Goal: Answer question/provide support: Share knowledge or assist other users

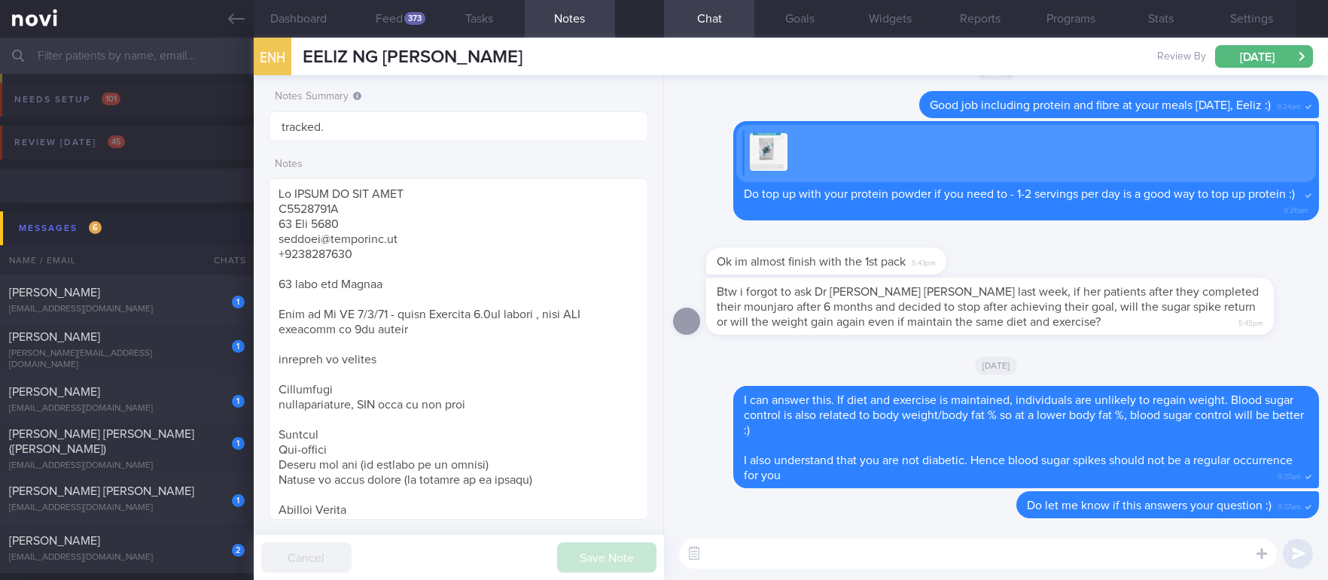
select select "9"
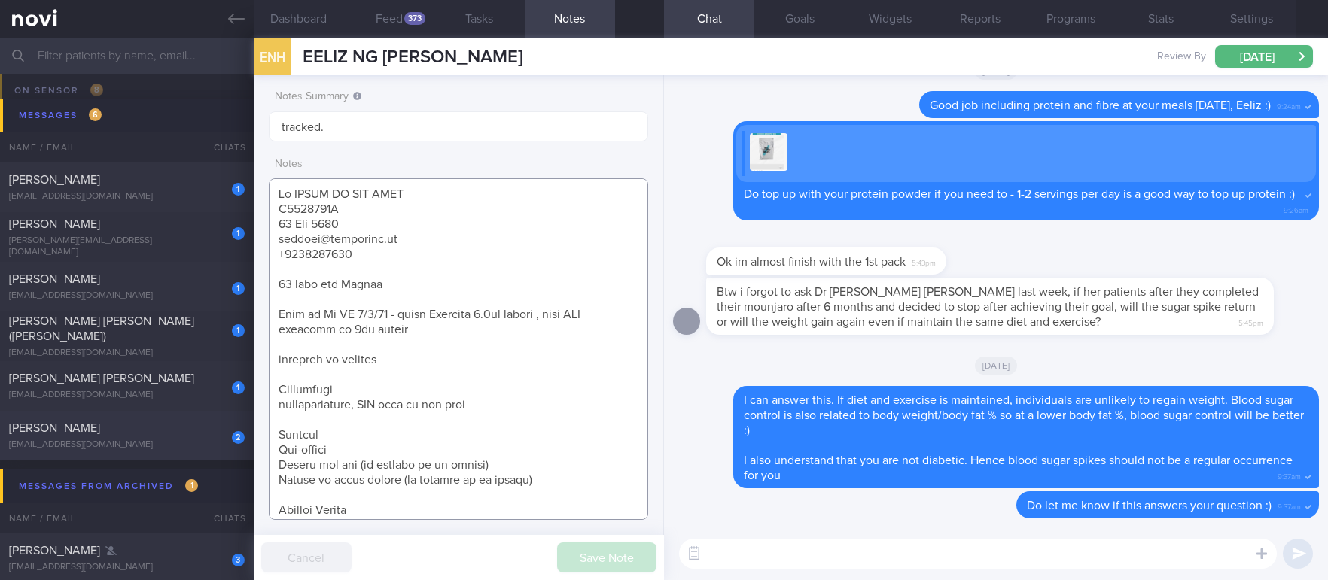
scroll to position [226, 0]
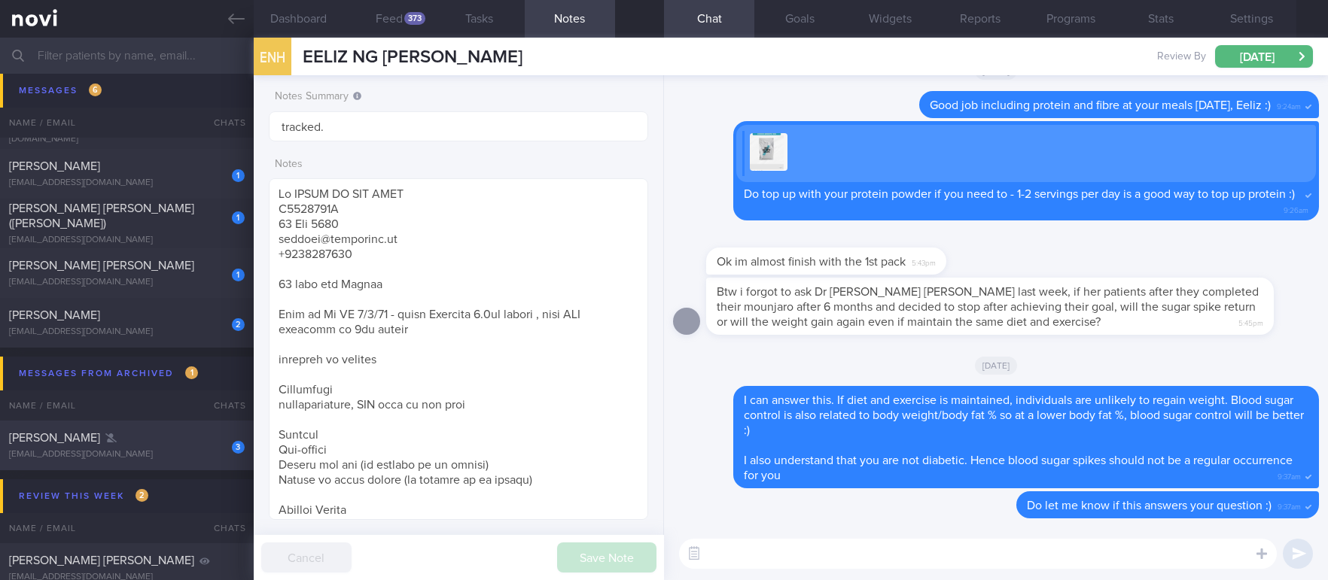
click at [174, 455] on div "[EMAIL_ADDRESS][DOMAIN_NAME]" at bounding box center [127, 454] width 236 height 11
type textarea "Dr [PERSON_NAME] [EMAIL_ADDRESS][DOMAIN_NAME] [PHONE_NUMBER] Based in [GEOGRAPH…"
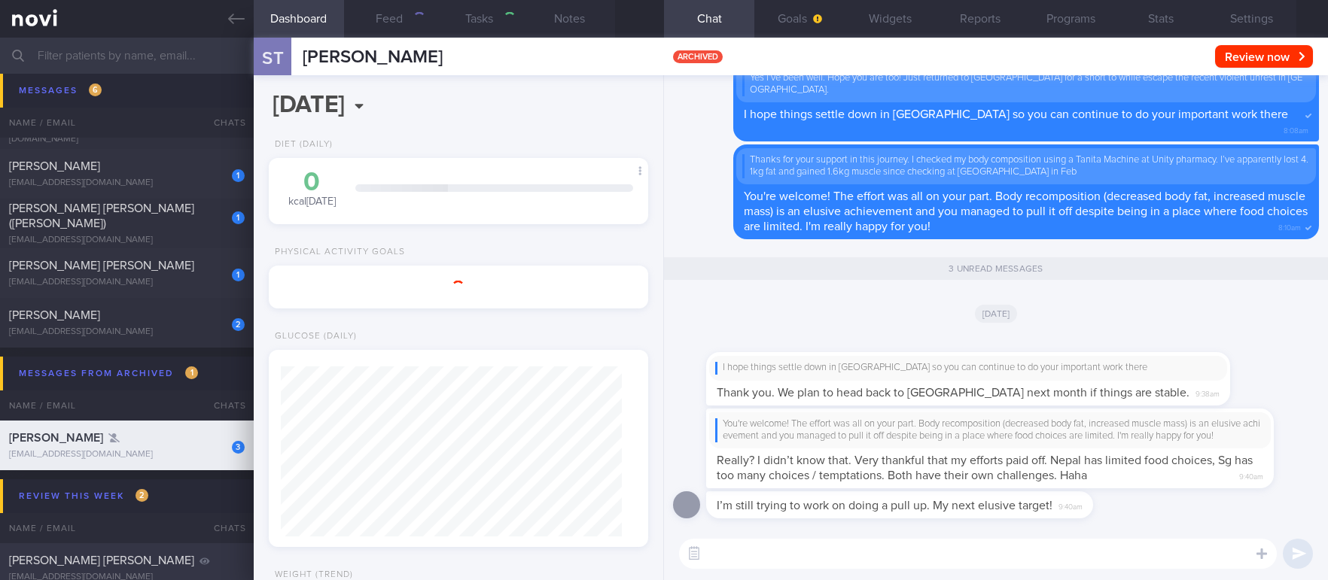
scroll to position [189, 335]
select select "9"
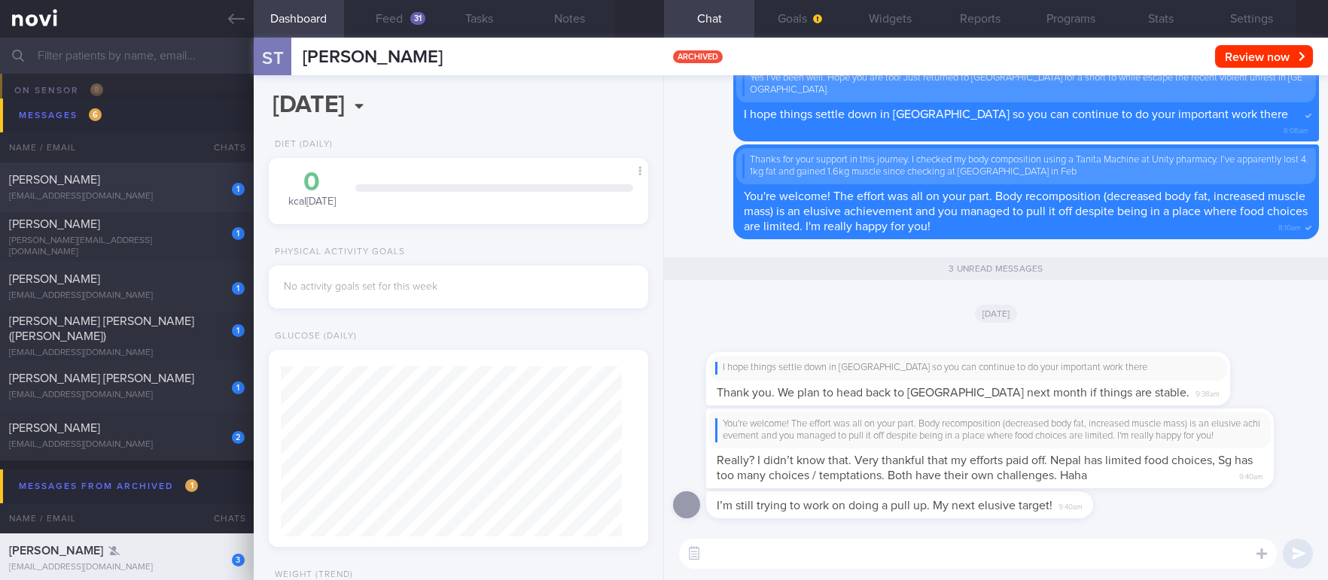
click at [204, 181] on div "[PERSON_NAME]" at bounding box center [125, 179] width 232 height 15
type input "tracked. [MEDICAL_DATA], eGFR 69."
type textarea "[PERSON_NAME] S8310086I [DATE] [EMAIL_ADDRESS][DOMAIN_NAME] [PHONE_NUMBER] [DEM…"
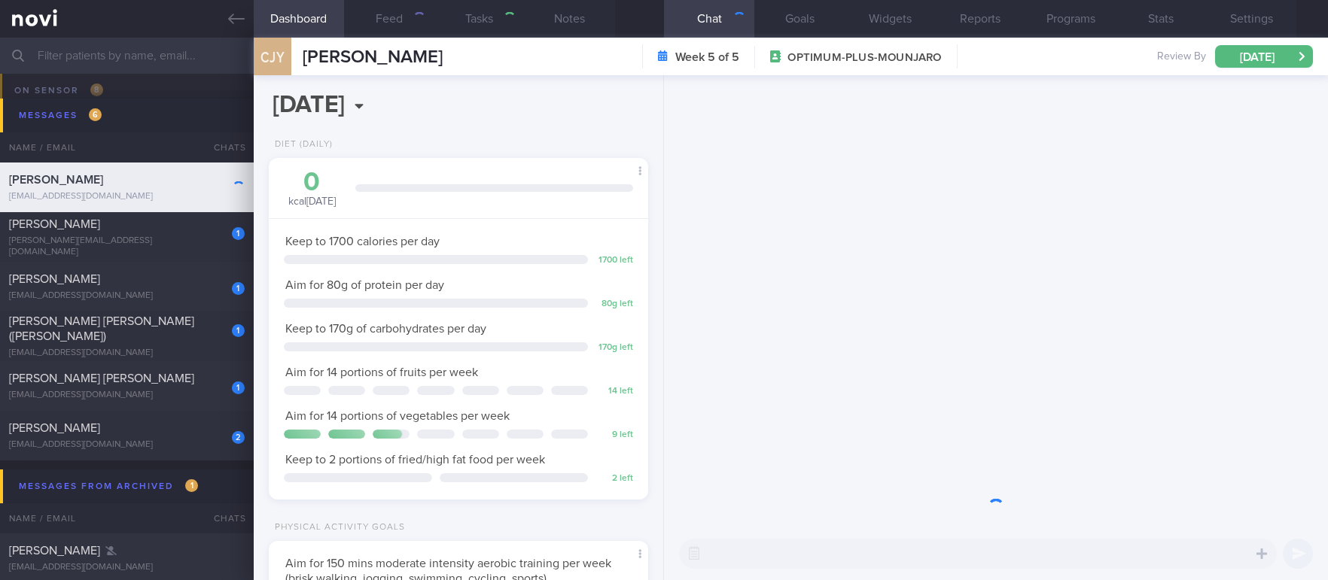
scroll to position [189, 335]
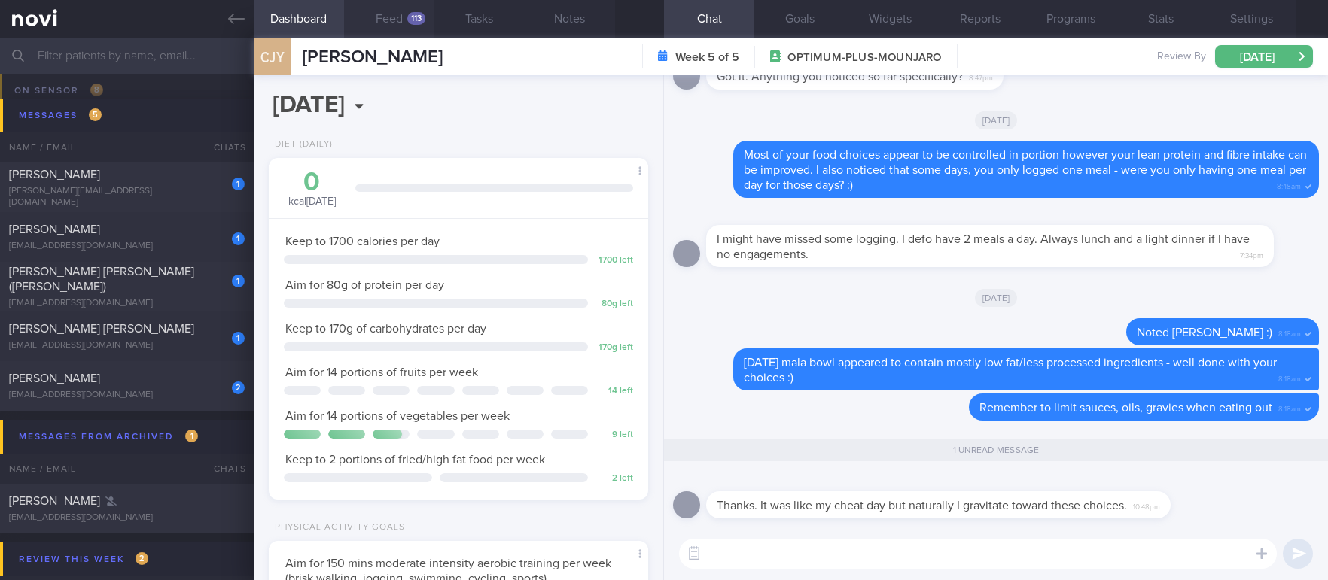
click at [401, 17] on button "Feed 113" at bounding box center [389, 19] width 90 height 38
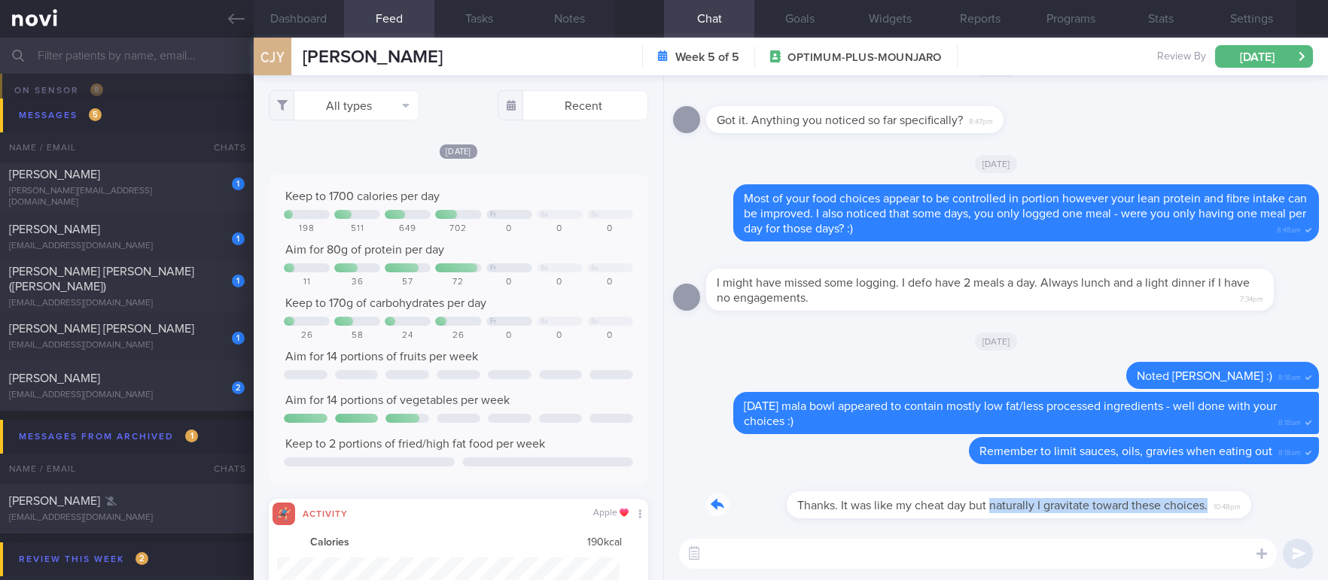
drag, startPoint x: 911, startPoint y: 512, endPoint x: 1134, endPoint y: 510, distance: 222.0
click at [1134, 510] on div "Thanks. It was like my cheat day but naturally I gravitate toward these choices…" at bounding box center [961, 495] width 510 height 45
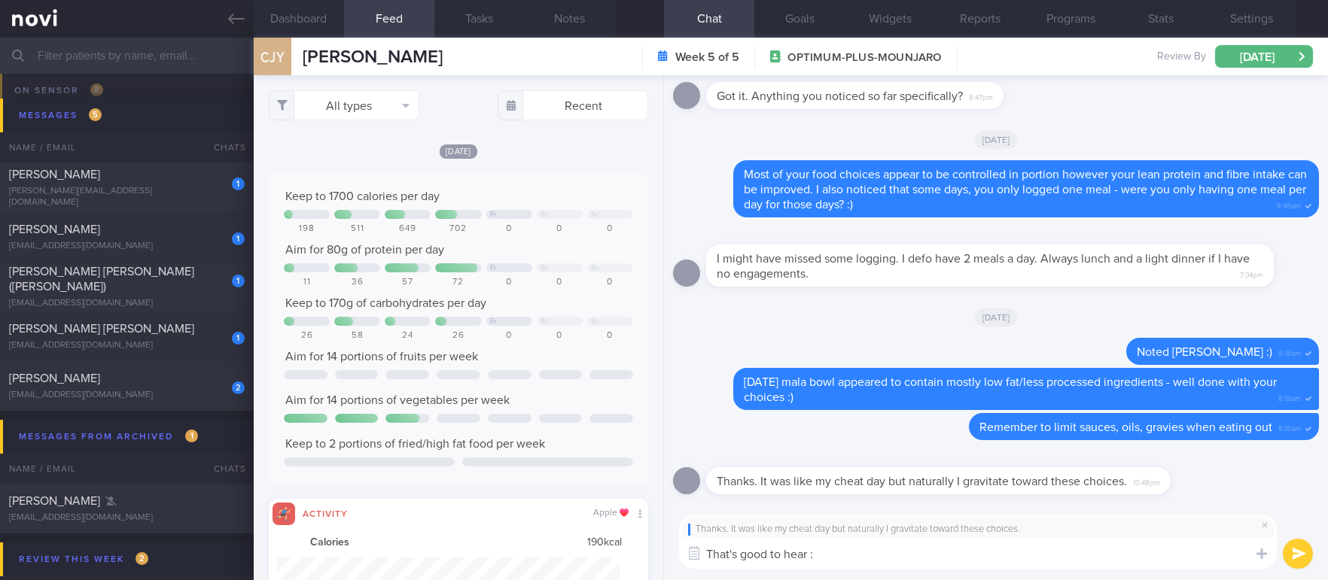
type textarea "That's good to hear :)"
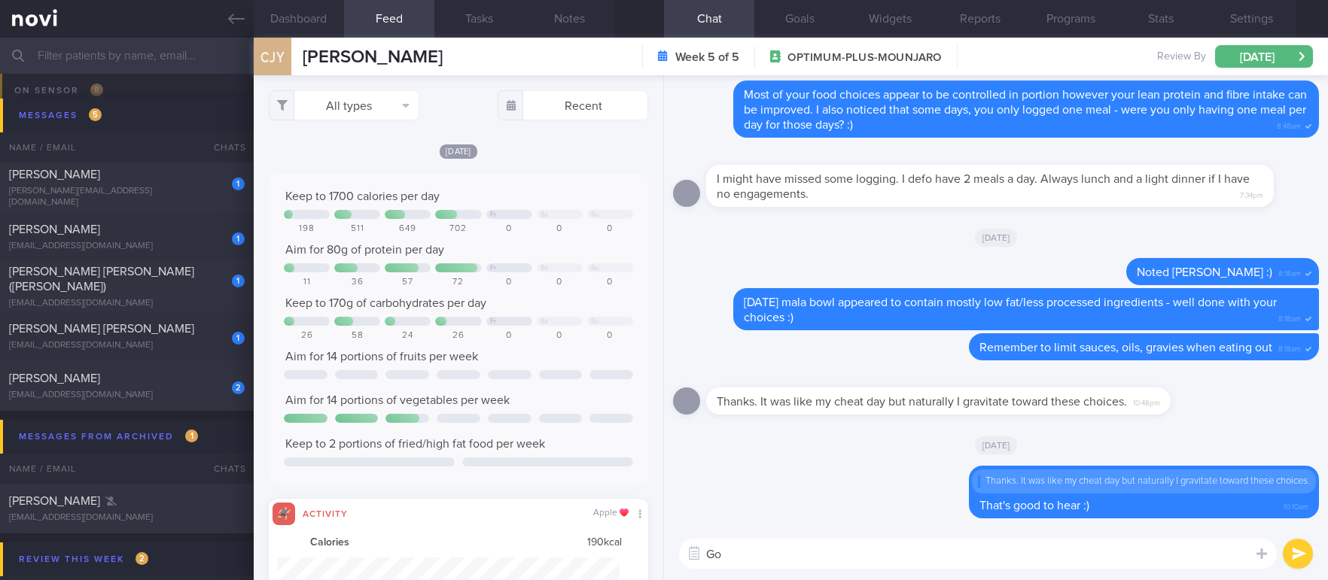
type textarea "G"
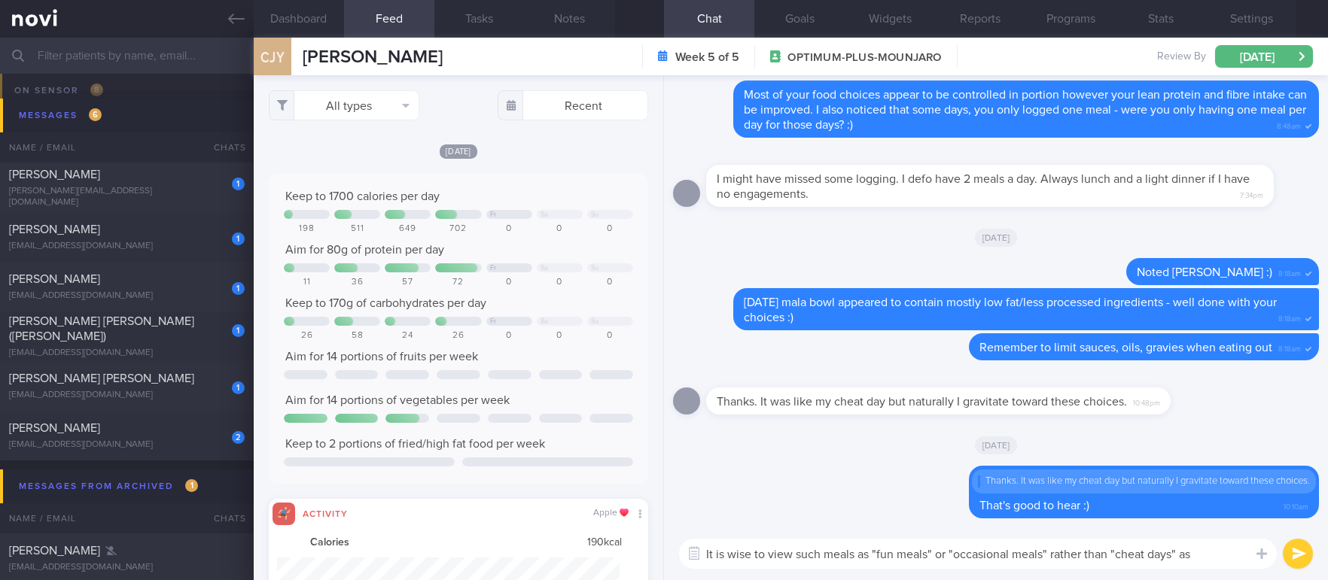
paste textarea "might be wiser to think of these as occasional “fun meals” or “special meals” r…"
type textarea "It might be wiser to think of these as occasional “fun meals” or “special meals…"
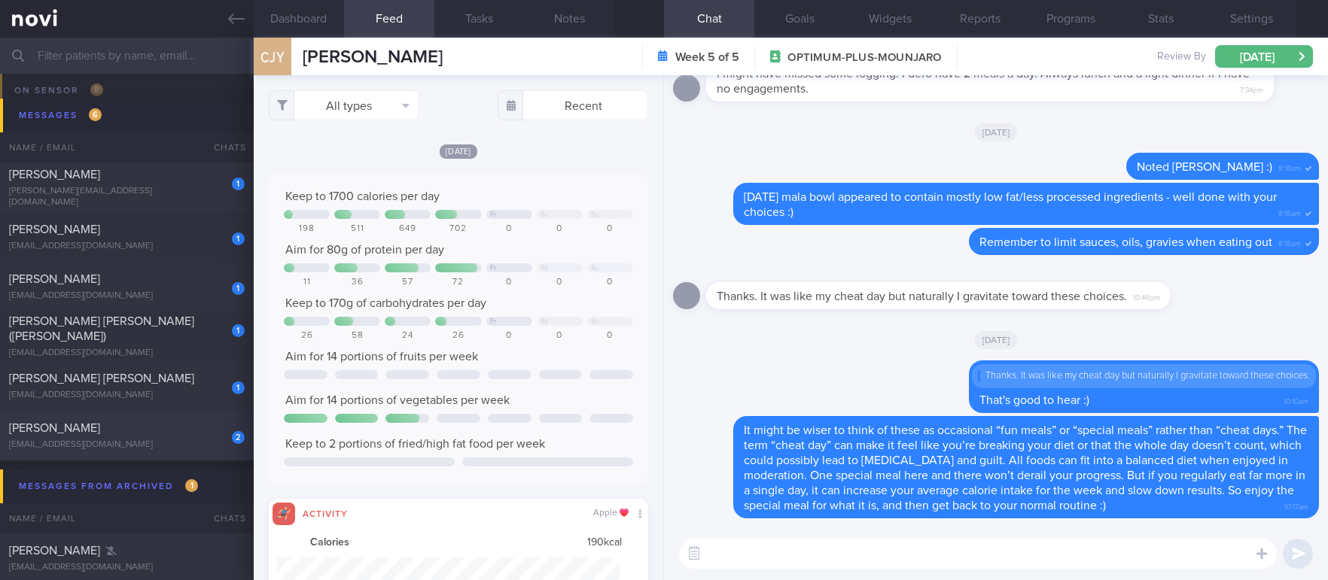
click at [153, 446] on div "[EMAIL_ADDRESS][DOMAIN_NAME]" at bounding box center [127, 445] width 236 height 11
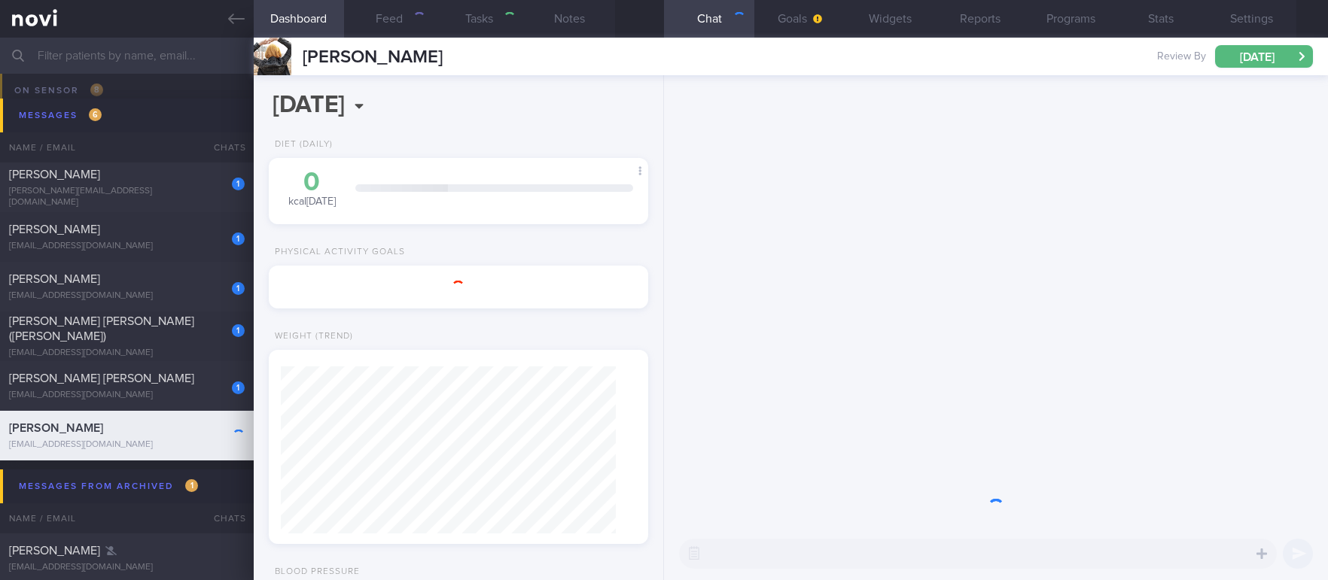
type input "Tracked"
type textarea "[PERSON_NAME] [PERSON_NAME] G3476303N [DATE] [DATE] [EMAIL_ADDRESS][DOMAIN_NAME…"
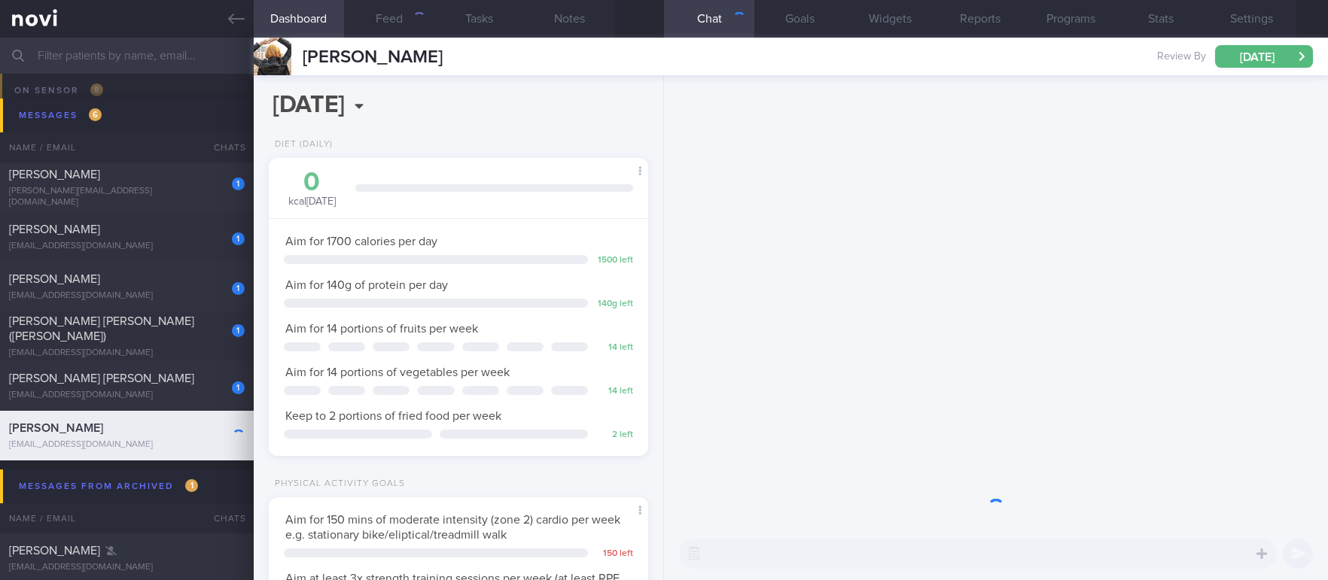
scroll to position [189, 335]
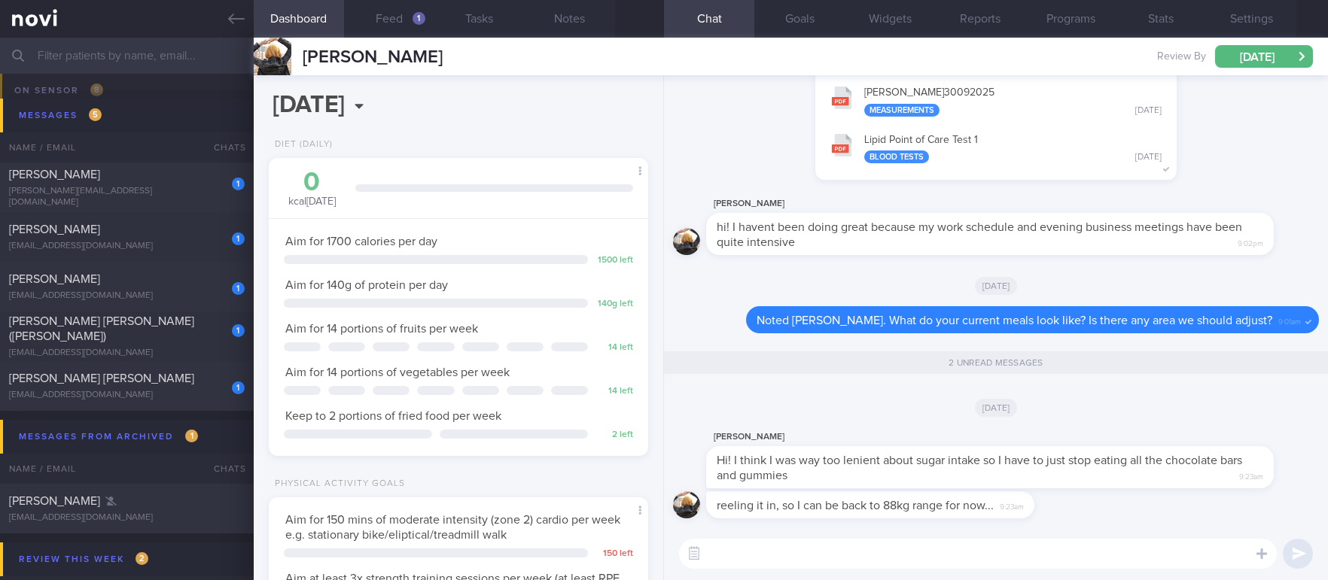
click at [840, 557] on textarea at bounding box center [978, 554] width 598 height 30
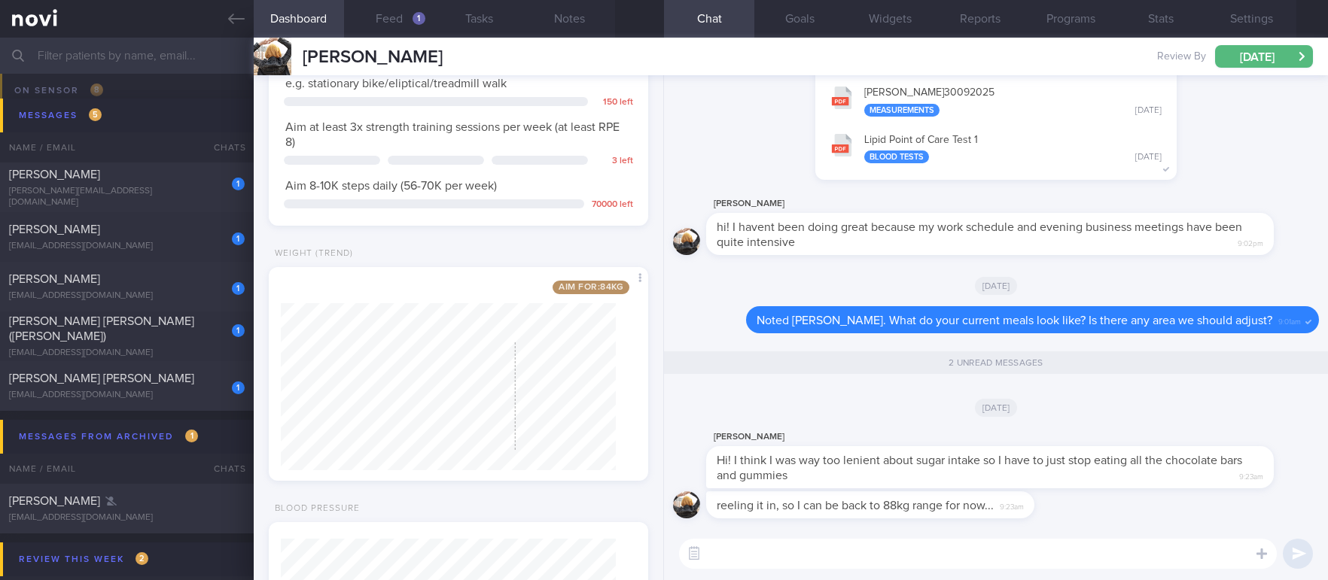
scroll to position [625, 0]
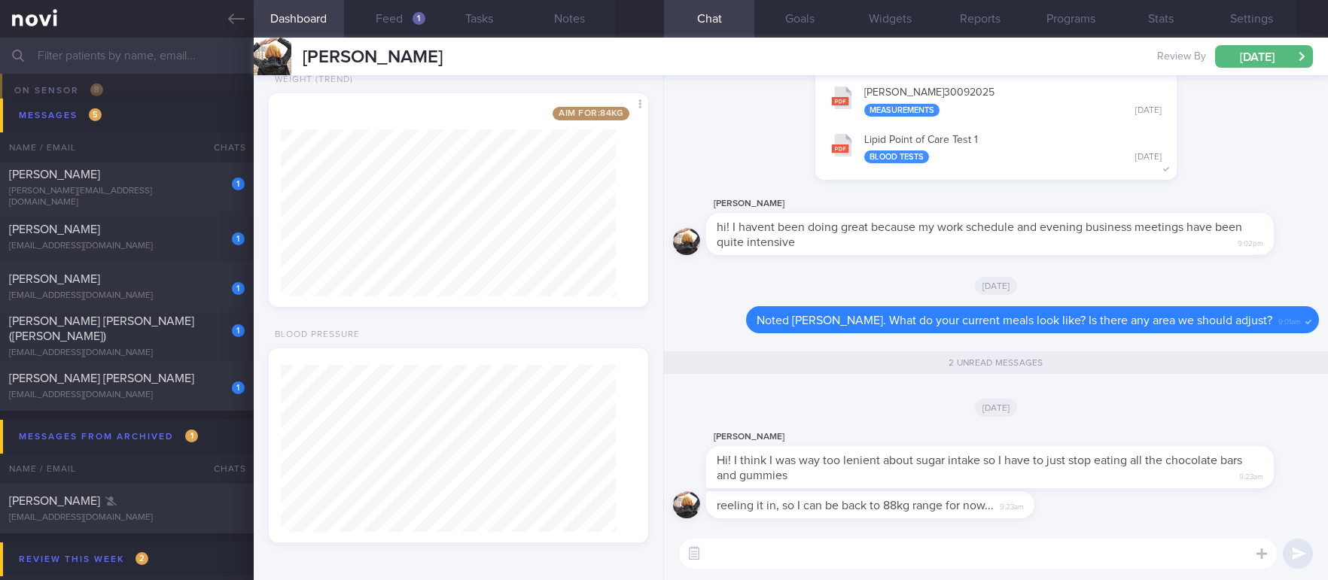
click at [855, 568] on textarea at bounding box center [978, 554] width 598 height 30
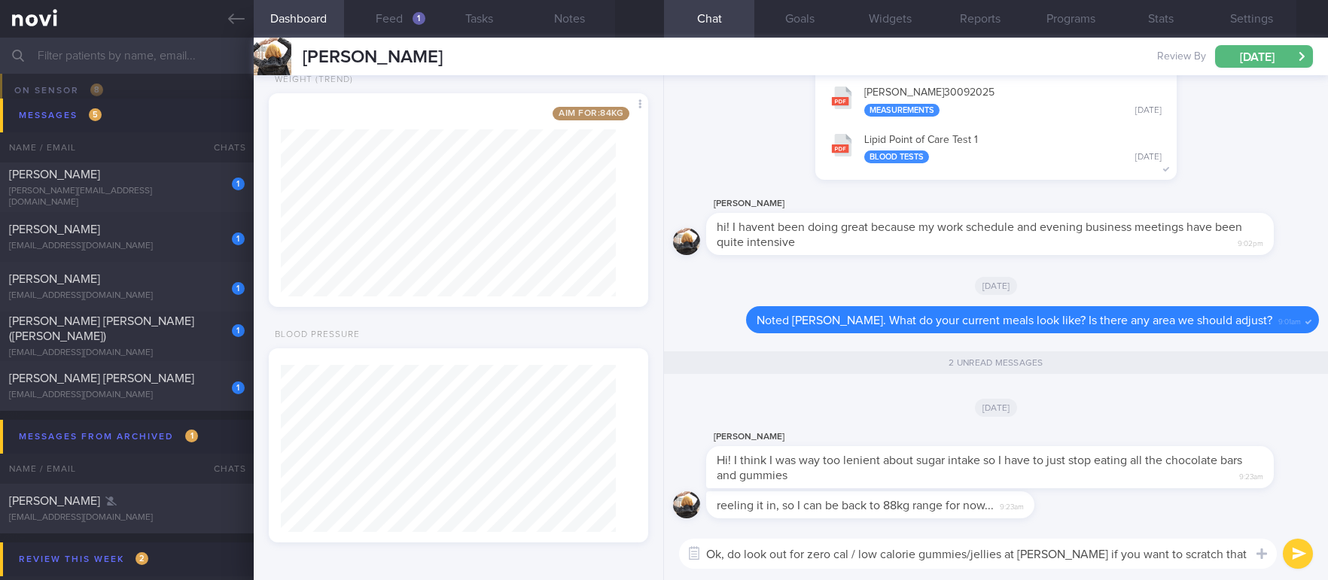
scroll to position [0, 0]
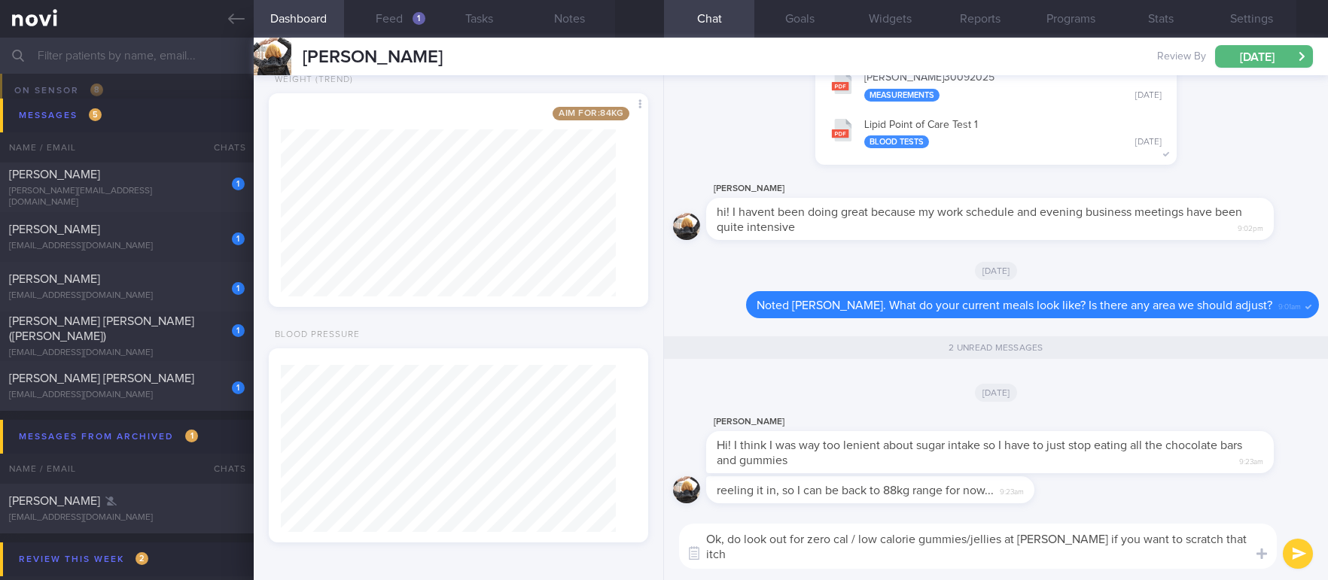
type textarea "Ok, do look out for zero cal / low calorie gummies/jellies at Don Don Donki if …"
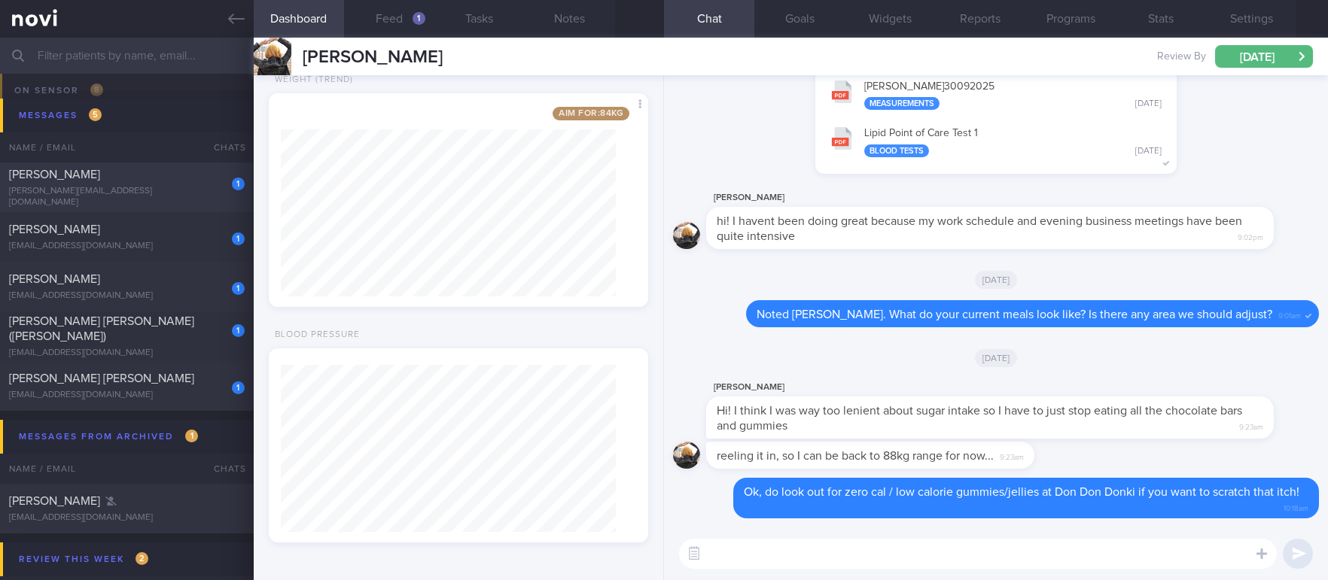
click at [170, 179] on div "[PERSON_NAME]" at bounding box center [125, 174] width 232 height 15
type input "tracked."
type textarea "Miss [PERSON_NAME] BINTE [PERSON_NAME] T0120059Z [DATE] [PERSON_NAME][EMAIL_ADD…"
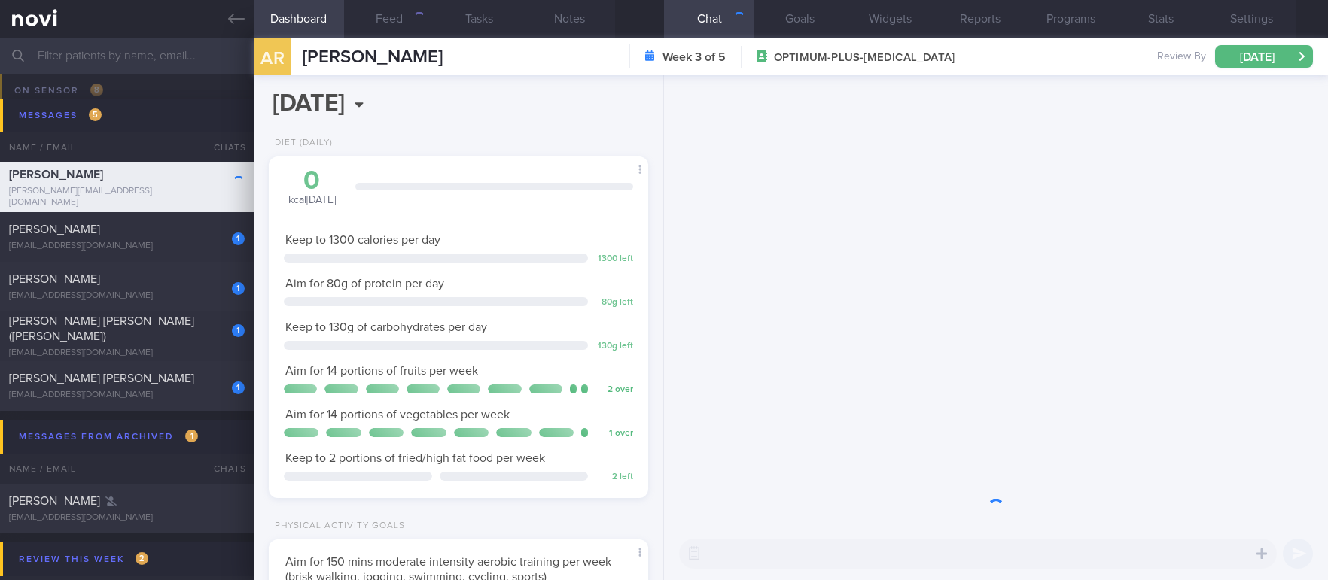
scroll to position [189, 335]
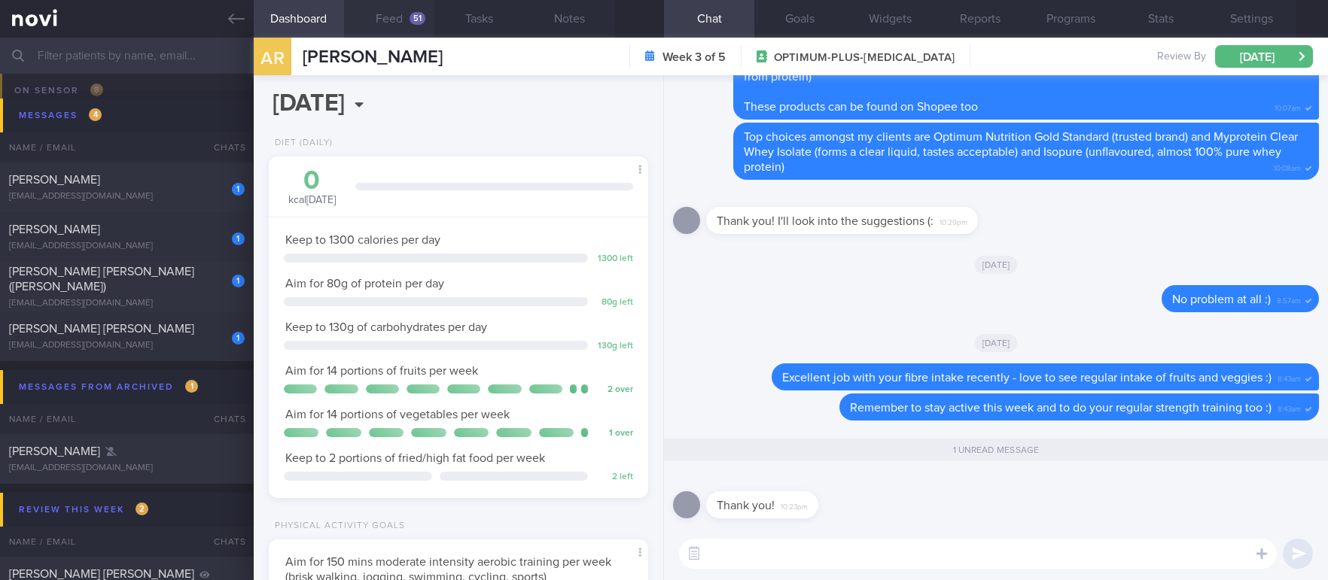
click at [406, 20] on button "Feed 51" at bounding box center [389, 19] width 90 height 38
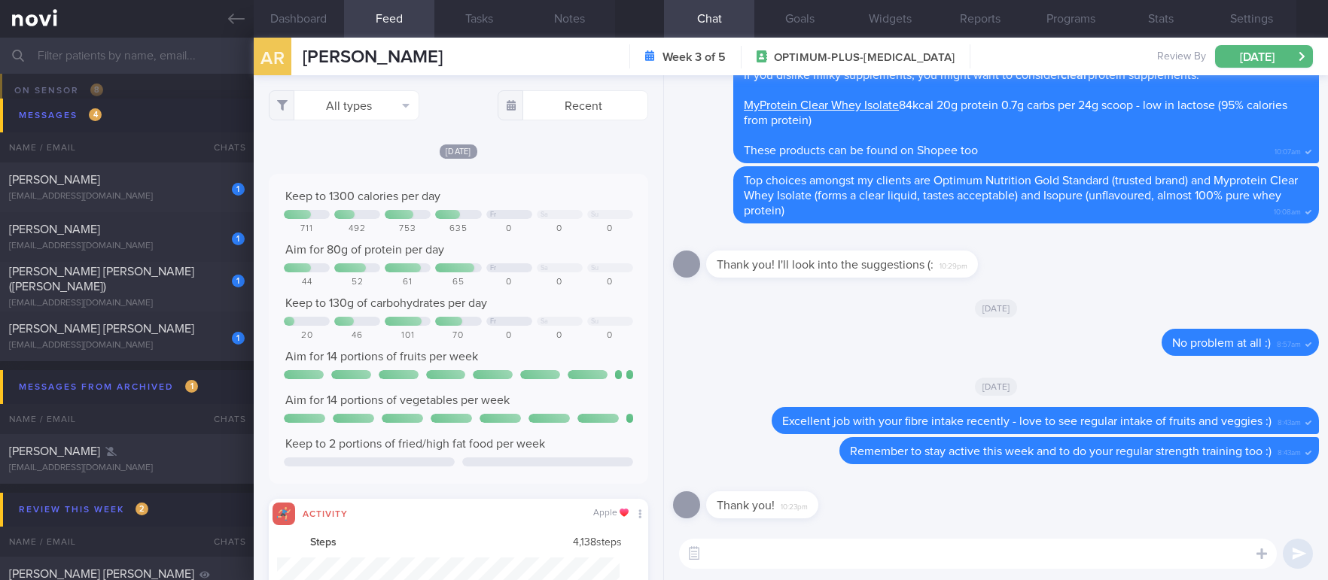
scroll to position [85, 342]
click at [196, 181] on div "[PERSON_NAME]" at bounding box center [125, 179] width 232 height 15
type input "tracked"
type textarea "38F Right [MEDICAL_DATA] - f/up GP Lua Clinic & Surgery, TCM [MEDICAL_DATA] nil…"
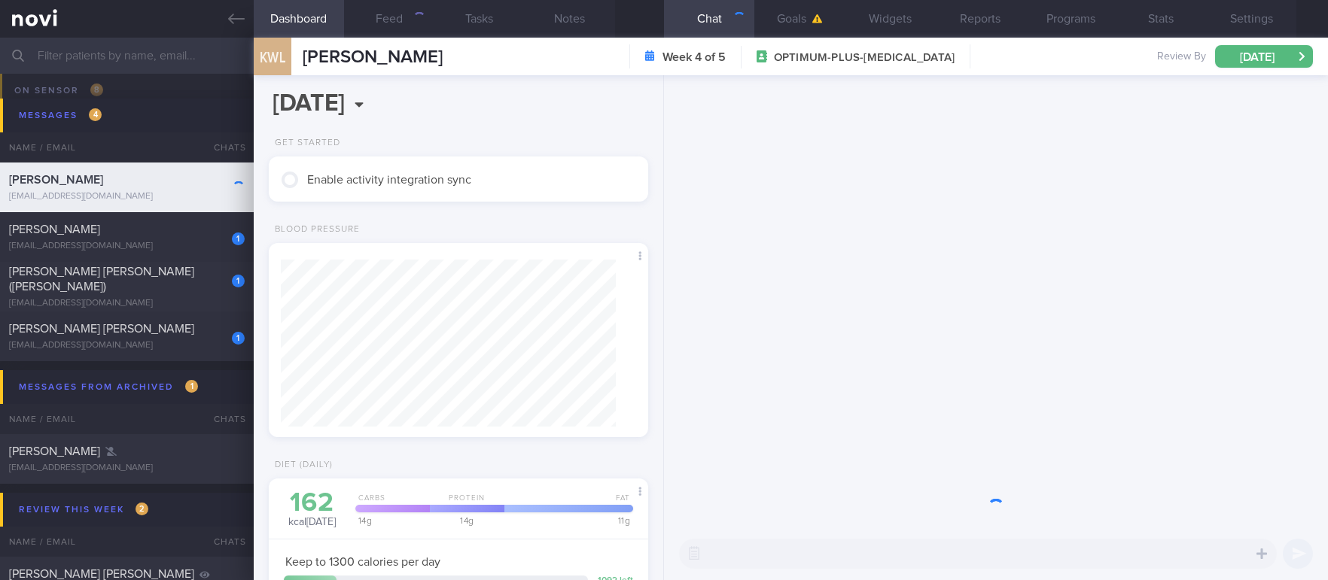
scroll to position [167, 335]
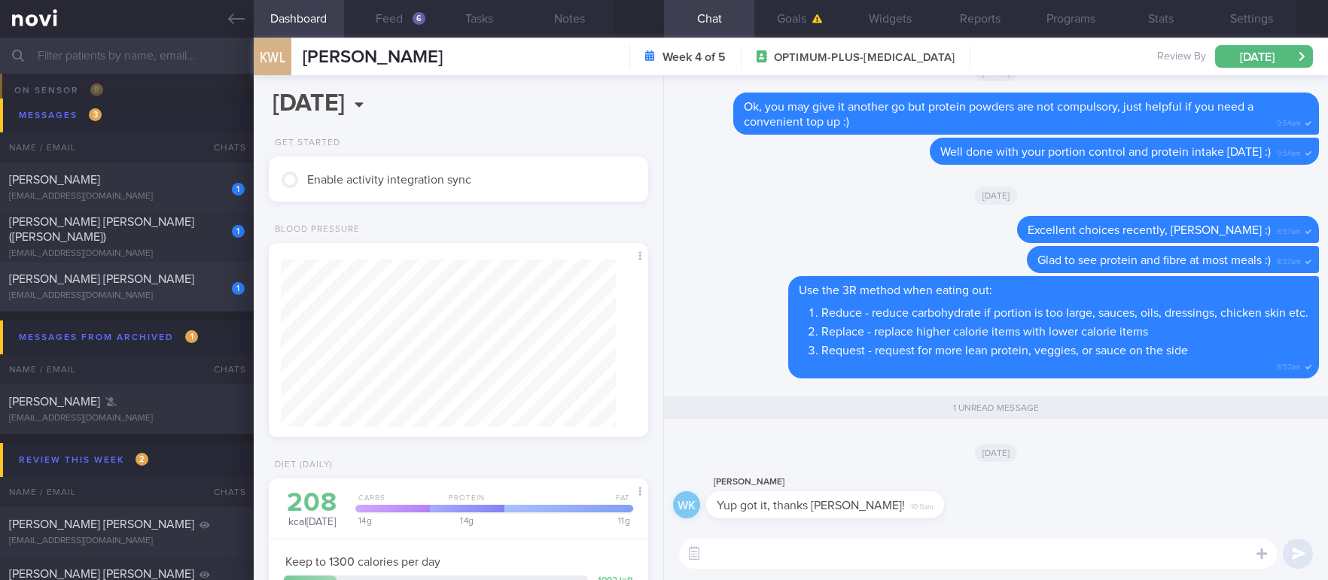
click at [149, 282] on div "[PERSON_NAME] [PERSON_NAME]" at bounding box center [125, 279] width 232 height 15
type input "Tracked. (Akshay) ([MEDICAL_DATA] 7mg)"
type textarea "[DEMOGRAPHIC_DATA] [DEMOGRAPHIC_DATA] (Akshay) Seen by [PERSON_NAME] [DATE]- St…"
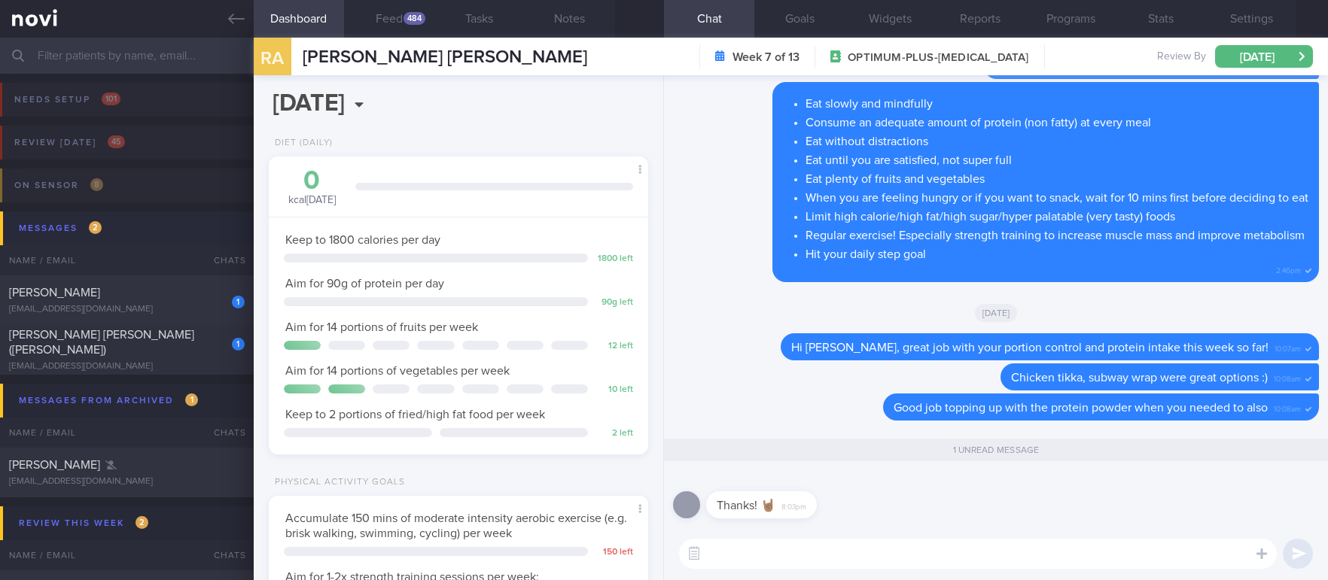
scroll to position [752501, 752330]
click at [397, 21] on button "Feed 484" at bounding box center [389, 19] width 90 height 38
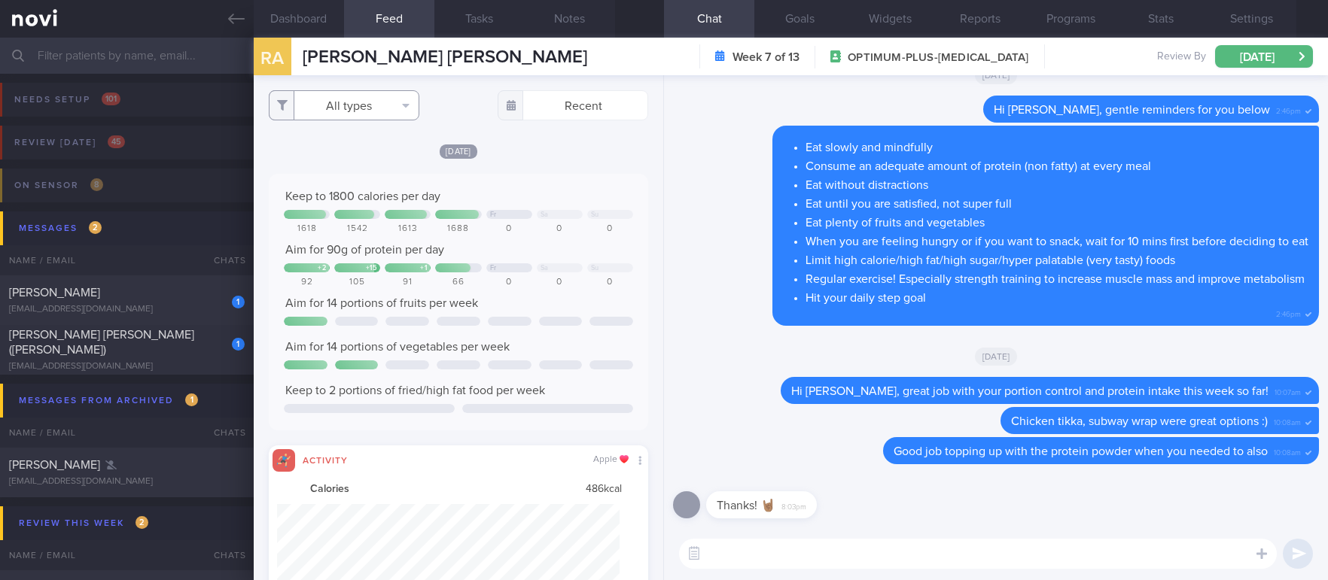
click at [370, 93] on button "All types" at bounding box center [344, 105] width 151 height 30
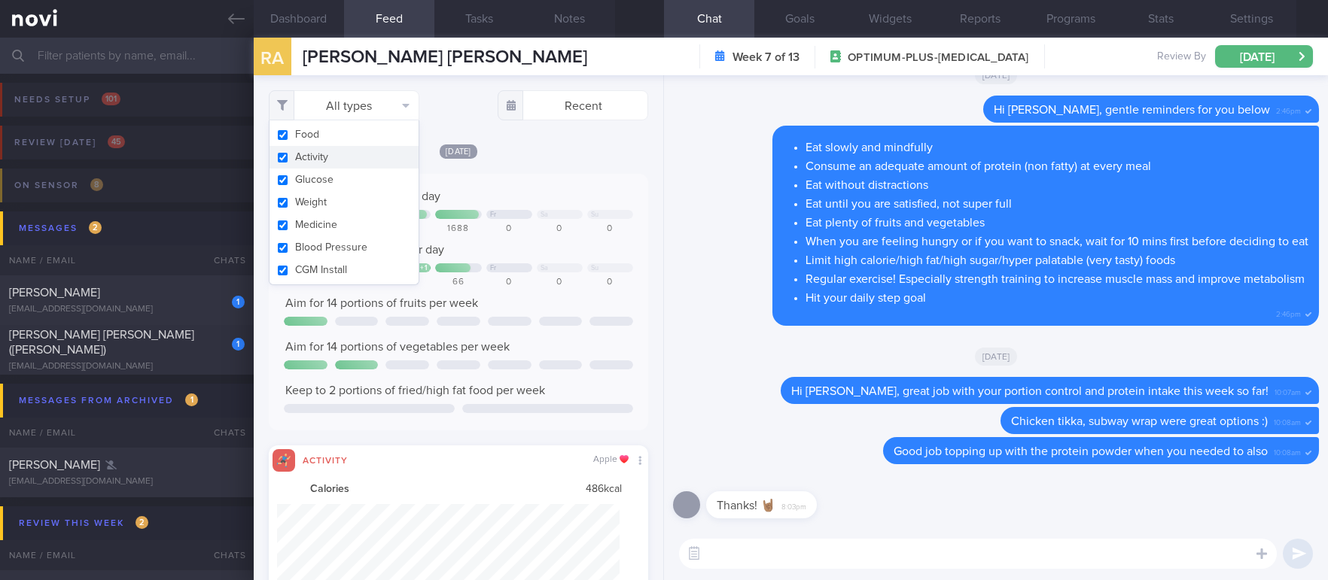
click at [359, 149] on button "Activity" at bounding box center [343, 157] width 149 height 23
click at [212, 306] on div "1" at bounding box center [228, 296] width 33 height 23
type input "Tracked"
type textarea "Pre-DM (dx [DATE] on [MEDICAL_DATA] 6.3%), with [MEDICAL_DATA] since 30y swimmi…"
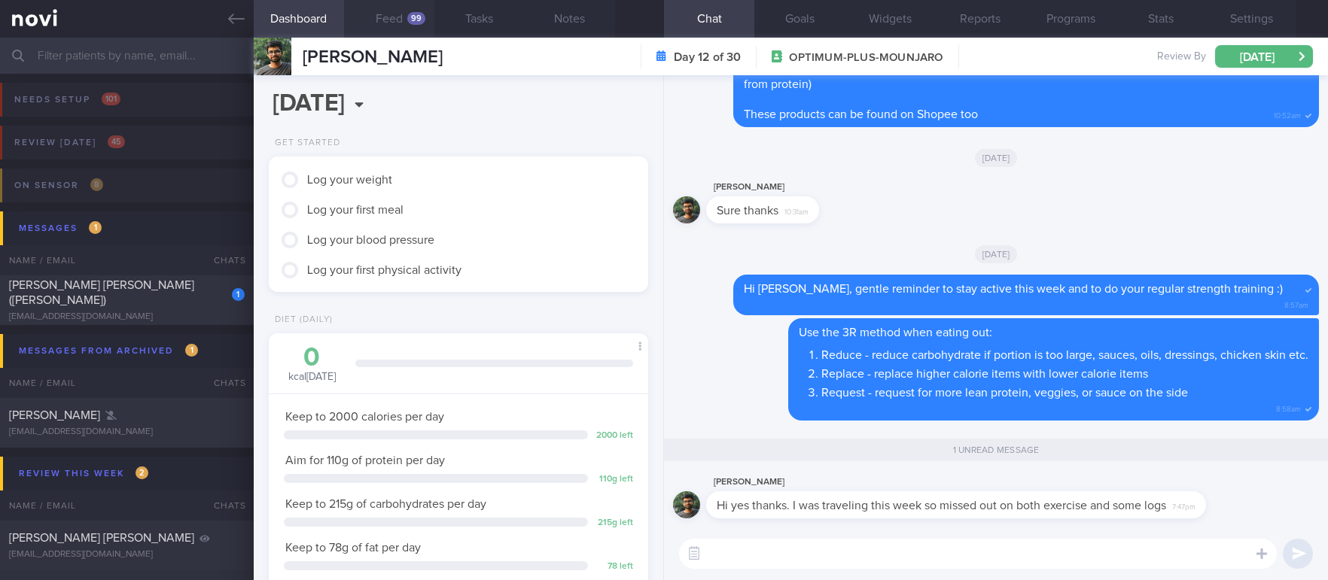
click at [406, 19] on button "Feed 99" at bounding box center [389, 19] width 90 height 38
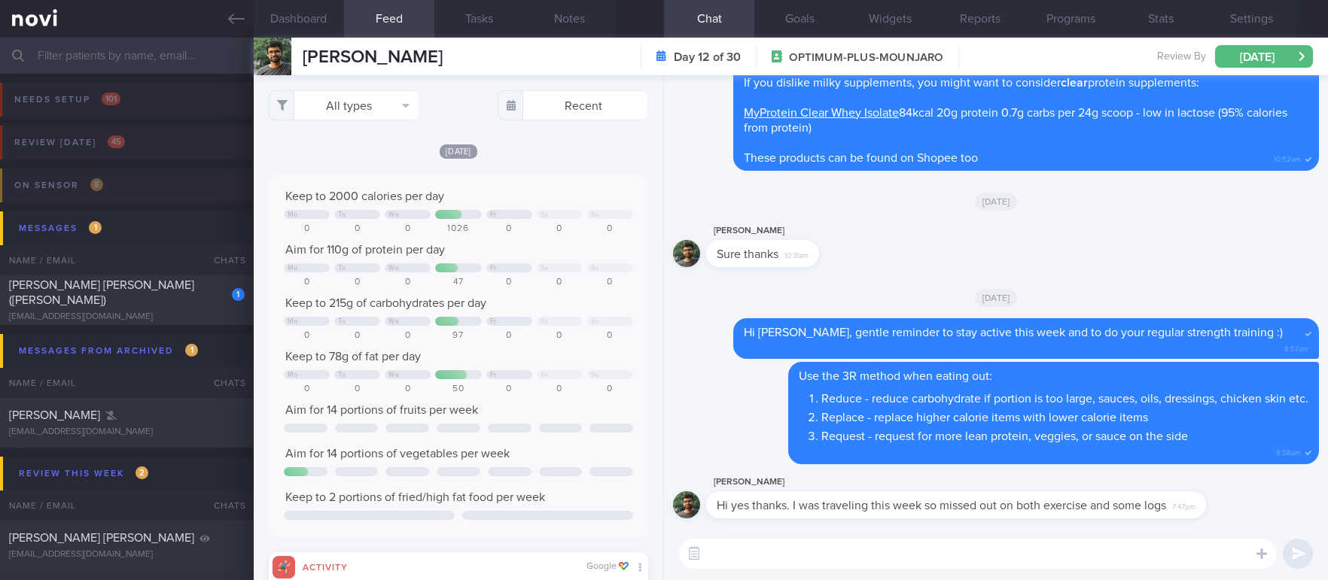
click at [782, 553] on textarea at bounding box center [978, 554] width 598 height 30
type textarea "No worries!"
click at [316, 105] on button "All types" at bounding box center [344, 105] width 151 height 30
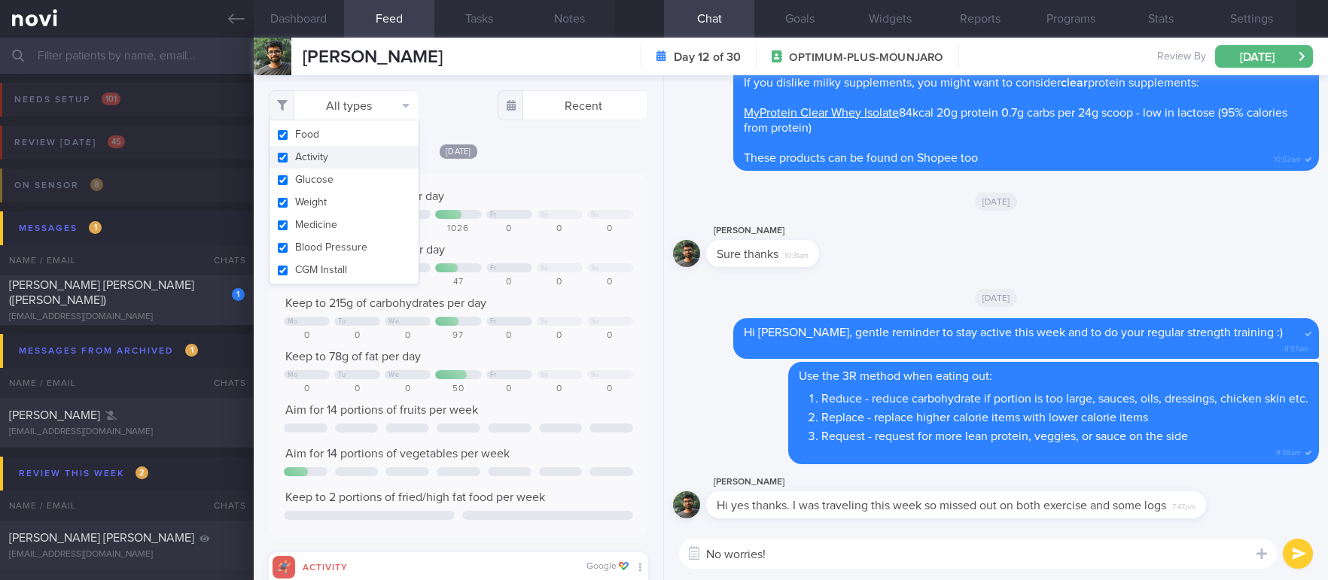
click at [326, 154] on button "Activity" at bounding box center [343, 157] width 149 height 23
checkbox input "false"
click at [803, 546] on textarea "No worries!" at bounding box center [978, 554] width 598 height 30
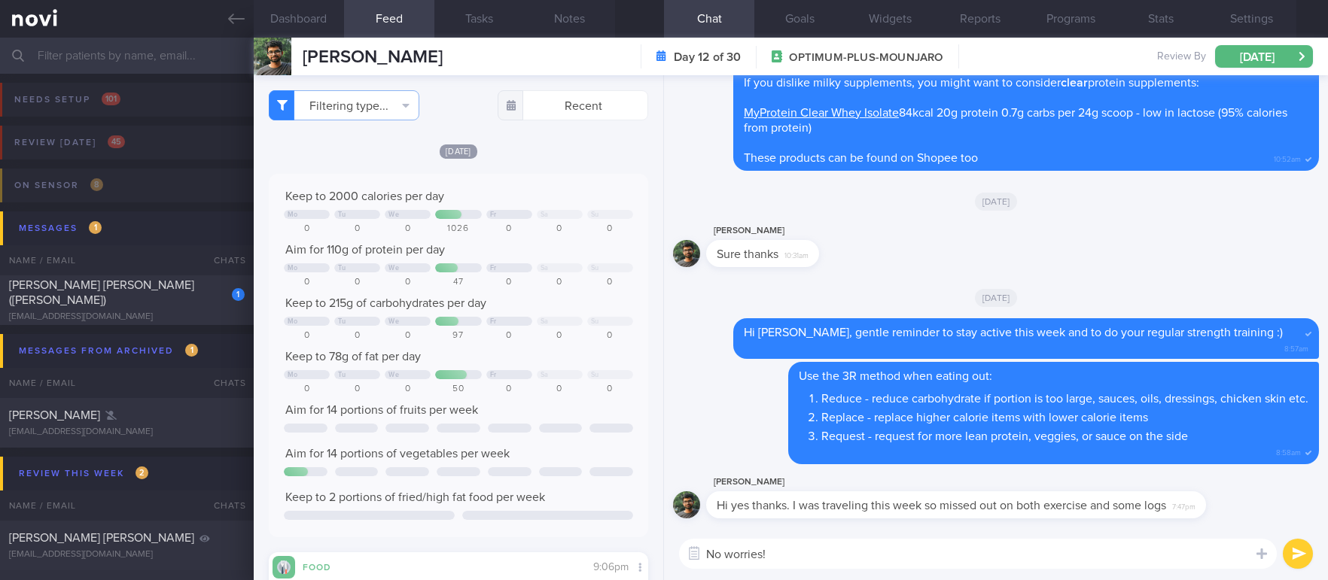
click at [798, 550] on textarea "No worries!" at bounding box center [978, 554] width 598 height 30
type textarea "No worries! I hope you had a good trip :)"
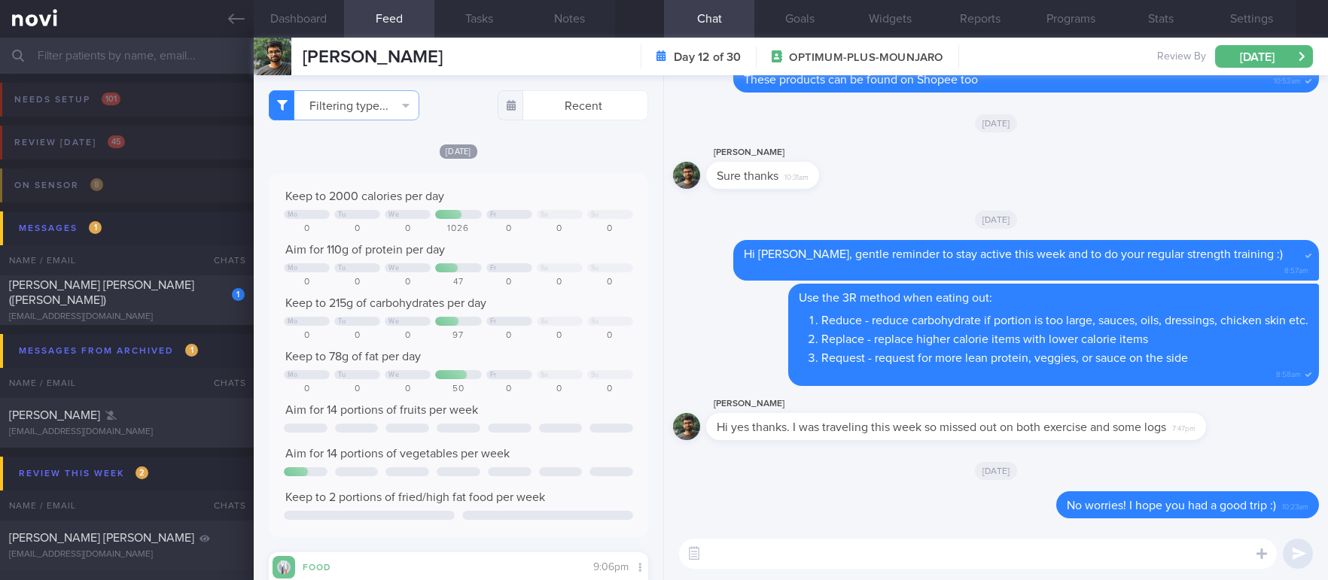
type textarea "E"
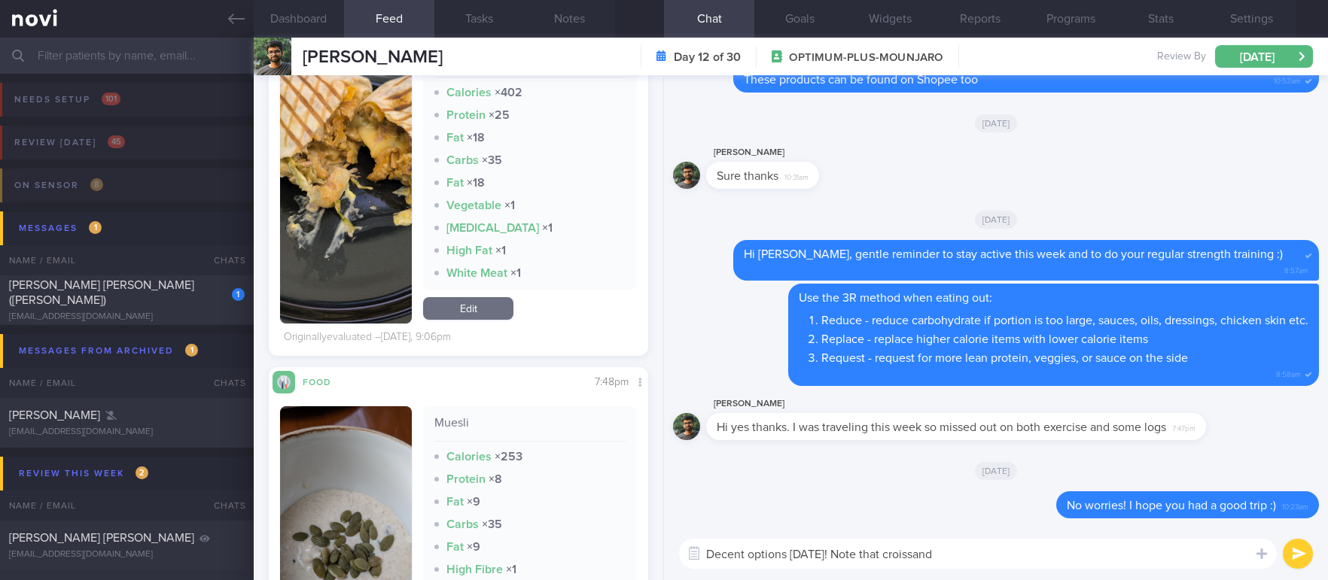
click at [354, 294] on img "button" at bounding box center [346, 175] width 132 height 297
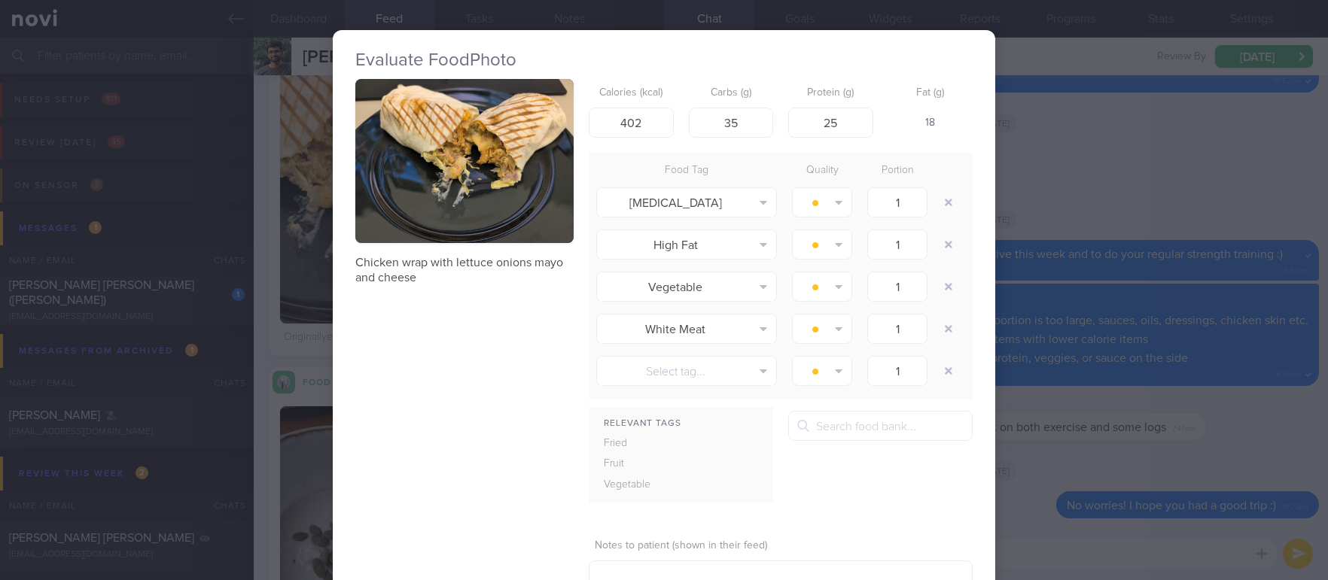
click at [1089, 339] on div "Evaluate Food Photo Chicken wrap with lettuce onions mayo and cheese Calories (…" at bounding box center [664, 290] width 1328 height 580
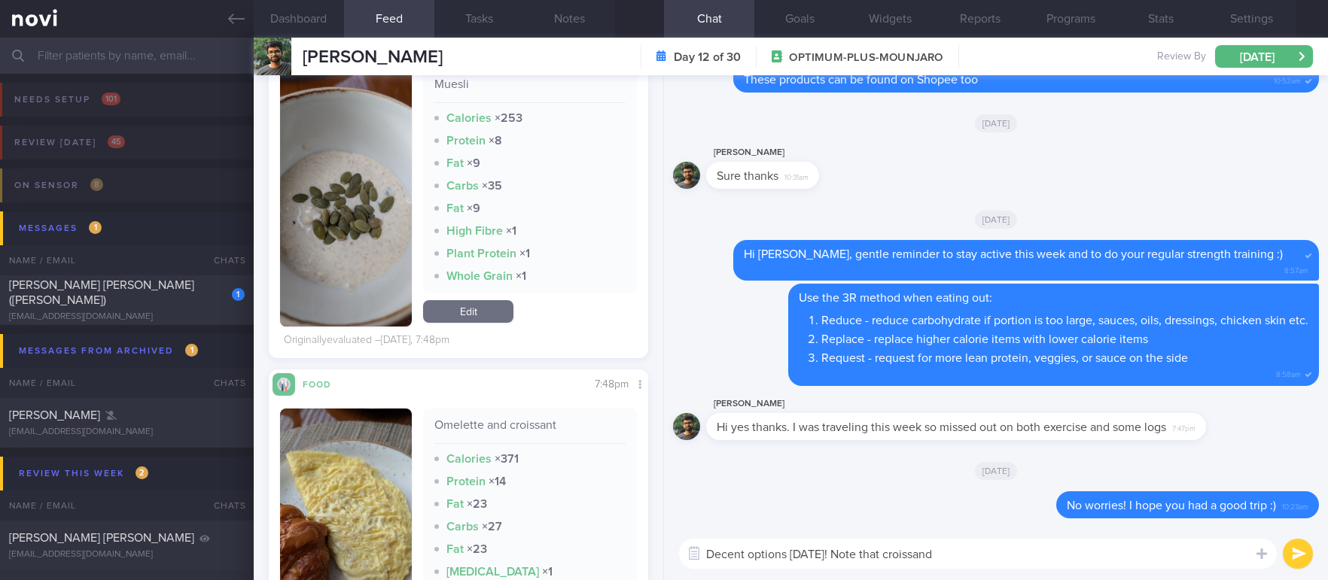
click at [382, 499] on button "button" at bounding box center [346, 538] width 132 height 259
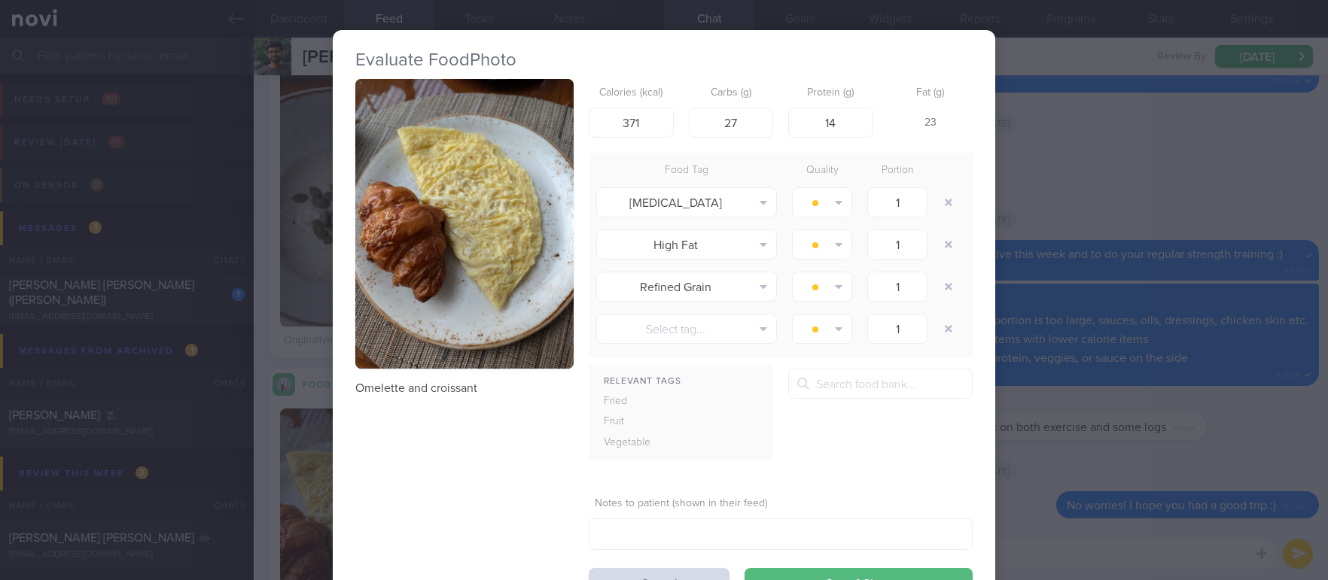
click at [1079, 294] on div "Evaluate Food Photo Omelette and croissant Calories (kcal) 371 Carbs (g) 27 Pro…" at bounding box center [664, 290] width 1328 height 580
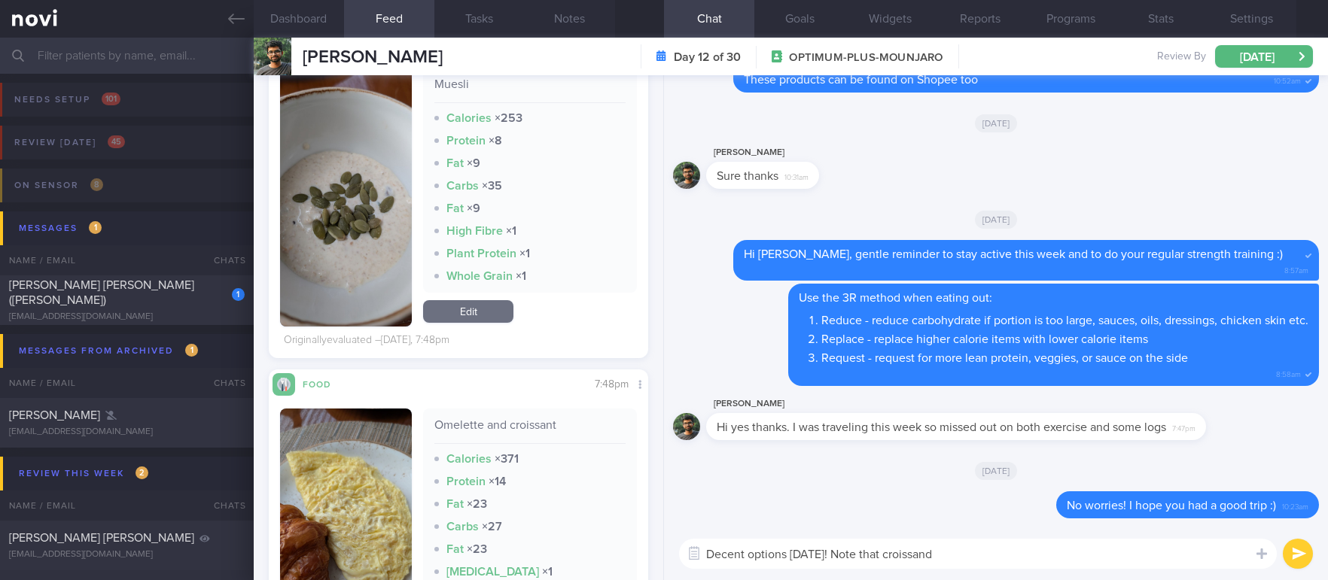
click at [1051, 439] on div "Hi yes thanks. I was traveling this week so missed out on both exercise and som…" at bounding box center [956, 426] width 500 height 27
click at [989, 540] on textarea "Decent options [DATE]! Note that croissand" at bounding box center [978, 554] width 598 height 30
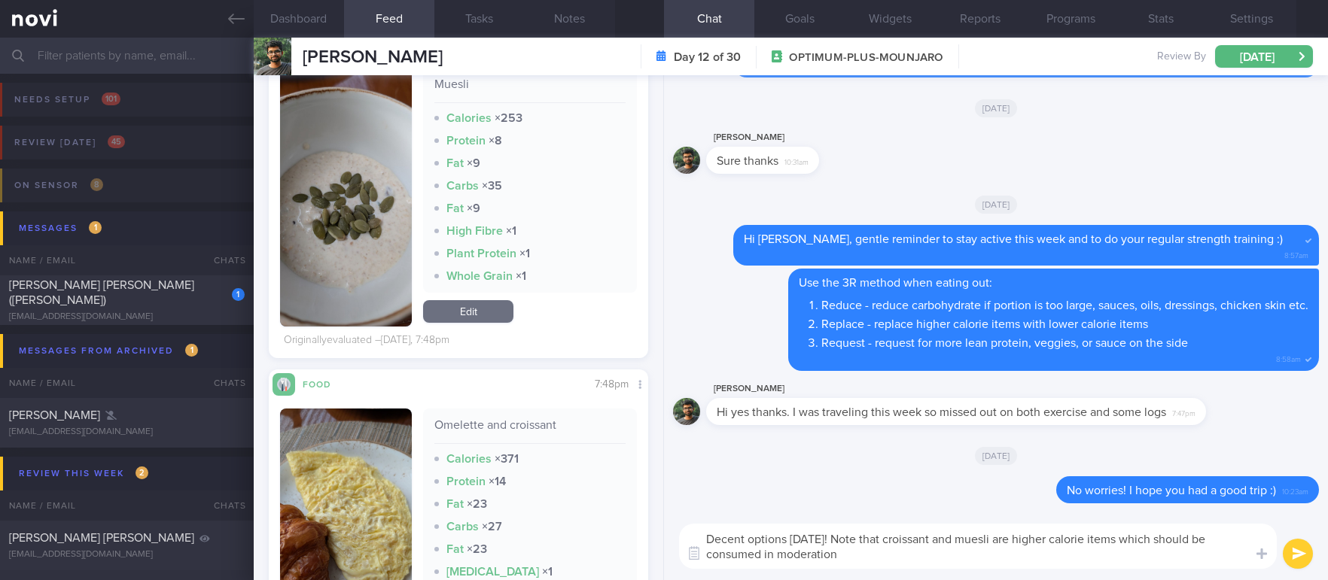
click at [865, 549] on textarea "Decent options [DATE]! Note that croissant and muesli are higher calorie items …" at bounding box center [978, 546] width 598 height 45
type textarea "Decent options [DATE]! Note that croissant and muesli are higher calorie items …"
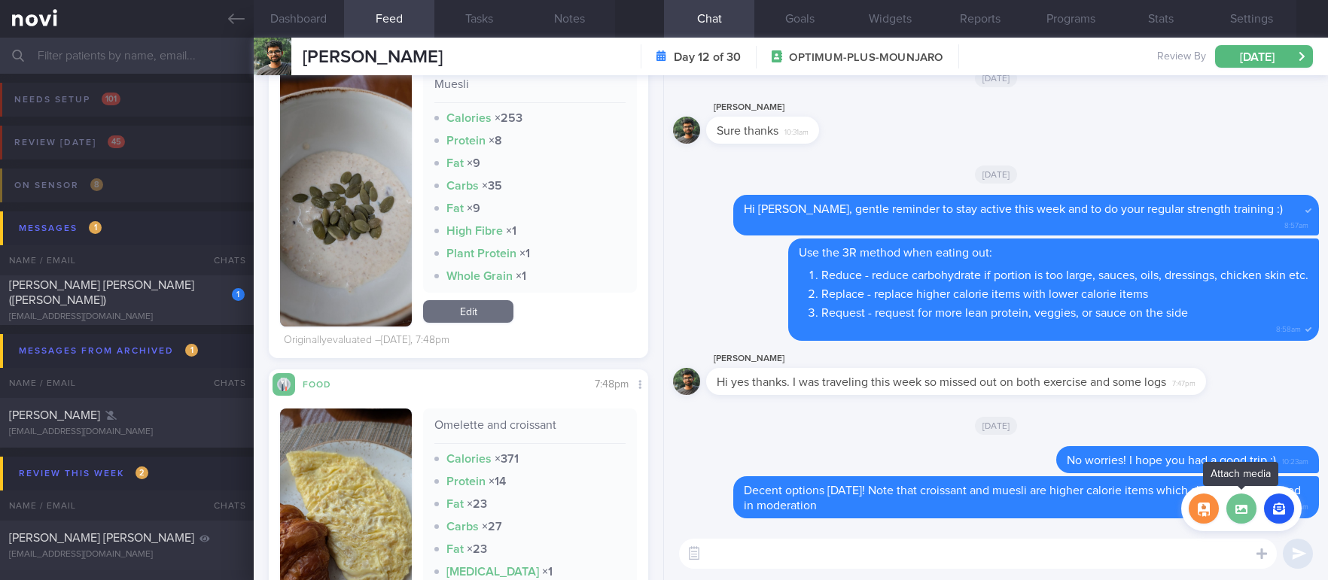
click at [1234, 504] on label at bounding box center [1241, 509] width 30 height 30
click at [0, 0] on input "file" at bounding box center [0, 0] width 0 height 0
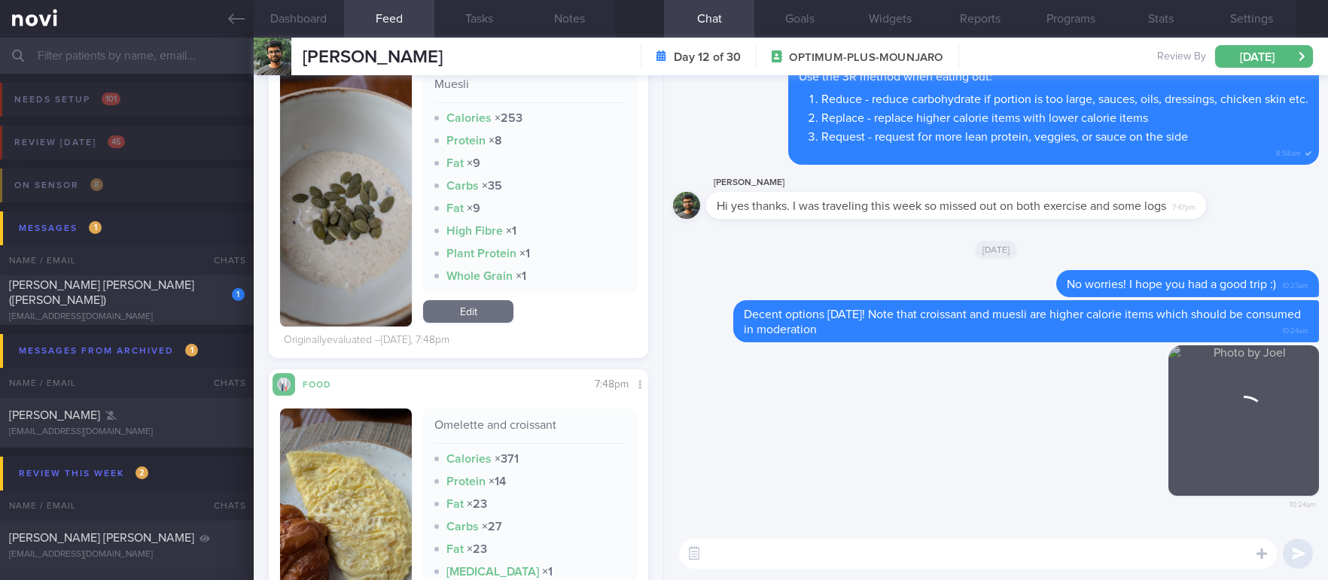
click at [899, 568] on textarea at bounding box center [978, 554] width 598 height 30
click at [897, 564] on textarea at bounding box center [978, 554] width 598 height 30
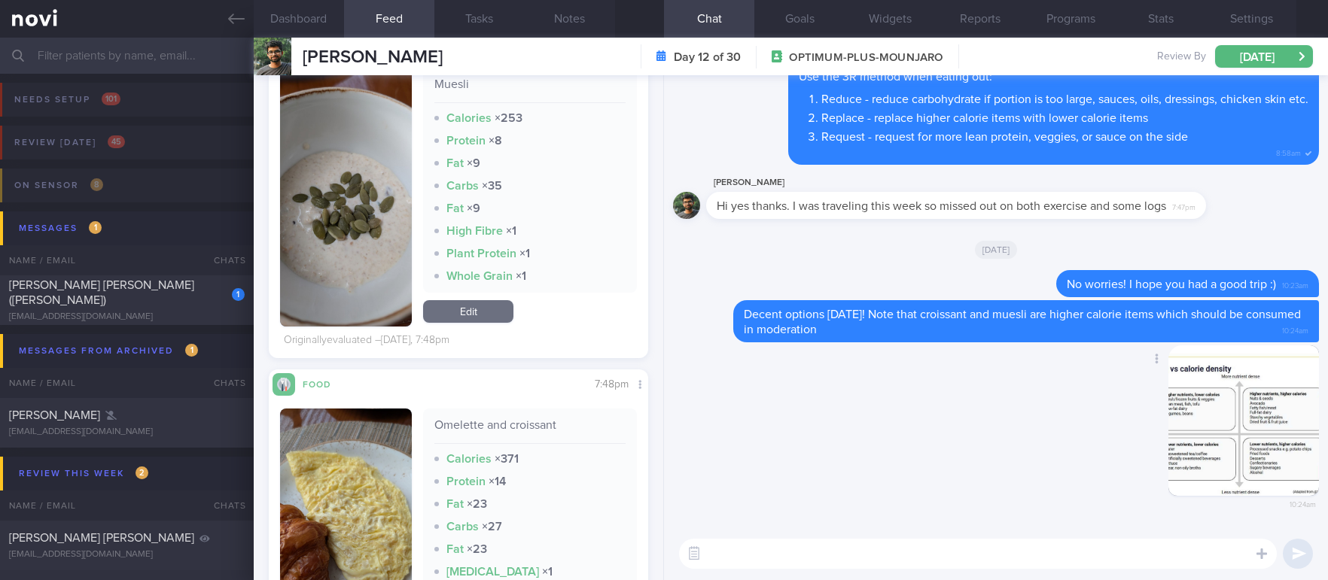
click at [1253, 465] on button "button" at bounding box center [1243, 420] width 151 height 151
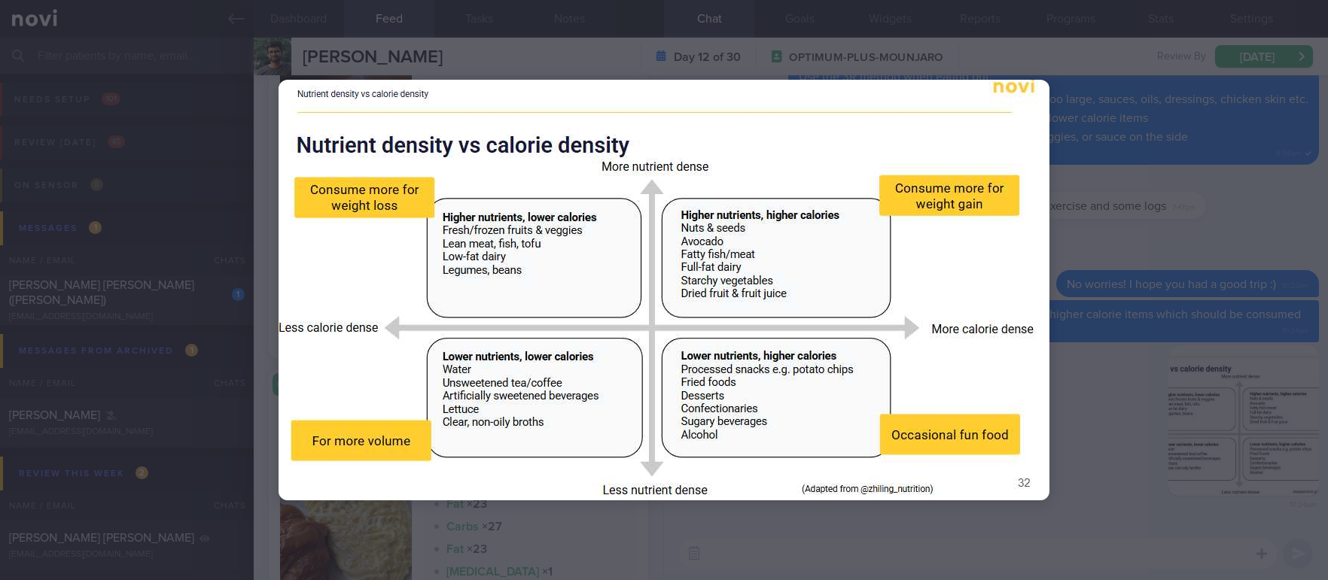
click at [1061, 232] on div at bounding box center [663, 290] width 891 height 580
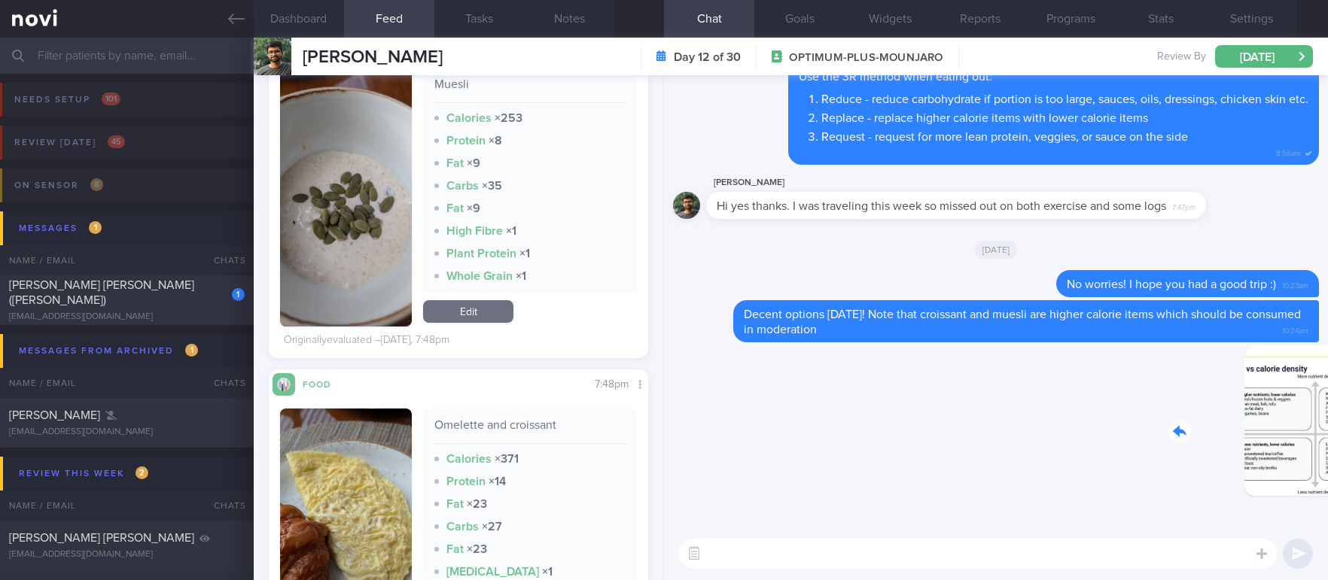
drag, startPoint x: 1194, startPoint y: 458, endPoint x: 1395, endPoint y: 455, distance: 201.0
click at [1327, 455] on html "You are offline! Some functionality will be unavailable Patients New Users Coac…" at bounding box center [664, 290] width 1328 height 580
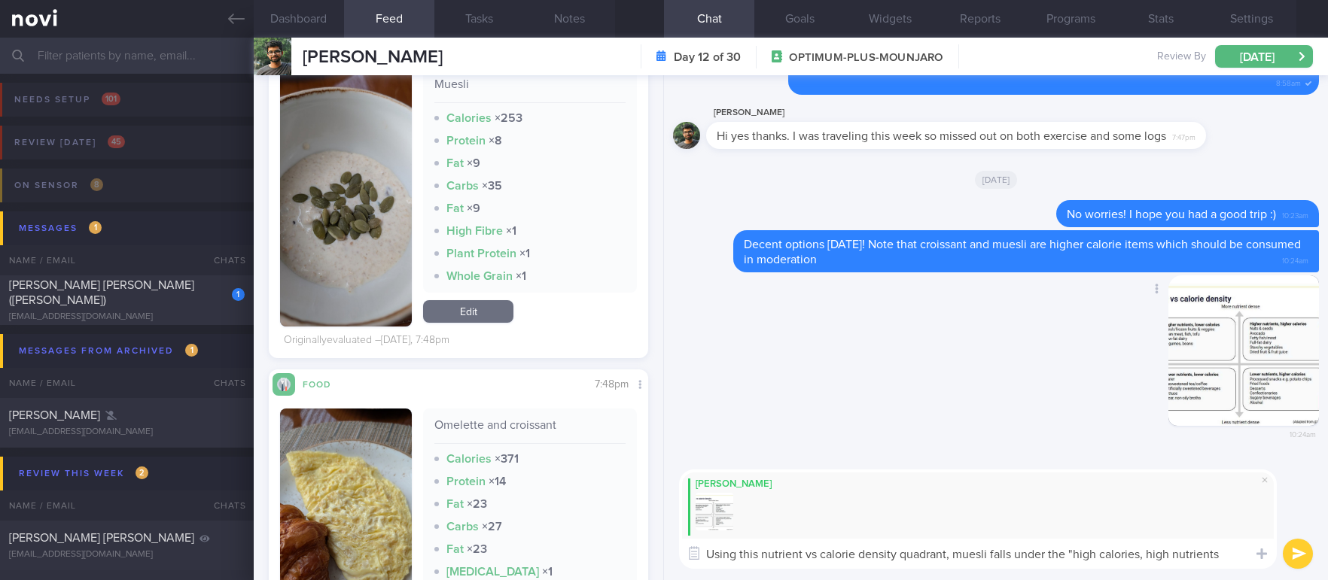
click at [1283, 341] on button "button" at bounding box center [1243, 350] width 151 height 151
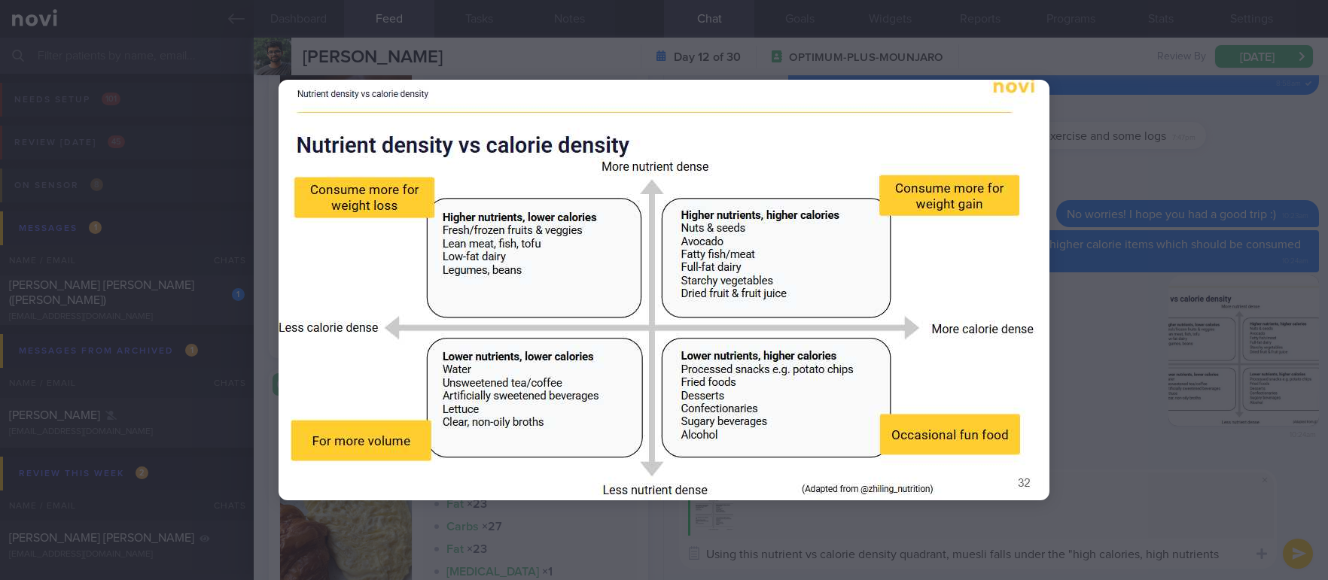
click at [1185, 322] on div at bounding box center [664, 290] width 1328 height 580
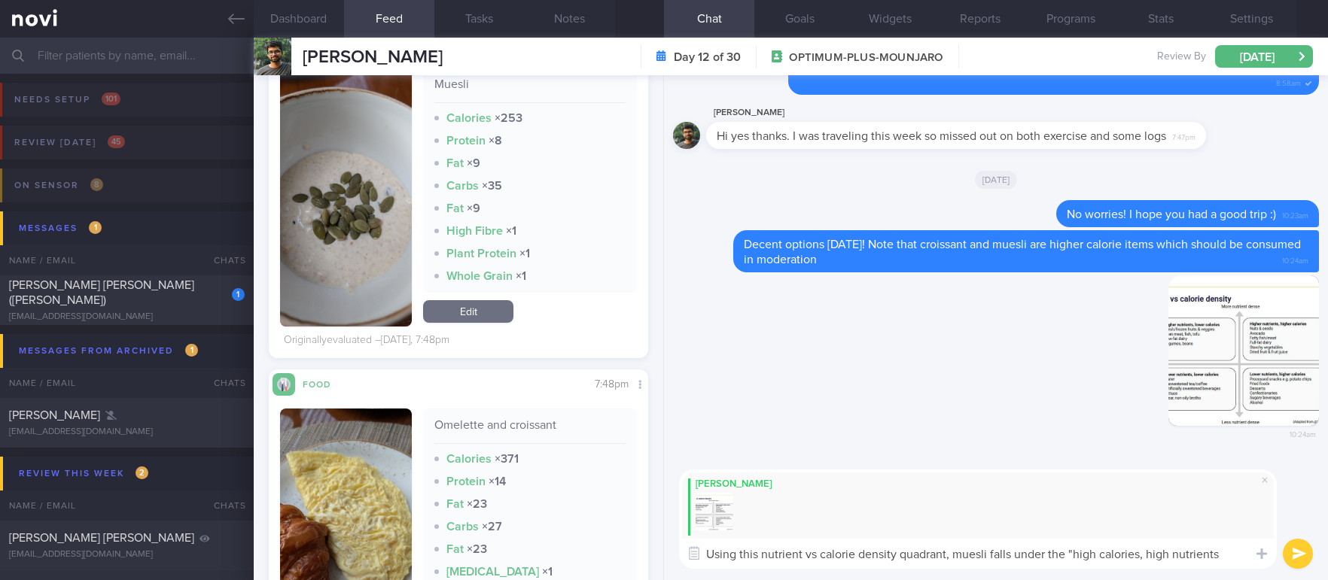
click at [1222, 555] on textarea "Using this nutrient vs calorie density quadrant, muesli falls under the "high c…" at bounding box center [978, 554] width 598 height 30
drag, startPoint x: 1225, startPoint y: 557, endPoint x: 1095, endPoint y: 548, distance: 129.8
click at [1095, 548] on textarea "Using this nutrient vs calorie density quadrant, muesli falls under the "high c…" at bounding box center [978, 554] width 598 height 30
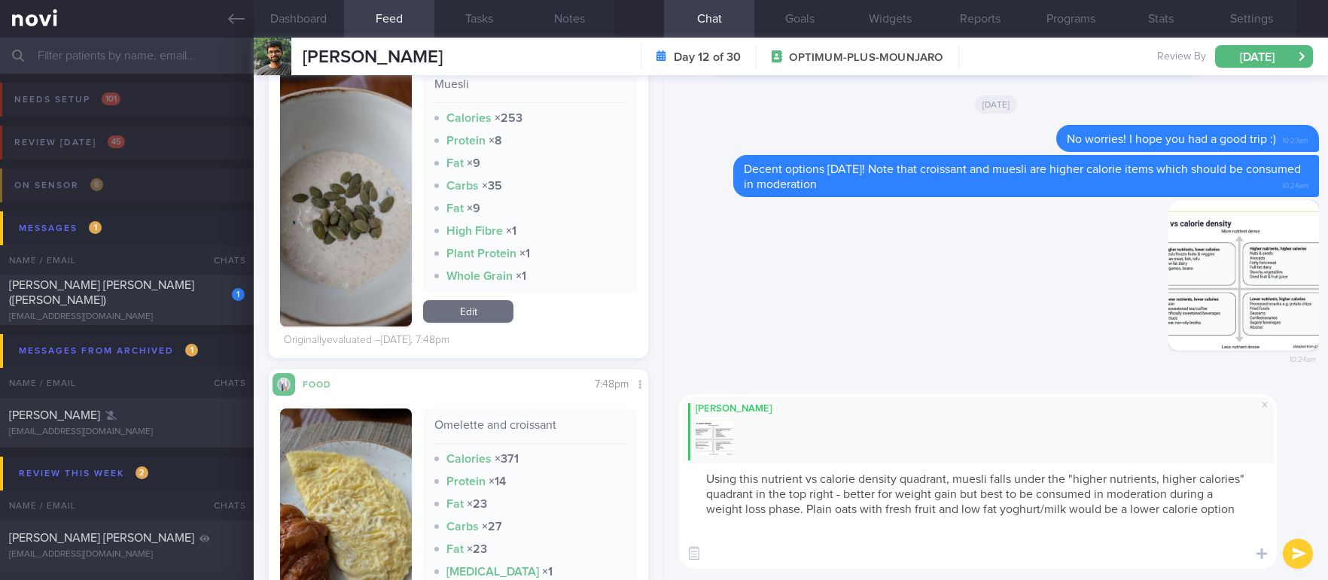
scroll to position [15, 0]
click at [1257, 278] on button "button" at bounding box center [1243, 275] width 151 height 151
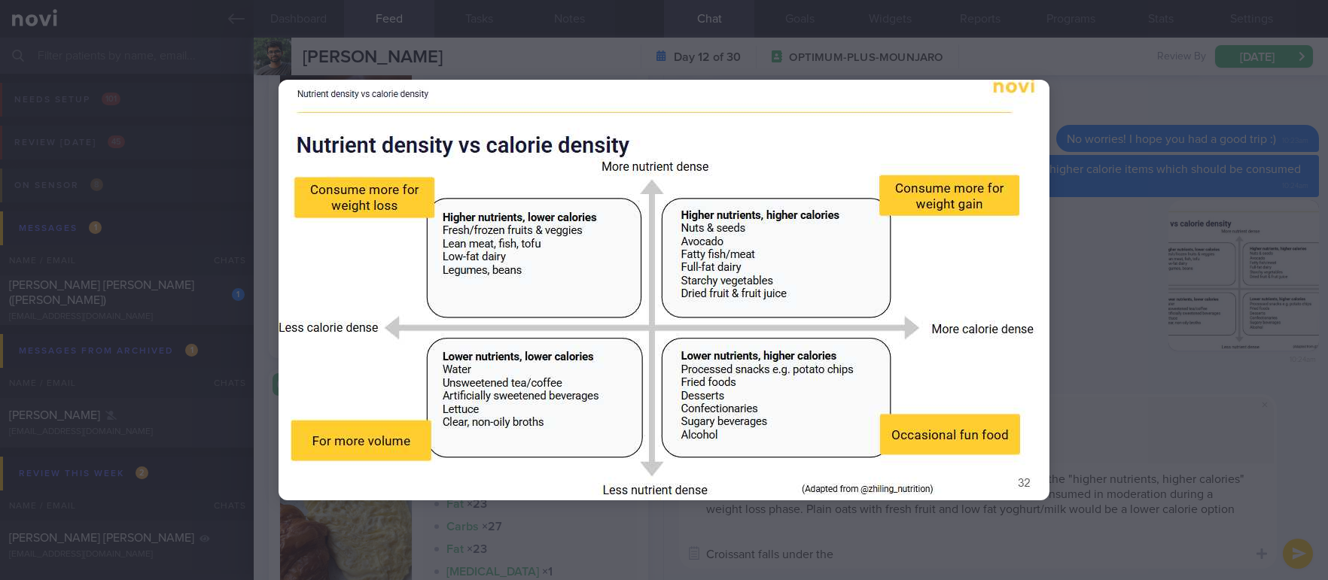
click at [1114, 355] on div at bounding box center [664, 290] width 1328 height 580
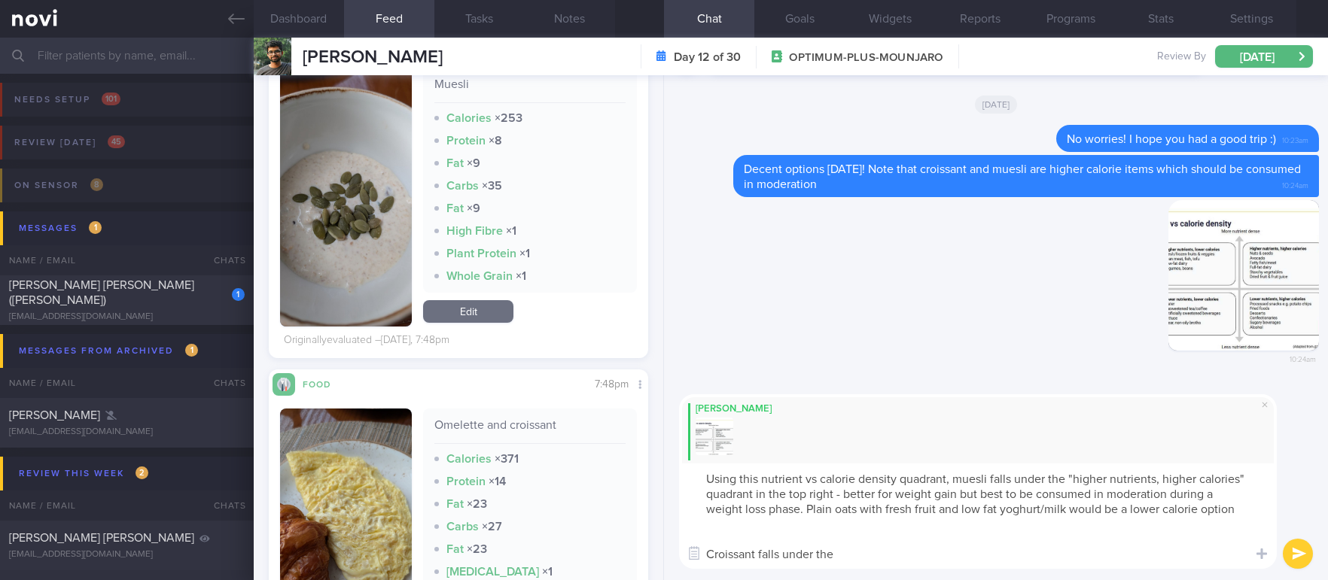
click at [910, 561] on textarea "Using this nutrient vs calorie density quadrant, muesli falls under the "higher…" at bounding box center [978, 516] width 598 height 105
drag, startPoint x: 918, startPoint y: 552, endPoint x: 879, endPoint y: 554, distance: 38.4
click at [879, 554] on textarea "Using this nutrient vs calorie density quadrant, muesli falls under the "higher…" at bounding box center [978, 516] width 598 height 105
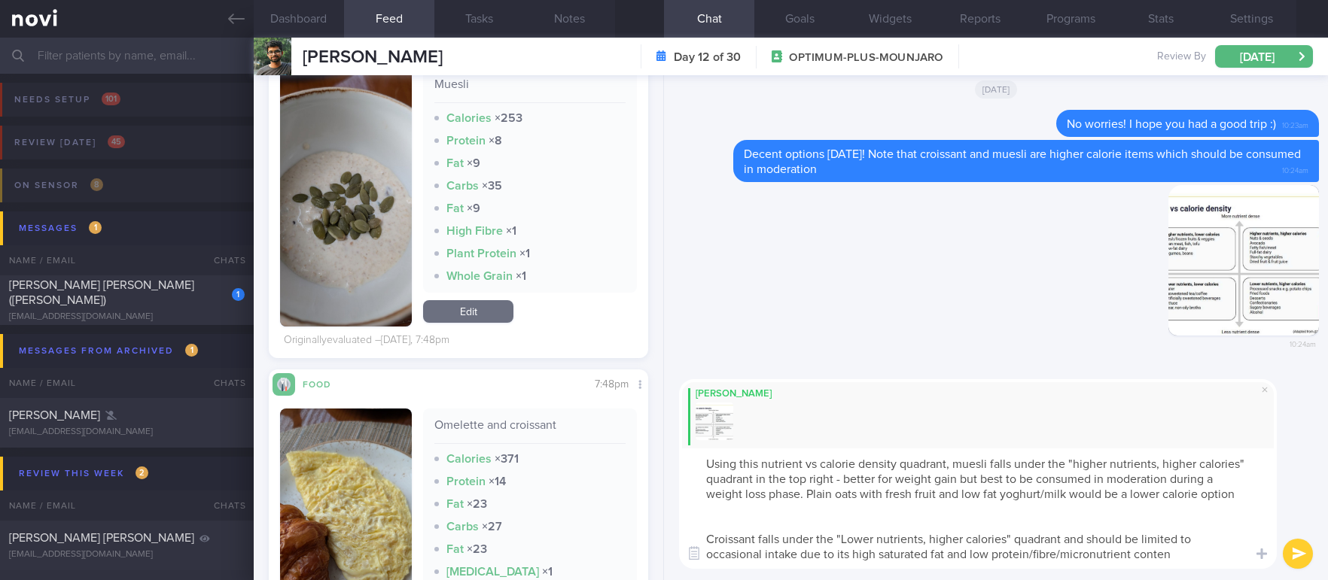
type textarea "Using this nutrient vs calorie density quadrant, muesli falls under the "higher…"
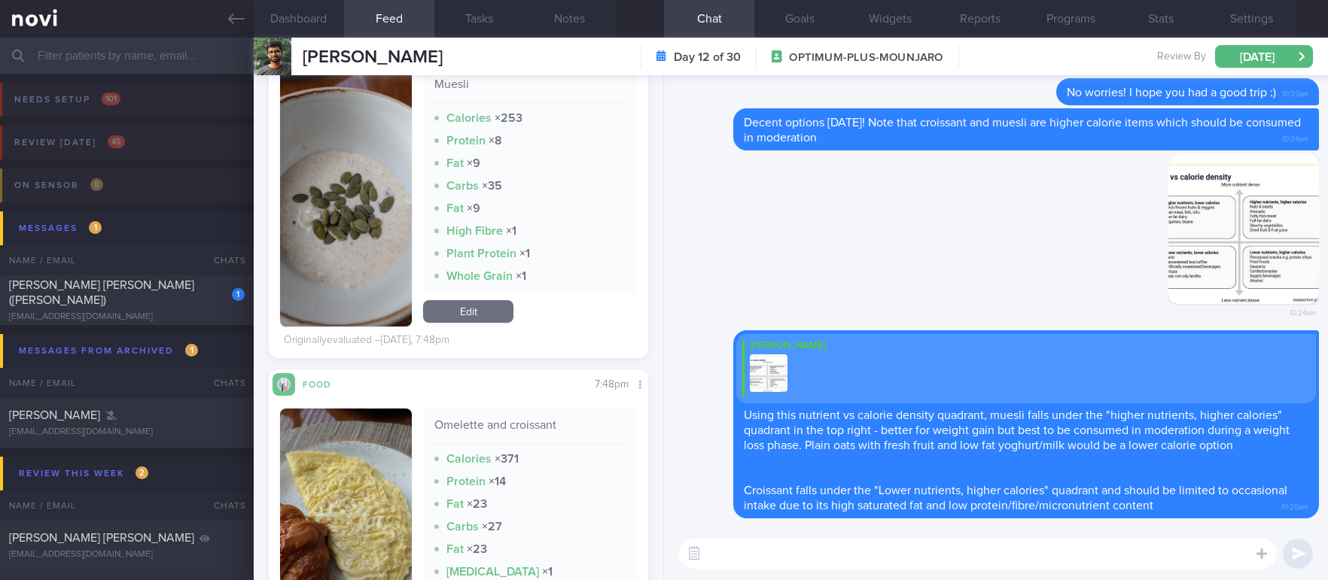
scroll to position [0, 0]
click at [1168, 236] on img "button" at bounding box center [1243, 229] width 151 height 151
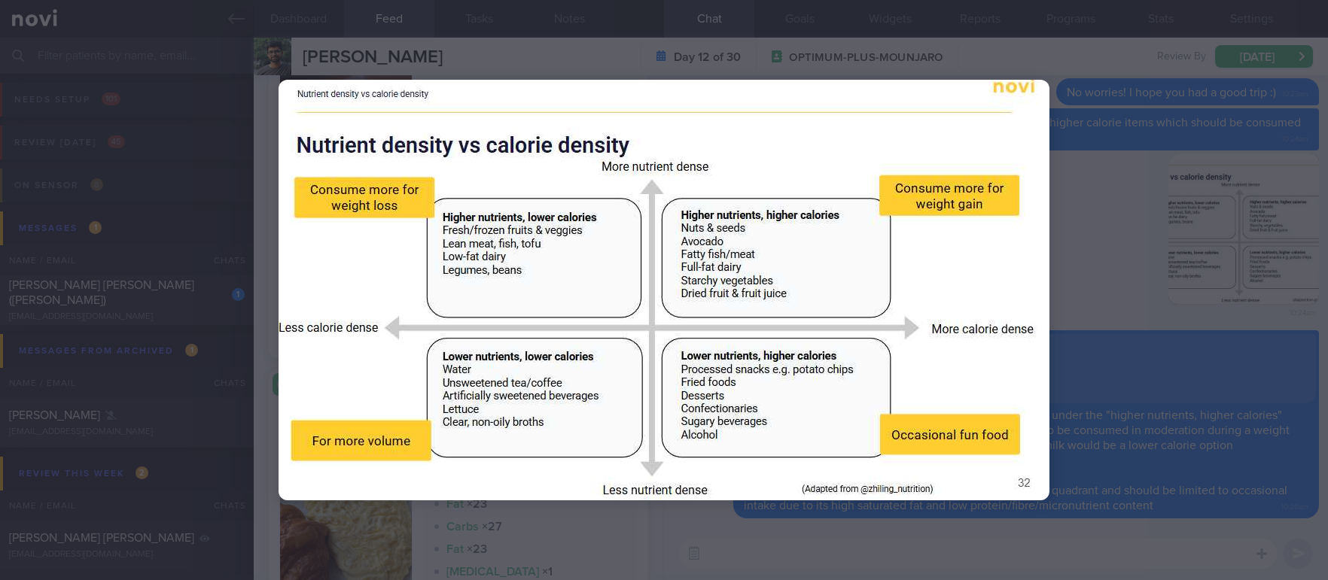
click at [1140, 224] on div at bounding box center [664, 290] width 1328 height 580
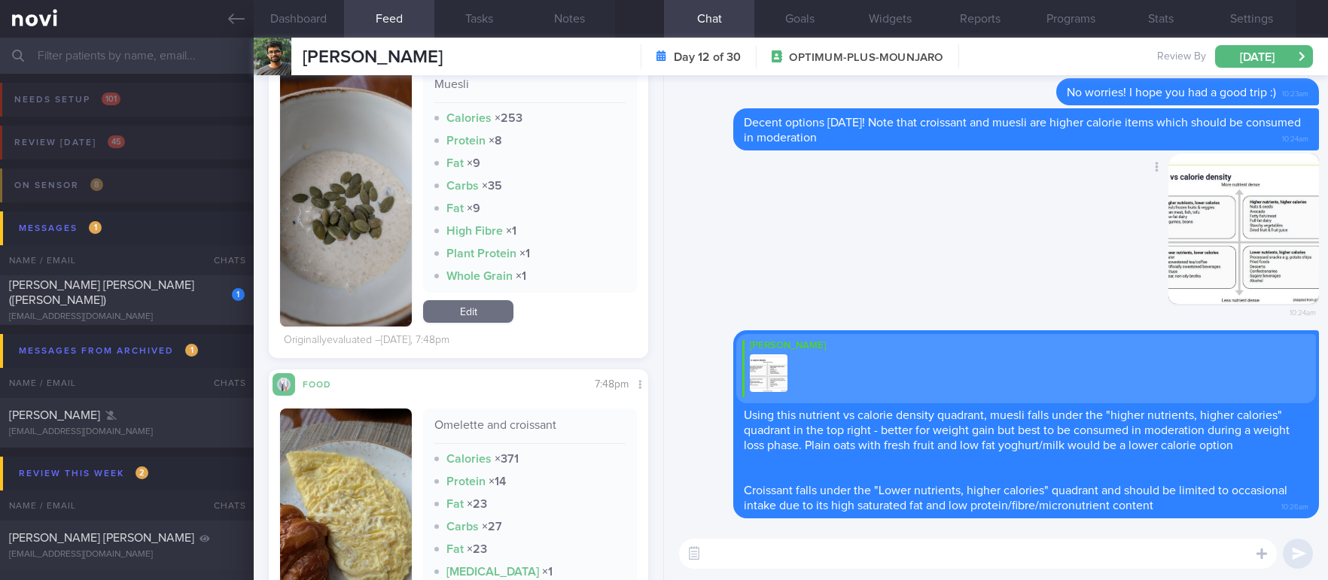
click at [1179, 234] on button "button" at bounding box center [1243, 229] width 151 height 151
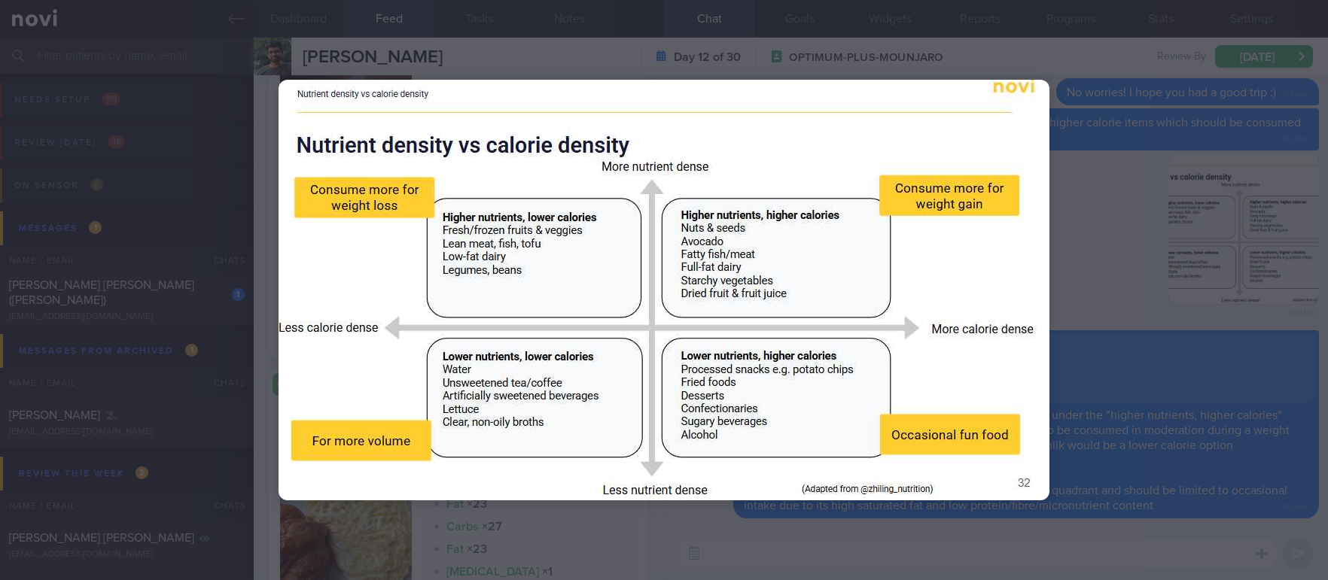
click at [1088, 240] on div at bounding box center [663, 290] width 891 height 580
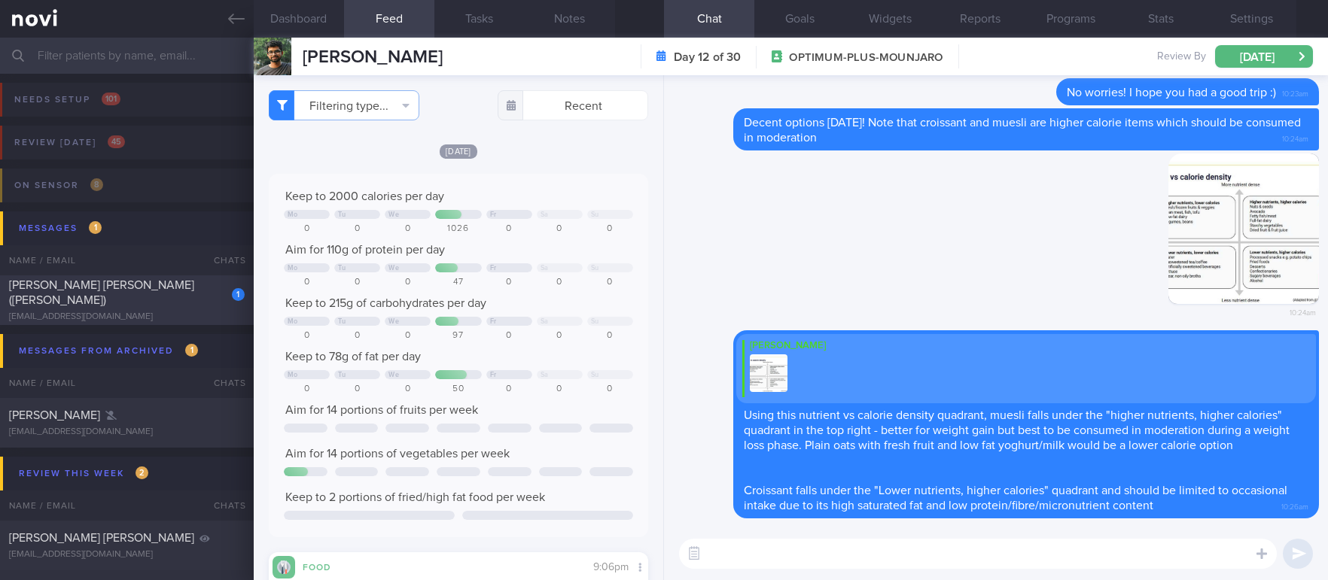
click at [194, 297] on div "[PERSON_NAME] [PERSON_NAME] ([PERSON_NAME])" at bounding box center [125, 293] width 232 height 30
type textarea "[PERSON_NAME] [PERSON_NAME] ([PERSON_NAME]) [EMAIL_ADDRESS][DOMAIN_NAME] [PHONE…"
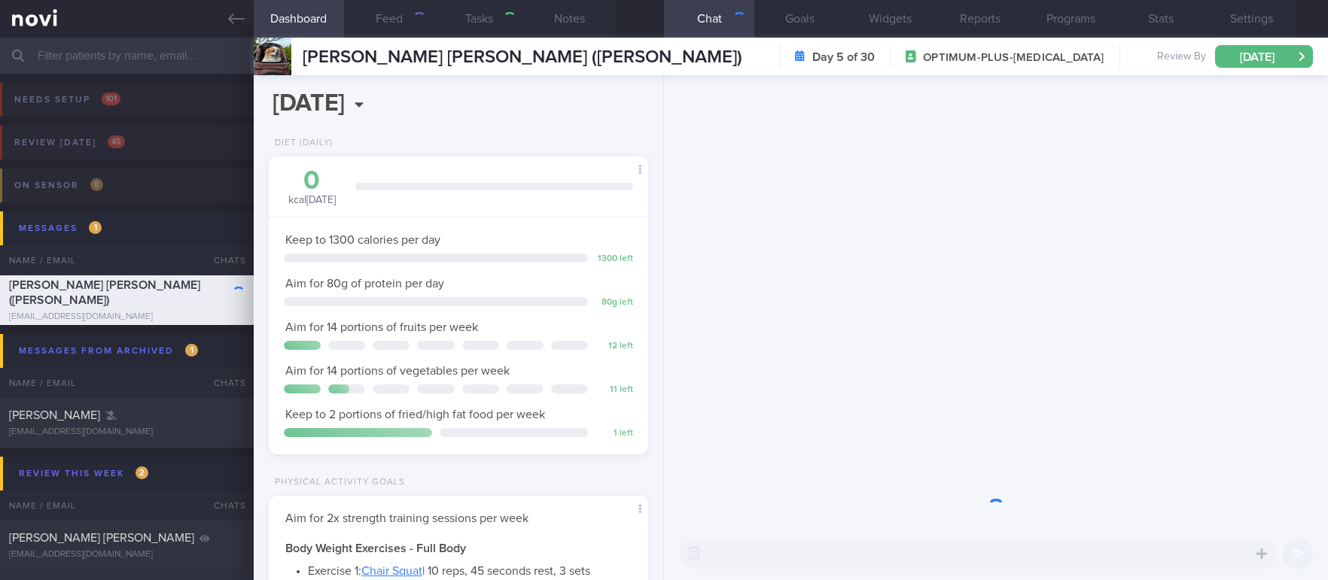
scroll to position [167, 335]
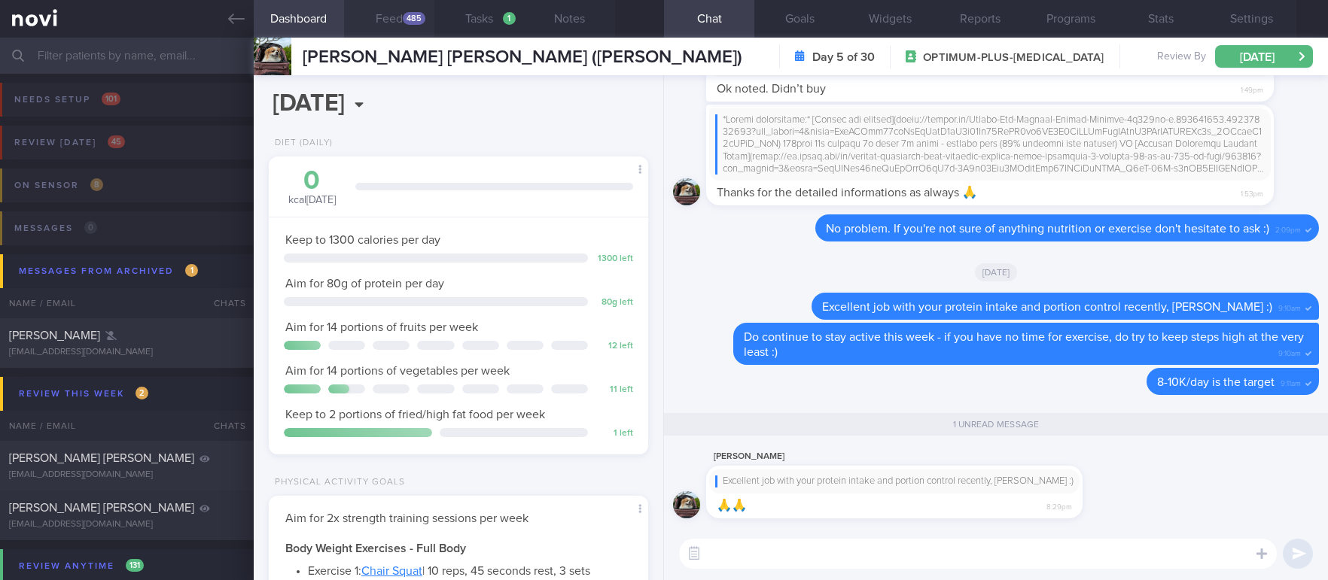
click at [409, 14] on div "485" at bounding box center [414, 18] width 23 height 13
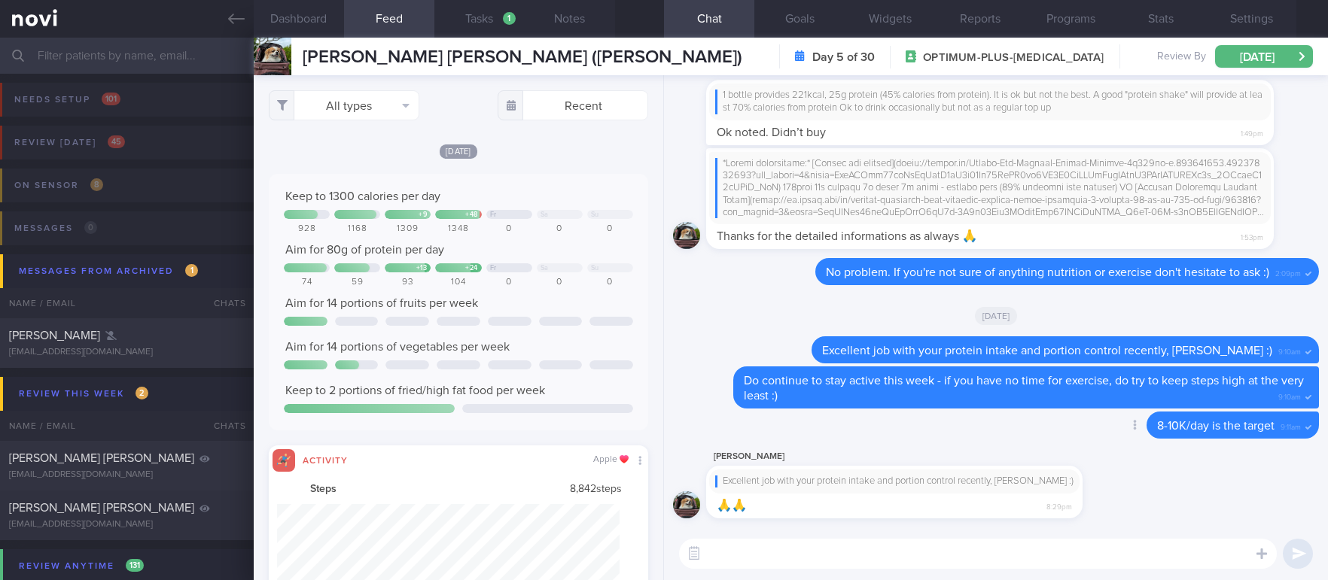
scroll to position [85, 342]
click at [374, 114] on button "All types" at bounding box center [344, 105] width 151 height 30
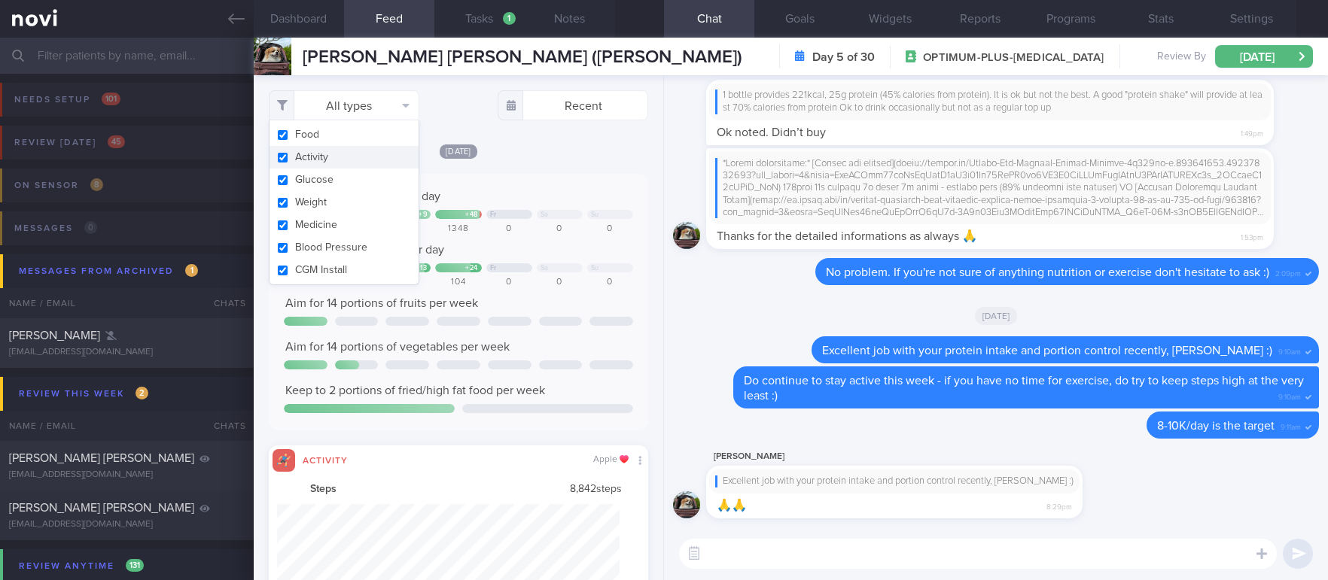
click at [358, 155] on button "Activity" at bounding box center [343, 157] width 149 height 23
checkbox input "false"
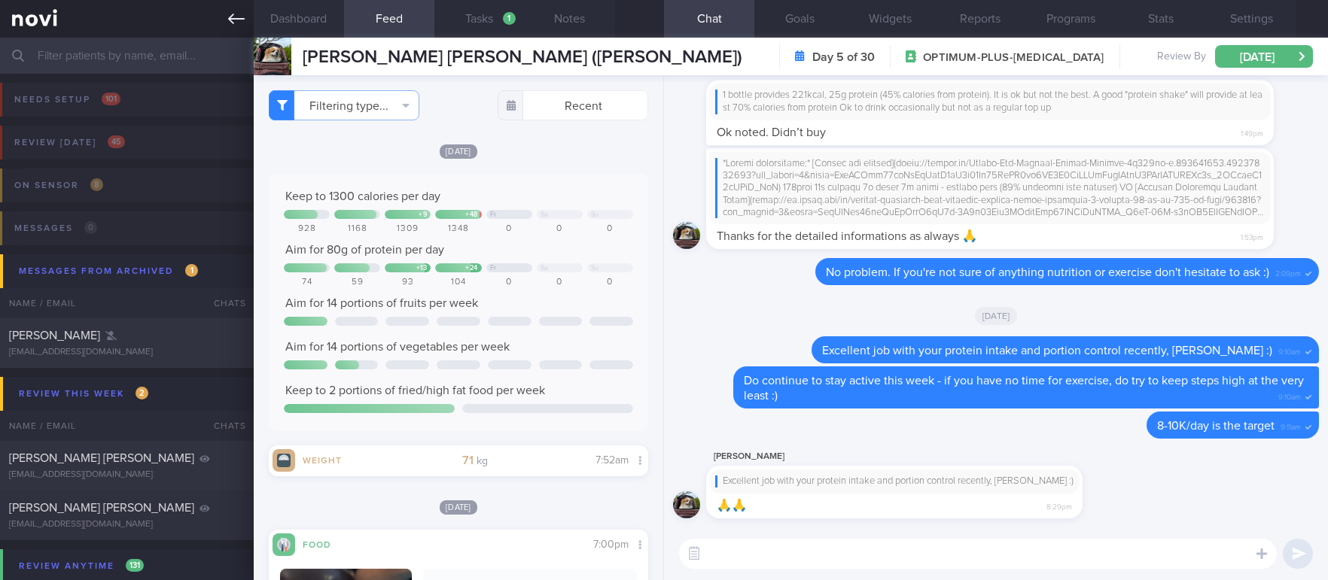
click at [239, 15] on icon at bounding box center [236, 19] width 17 height 17
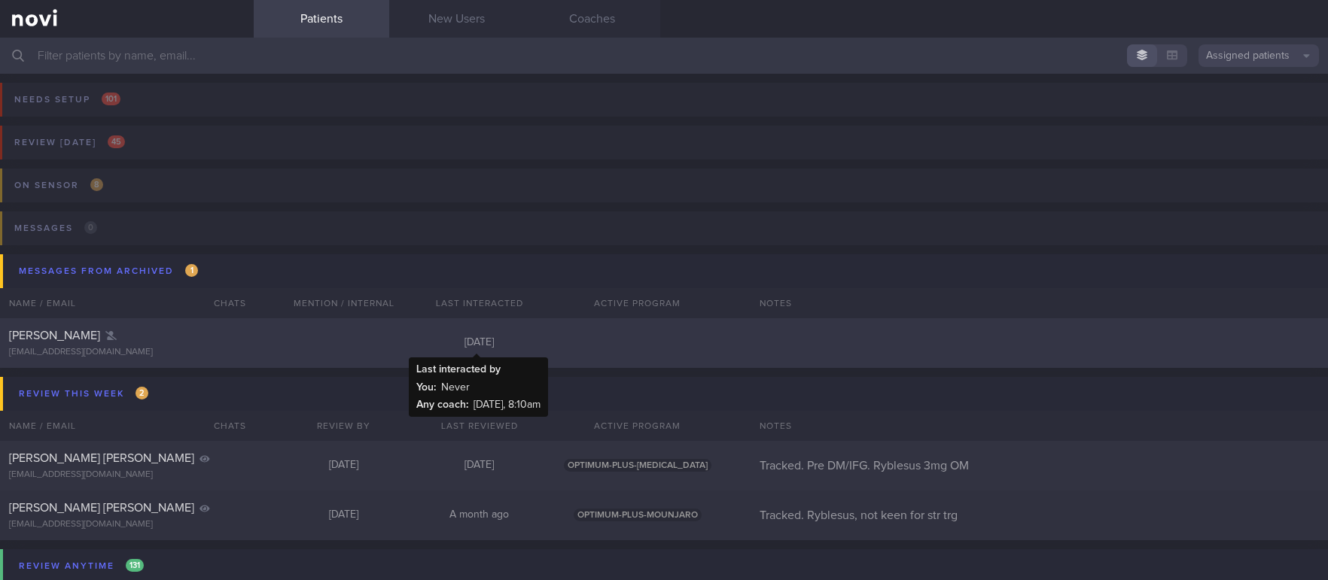
click at [487, 340] on div "[DATE]" at bounding box center [479, 343] width 135 height 14
select select "9"
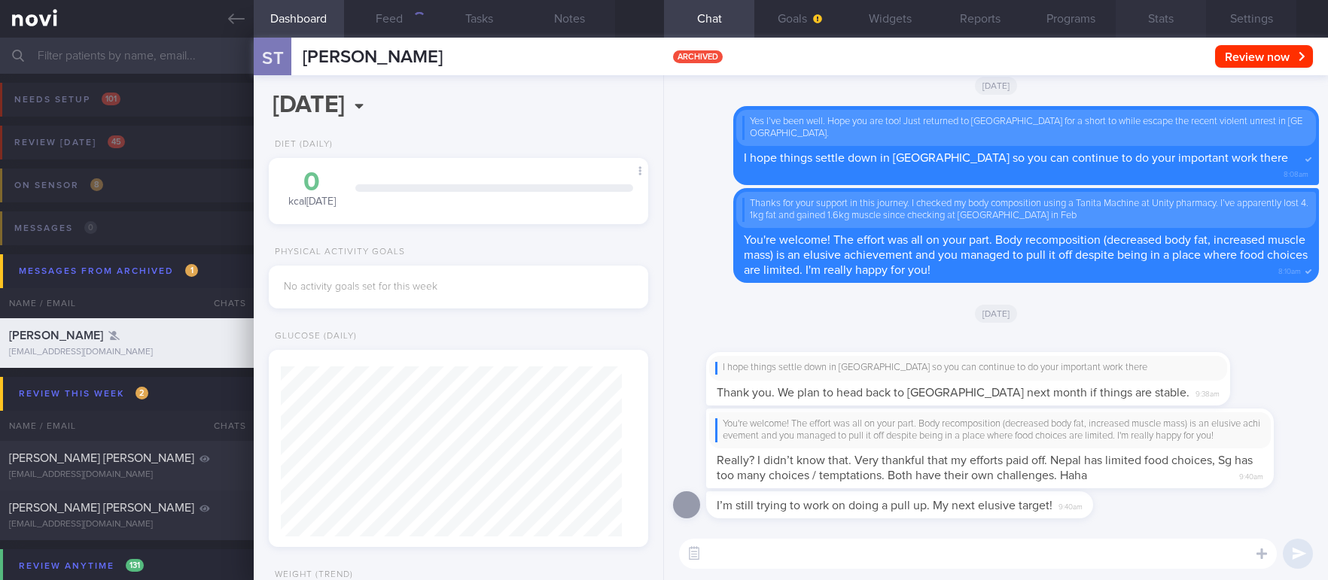
scroll to position [170, 341]
click at [225, 24] on link at bounding box center [127, 19] width 254 height 38
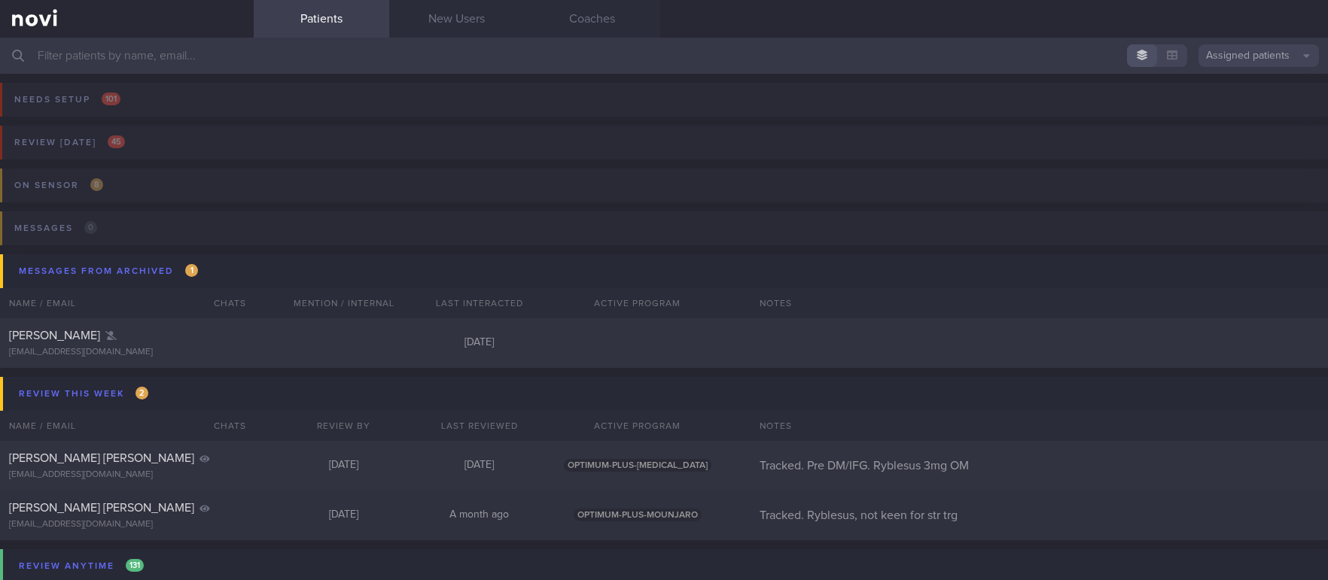
click at [622, 47] on input "text" at bounding box center [664, 56] width 1328 height 36
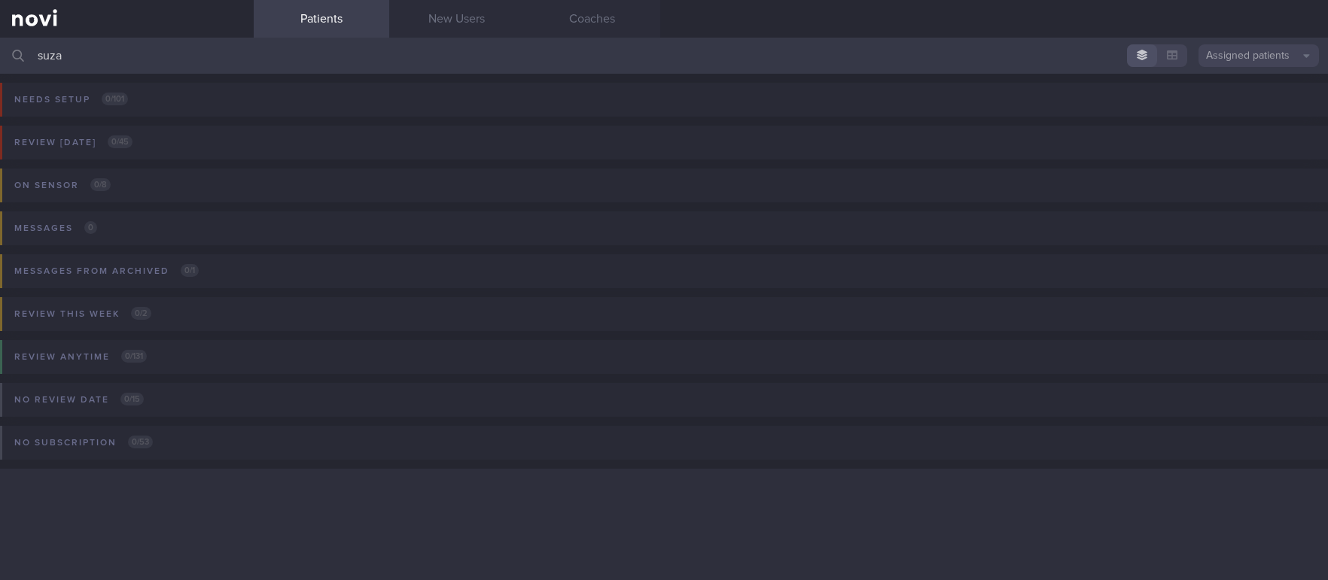
type input "suza"
click at [1247, 50] on button "Assigned patients" at bounding box center [1258, 55] width 120 height 23
click at [1264, 105] on button "All active patients" at bounding box center [1258, 104] width 120 height 23
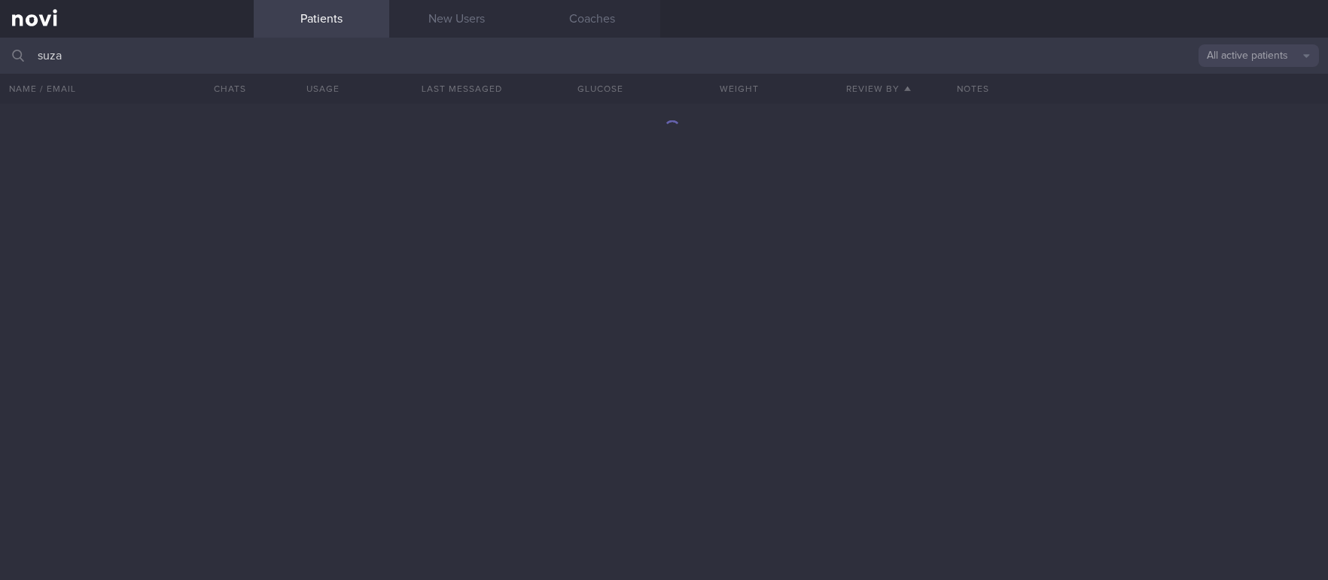
click at [1239, 56] on button "All active patients" at bounding box center [1258, 55] width 120 height 23
click at [1254, 123] on button "Archived patients" at bounding box center [1258, 126] width 120 height 23
click at [316, 49] on input "suza" at bounding box center [664, 56] width 1328 height 36
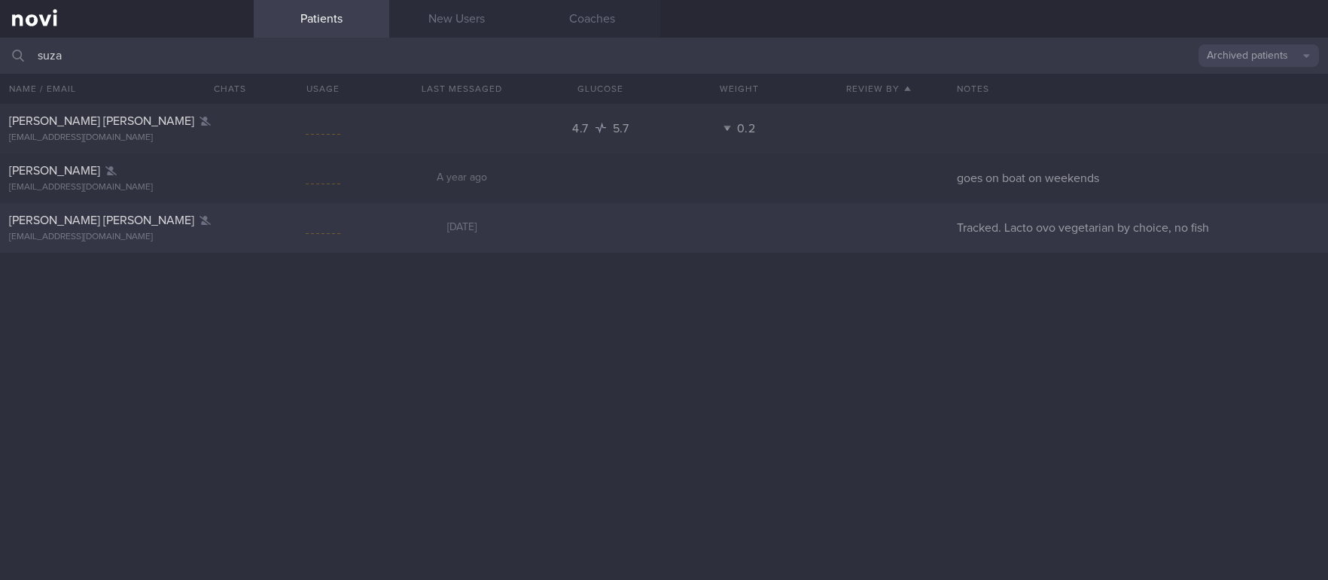
click at [461, 243] on div "[PERSON_NAME] [PERSON_NAME] [EMAIL_ADDRESS][DOMAIN_NAME] [DATE] Tracked. Lacto …" at bounding box center [664, 228] width 1328 height 50
select select "9"
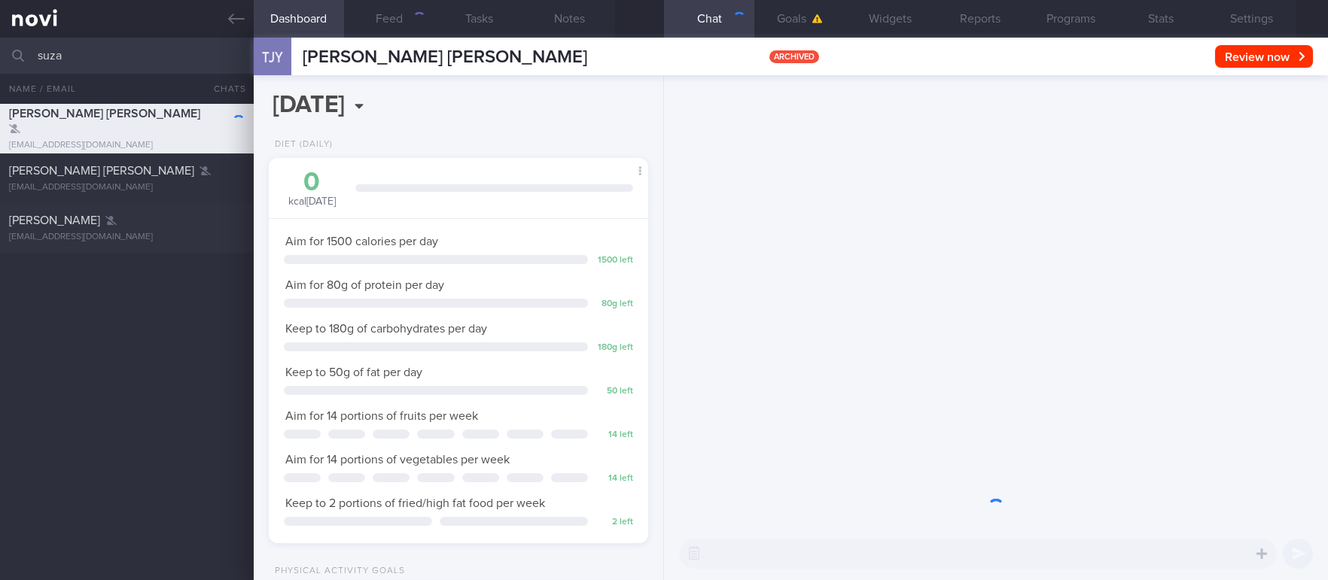
scroll to position [189, 335]
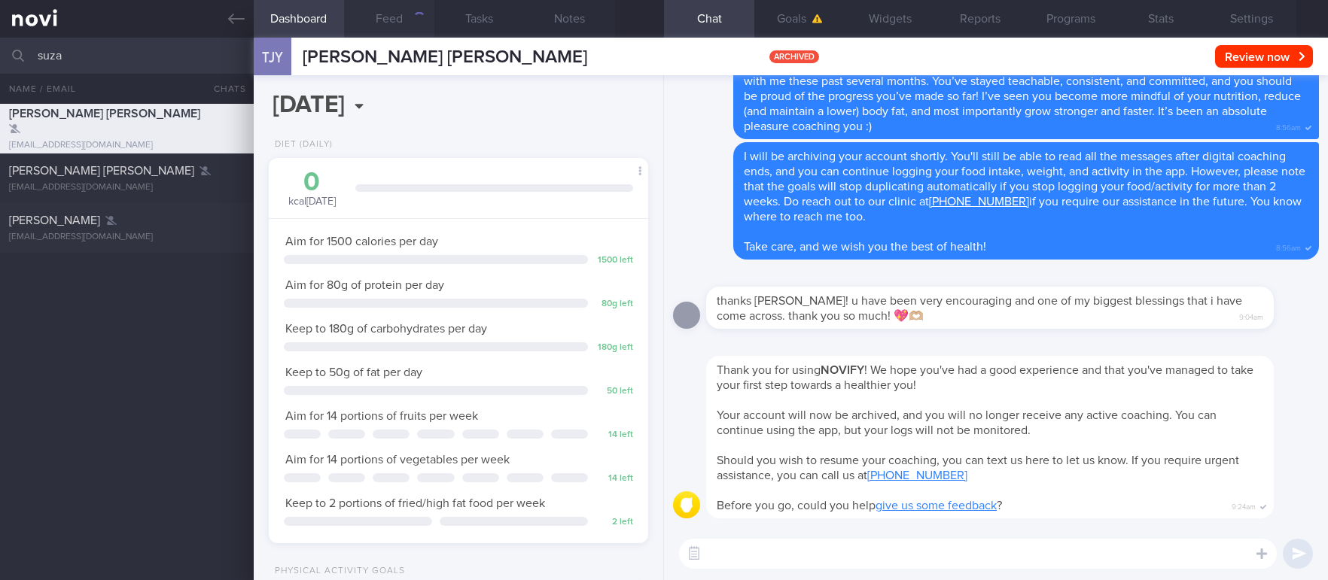
click at [403, 21] on button "Feed" at bounding box center [389, 19] width 90 height 38
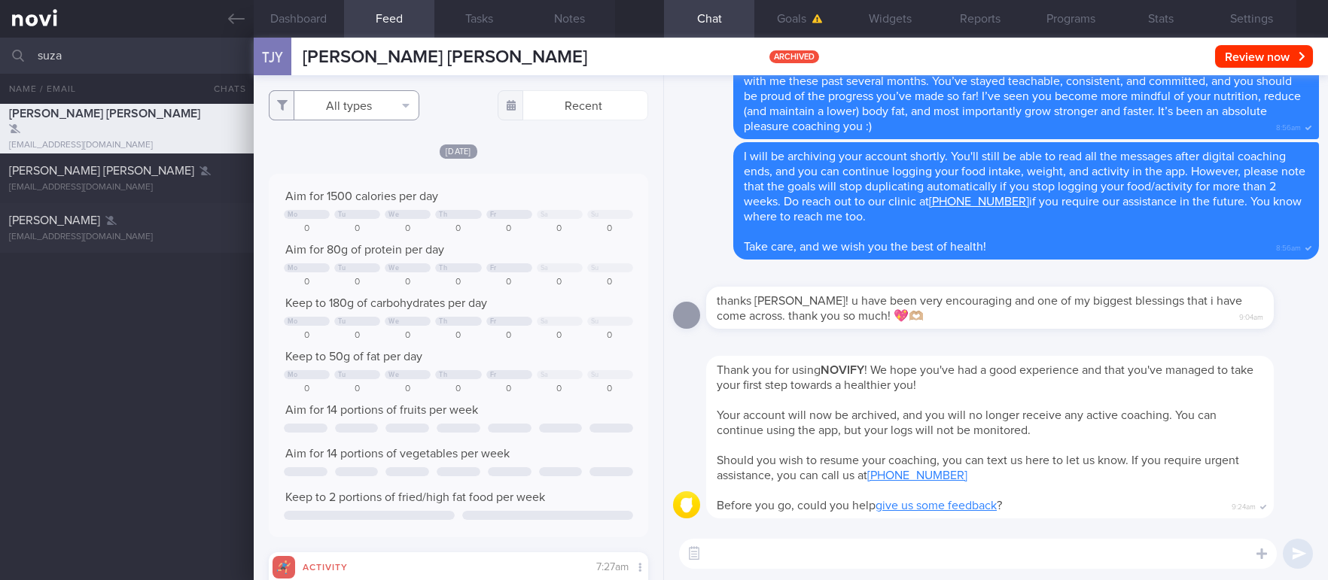
click at [370, 102] on button "All types" at bounding box center [344, 105] width 151 height 30
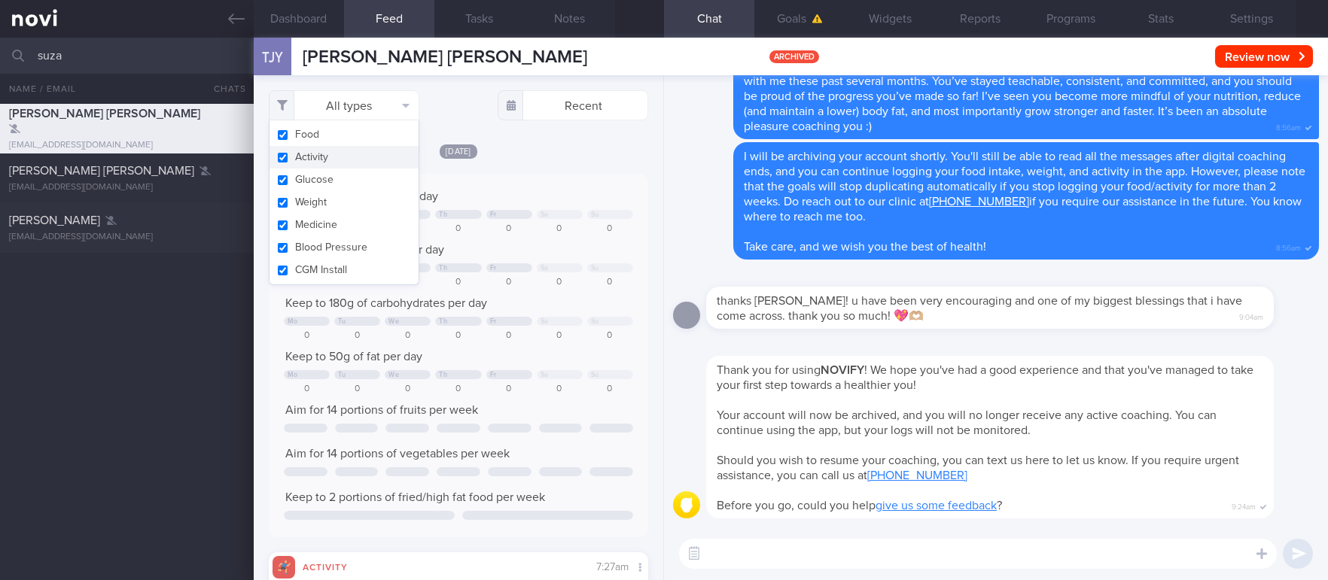
click at [342, 158] on button "Activity" at bounding box center [343, 157] width 149 height 23
checkbox input "false"
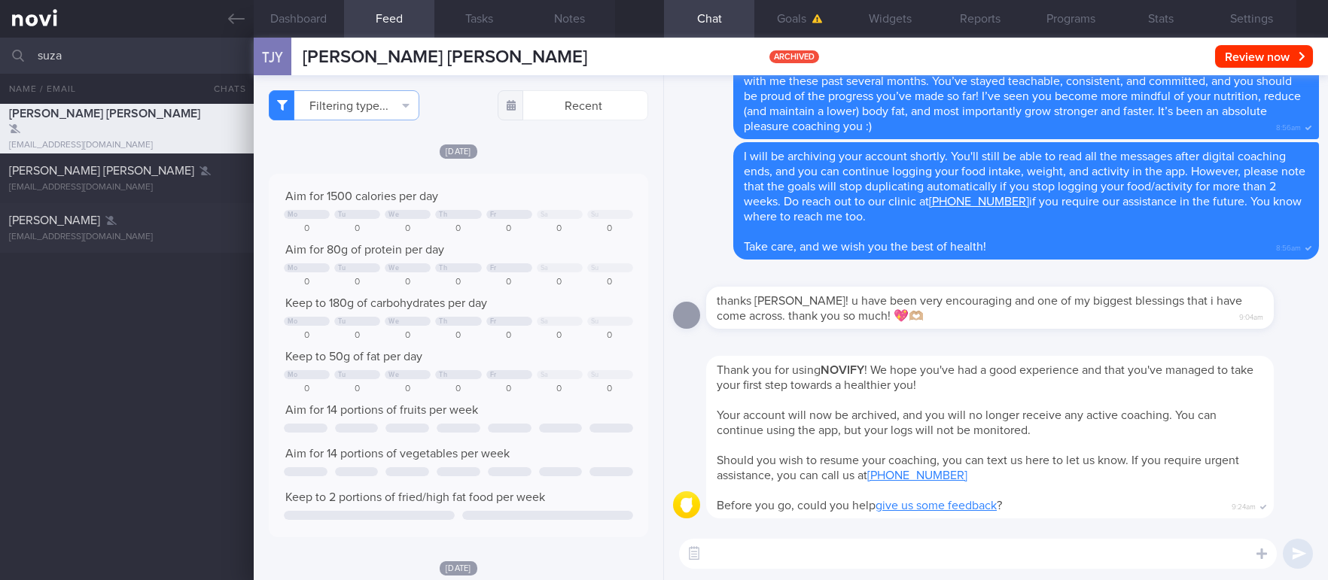
click at [554, 169] on div "[DATE] Aim for 1500 calories per day Mo Tu We Th Fr Sa Su 0 0 0 0 0 0 0 Aim for…" at bounding box center [458, 340] width 379 height 394
click at [589, 105] on input "text" at bounding box center [573, 105] width 151 height 30
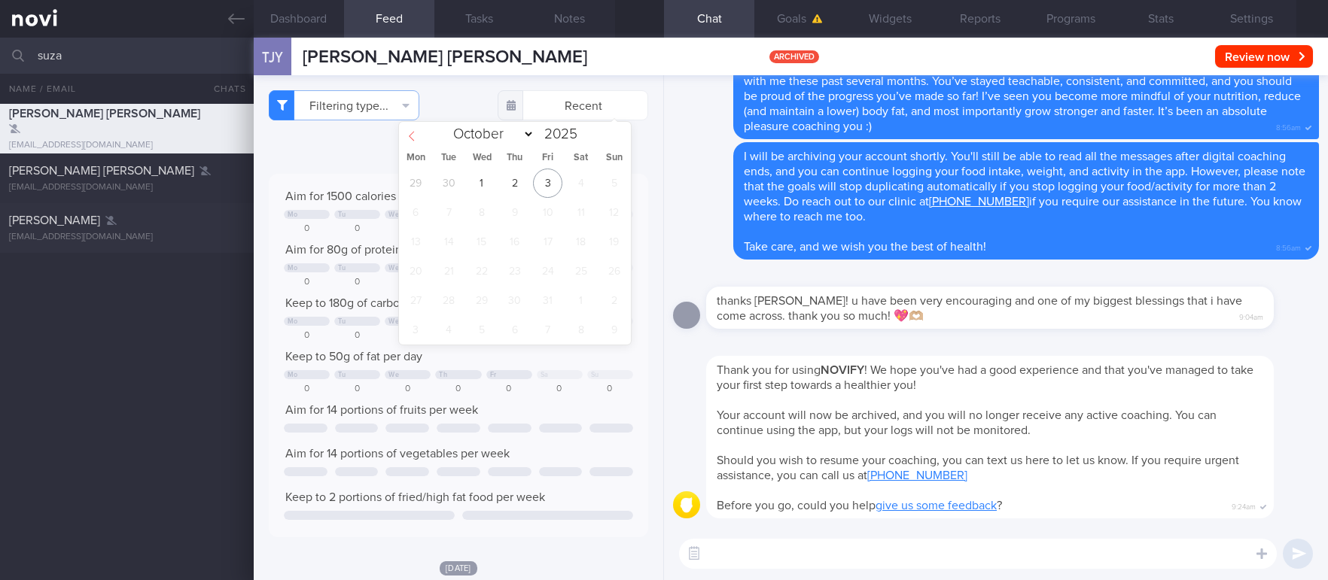
click at [413, 140] on icon at bounding box center [411, 137] width 5 height 10
select select "8"
drag, startPoint x: 607, startPoint y: 275, endPoint x: 611, endPoint y: 266, distance: 10.5
click at [608, 275] on span "28" at bounding box center [613, 271] width 29 height 29
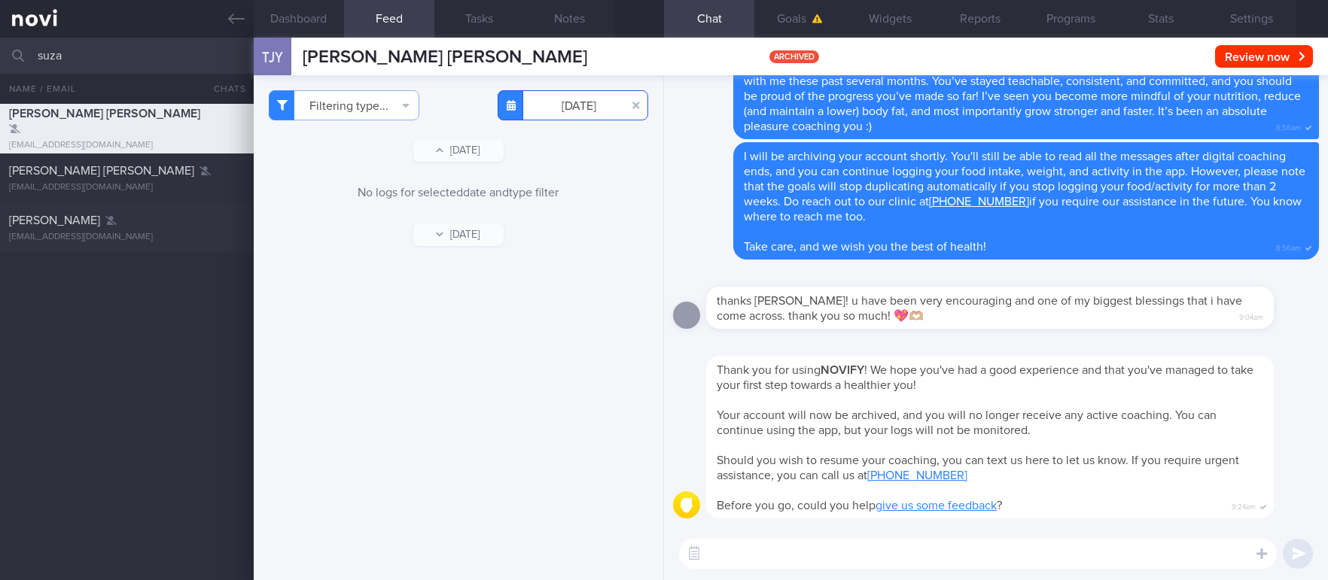
click at [567, 102] on input "[DATE]" at bounding box center [573, 105] width 151 height 30
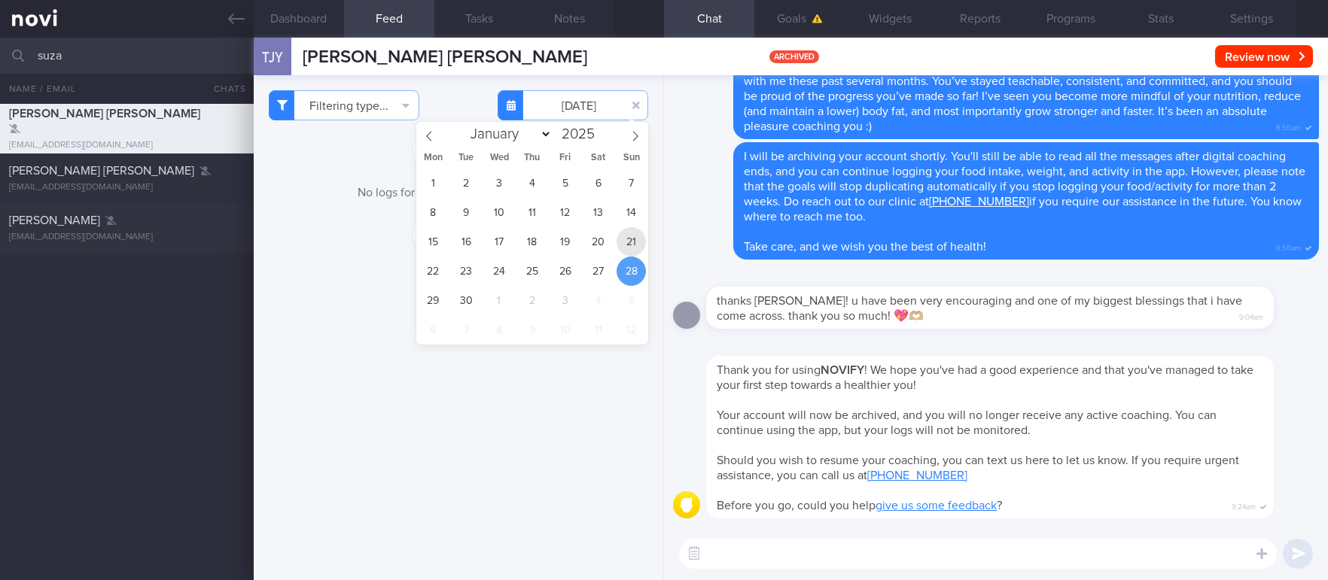
click at [630, 236] on span "21" at bounding box center [630, 241] width 29 height 29
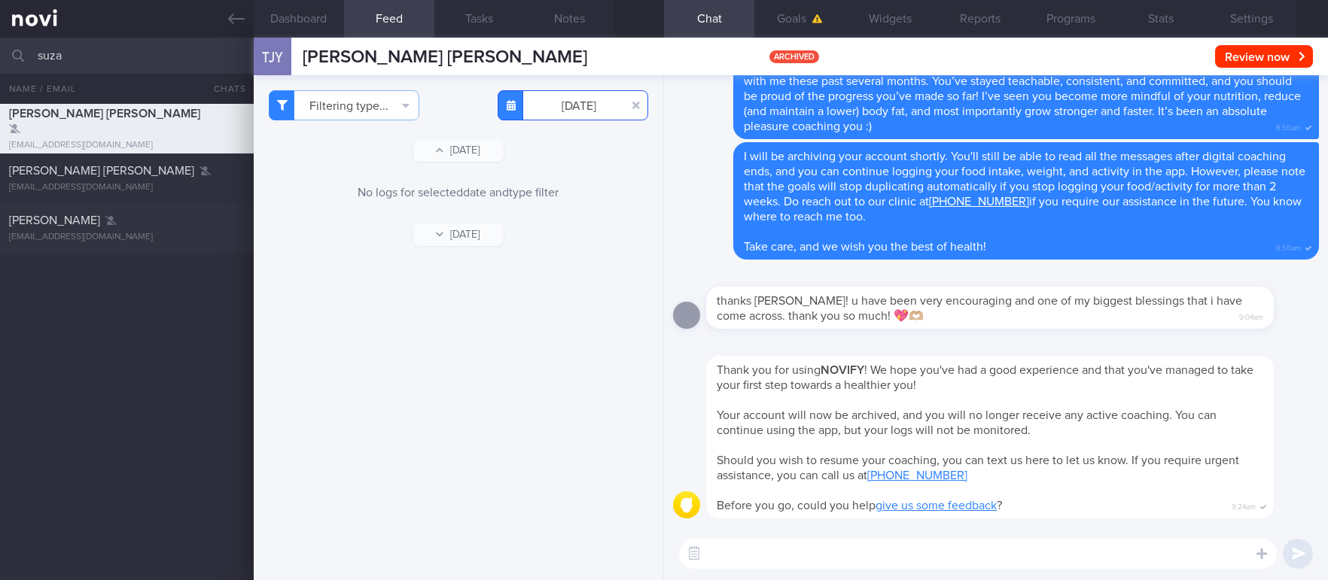
click at [555, 111] on input "[DATE]" at bounding box center [573, 105] width 151 height 30
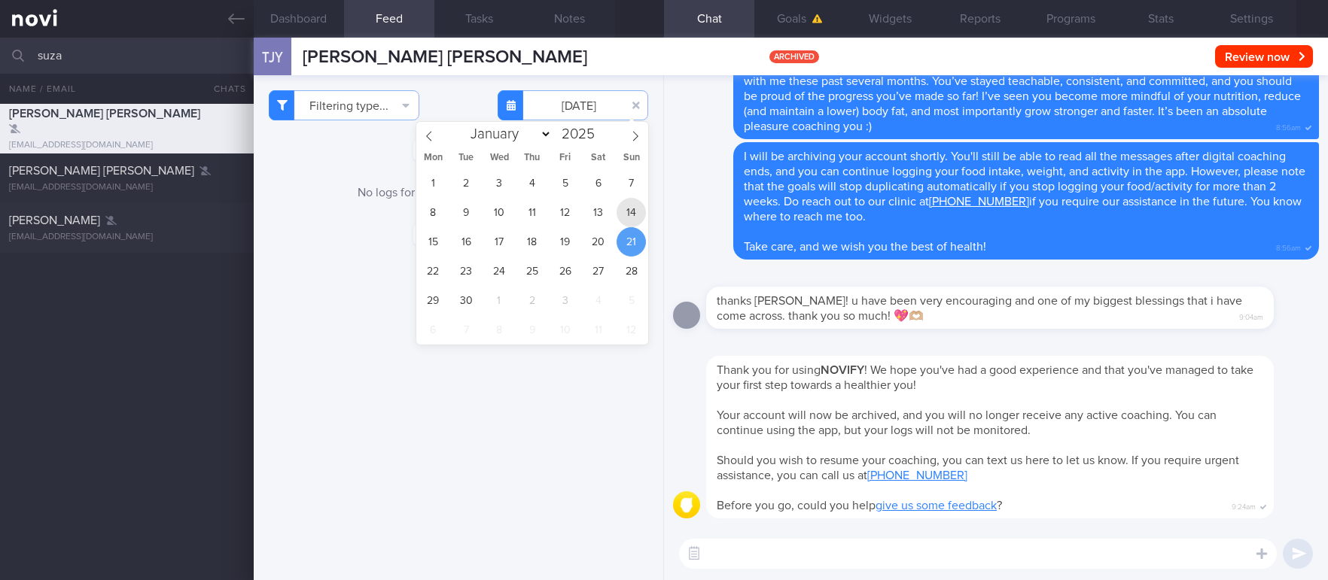
click at [637, 213] on span "14" at bounding box center [630, 212] width 29 height 29
type input "[DATE]"
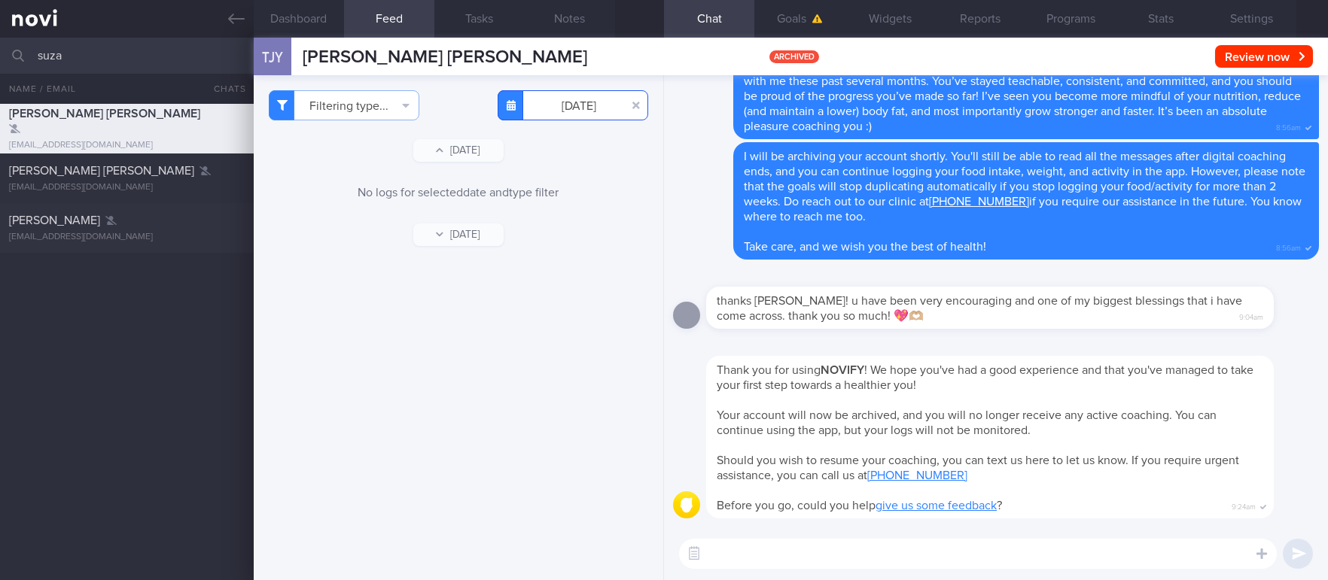
click at [604, 104] on input "[DATE]" at bounding box center [573, 105] width 151 height 30
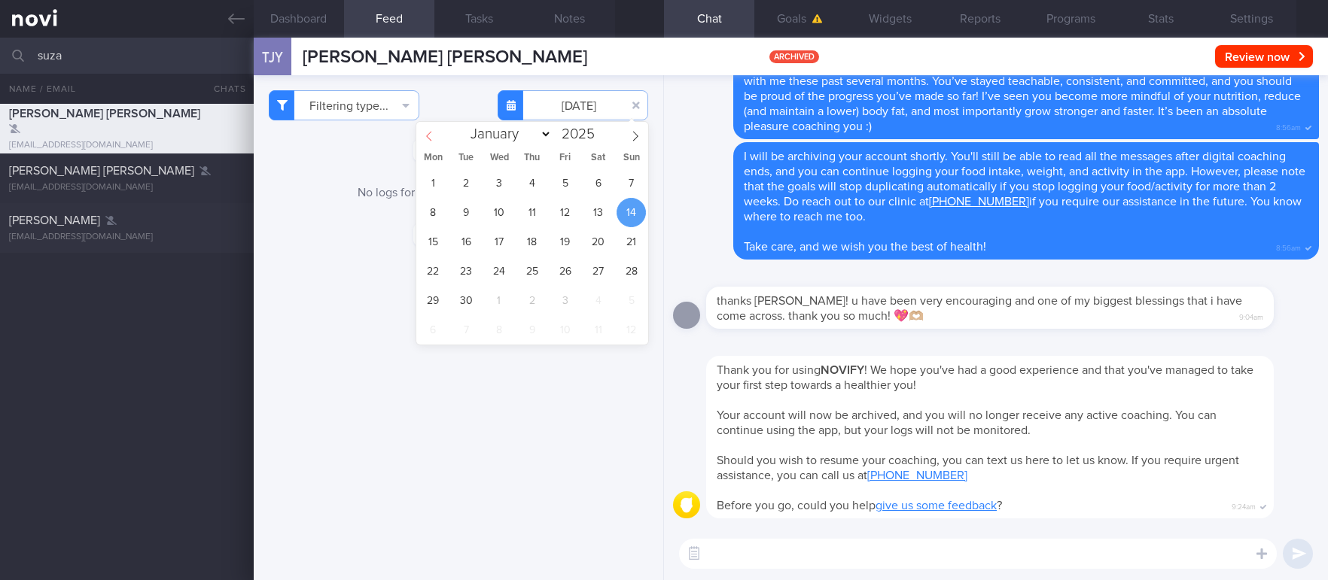
click at [428, 139] on icon at bounding box center [429, 136] width 11 height 11
select select "4"
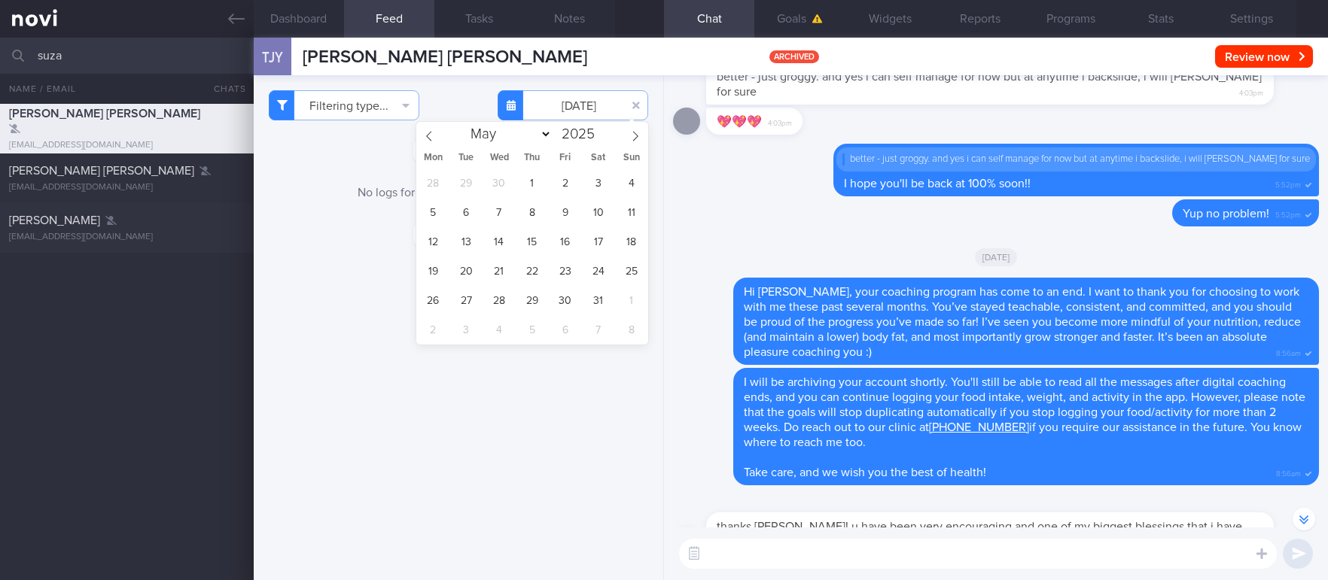
scroll to position [-339, 0]
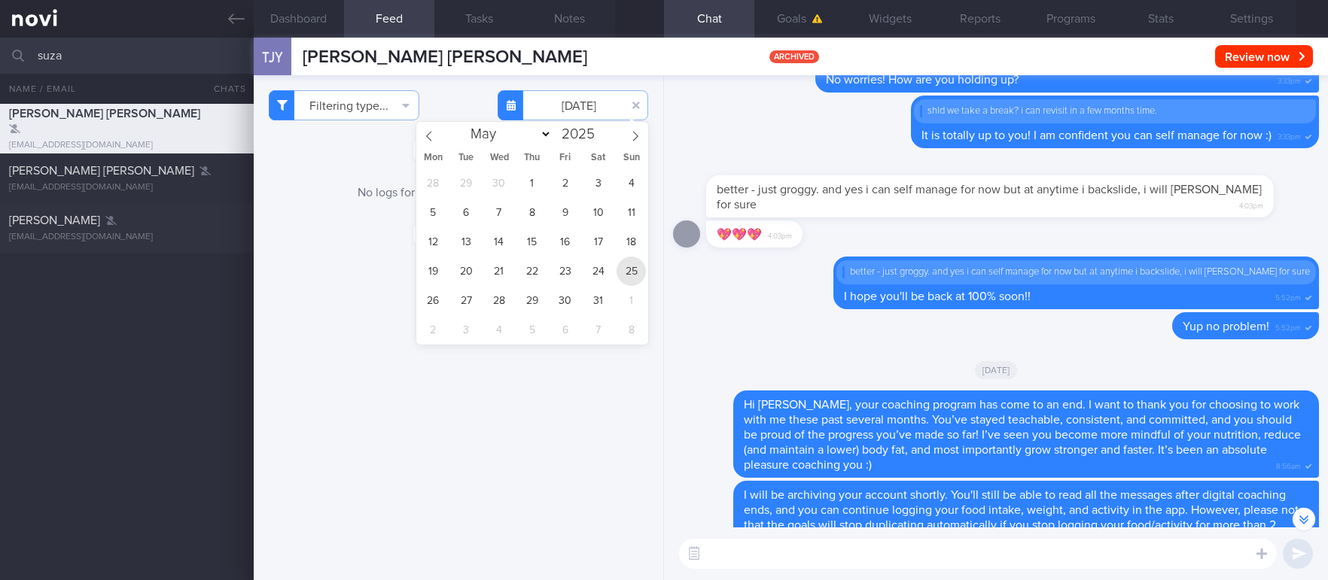
click at [633, 273] on span "25" at bounding box center [630, 271] width 29 height 29
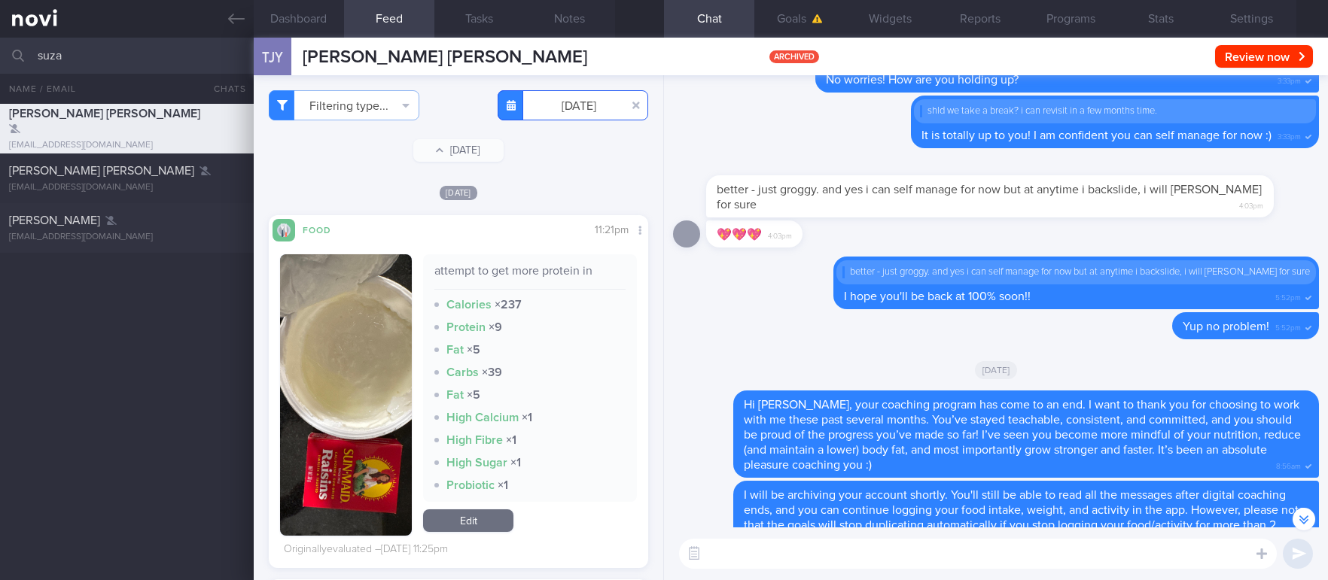
click at [577, 117] on input "[DATE]" at bounding box center [573, 105] width 151 height 30
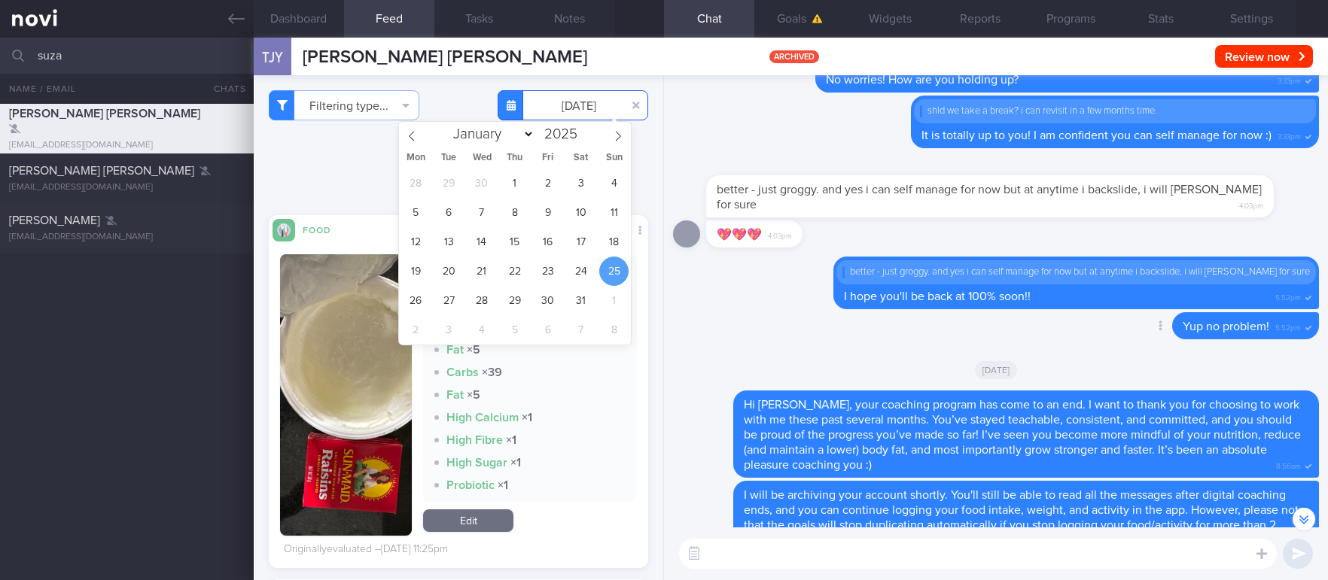
scroll to position [-790, 0]
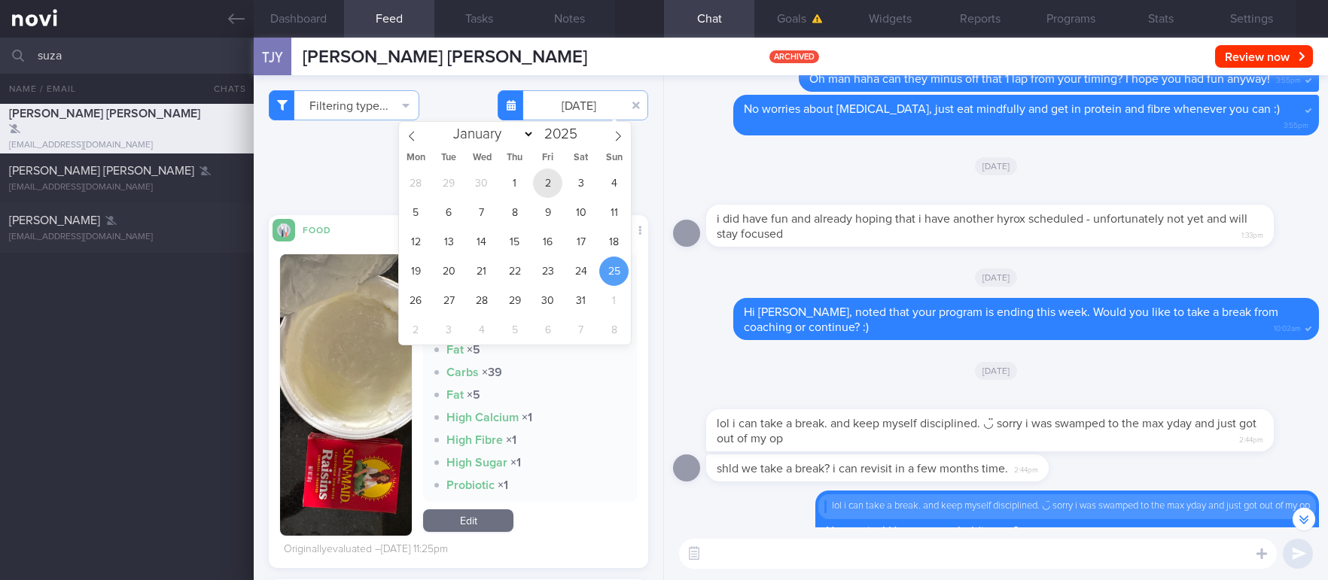
click at [542, 183] on span "2" at bounding box center [547, 183] width 29 height 29
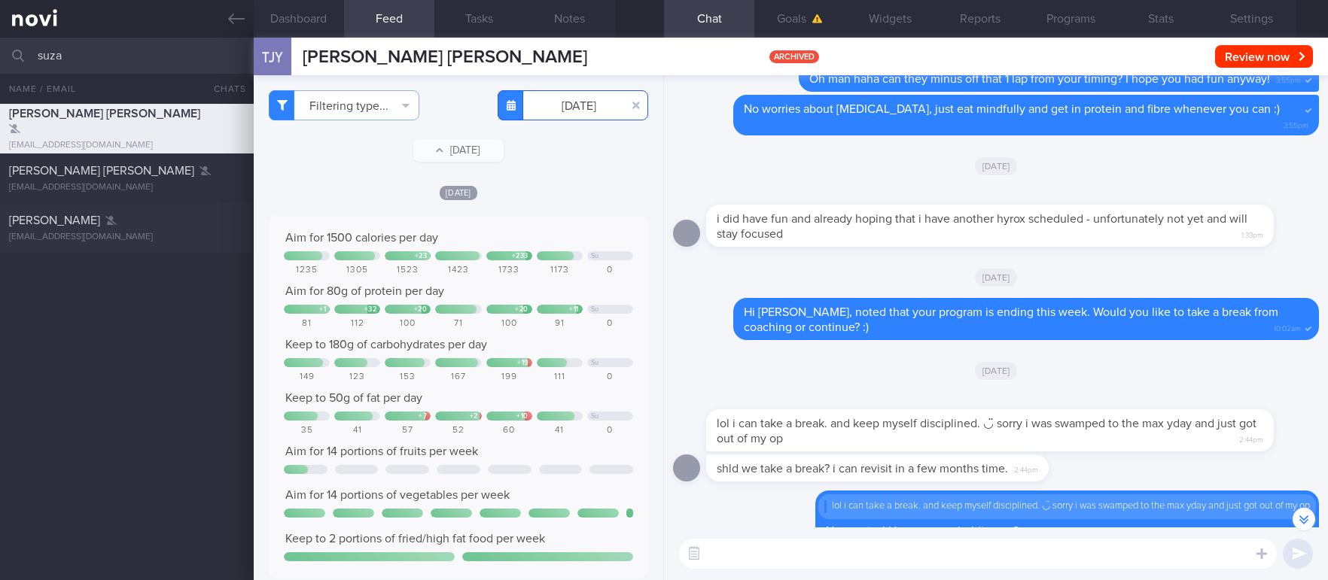
click at [565, 105] on input "[DATE]" at bounding box center [573, 105] width 151 height 30
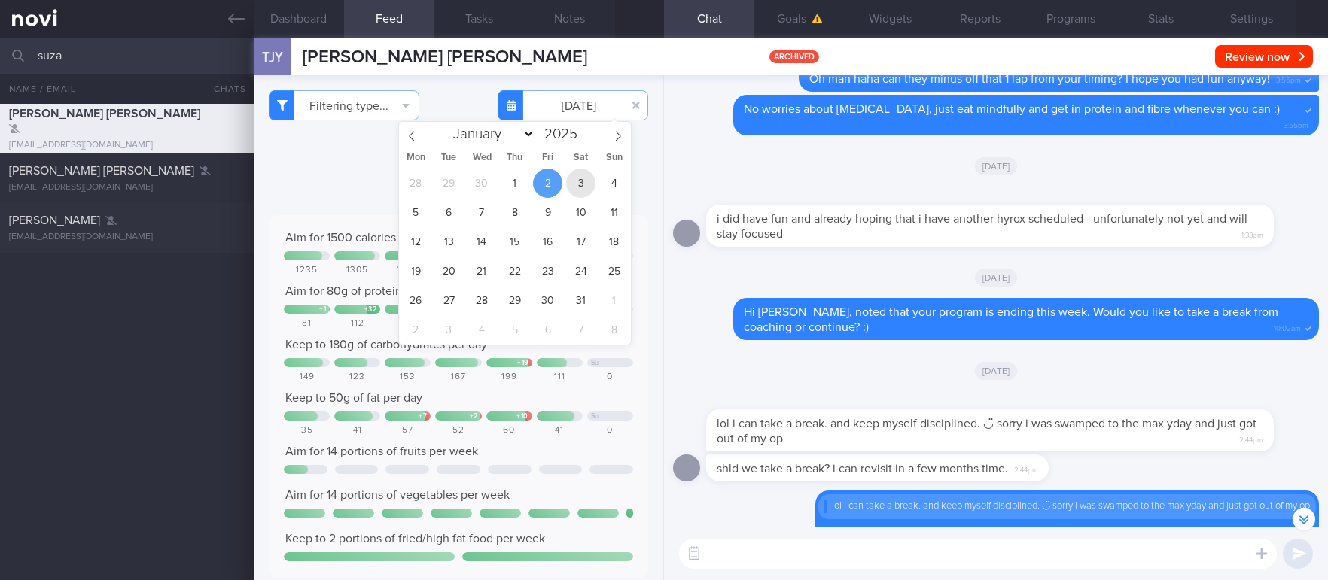
click at [586, 184] on span "3" at bounding box center [580, 183] width 29 height 29
type input "[DATE]"
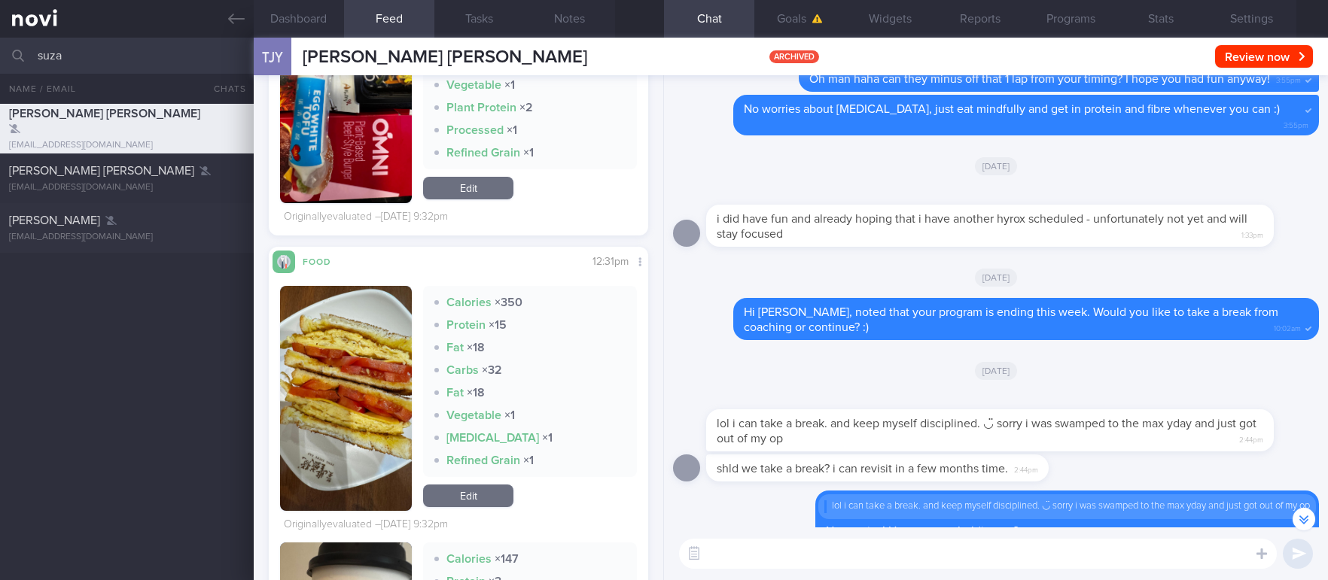
scroll to position [903, 0]
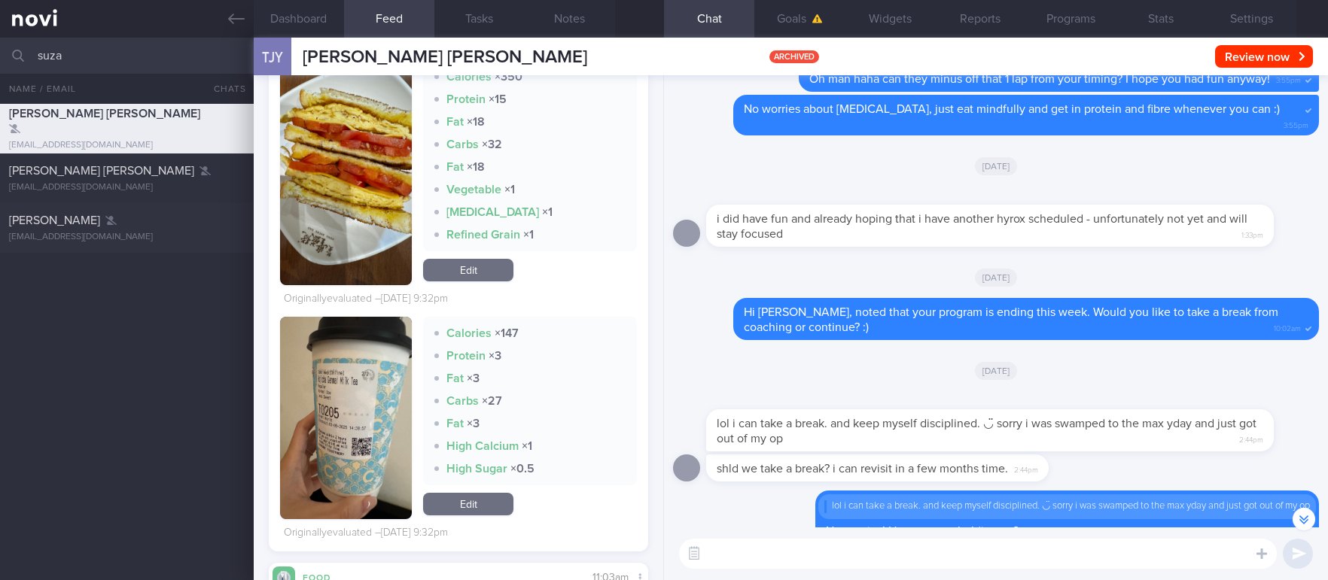
drag, startPoint x: 372, startPoint y: 424, endPoint x: 397, endPoint y: 403, distance: 32.7
click at [372, 424] on button "button" at bounding box center [346, 418] width 132 height 202
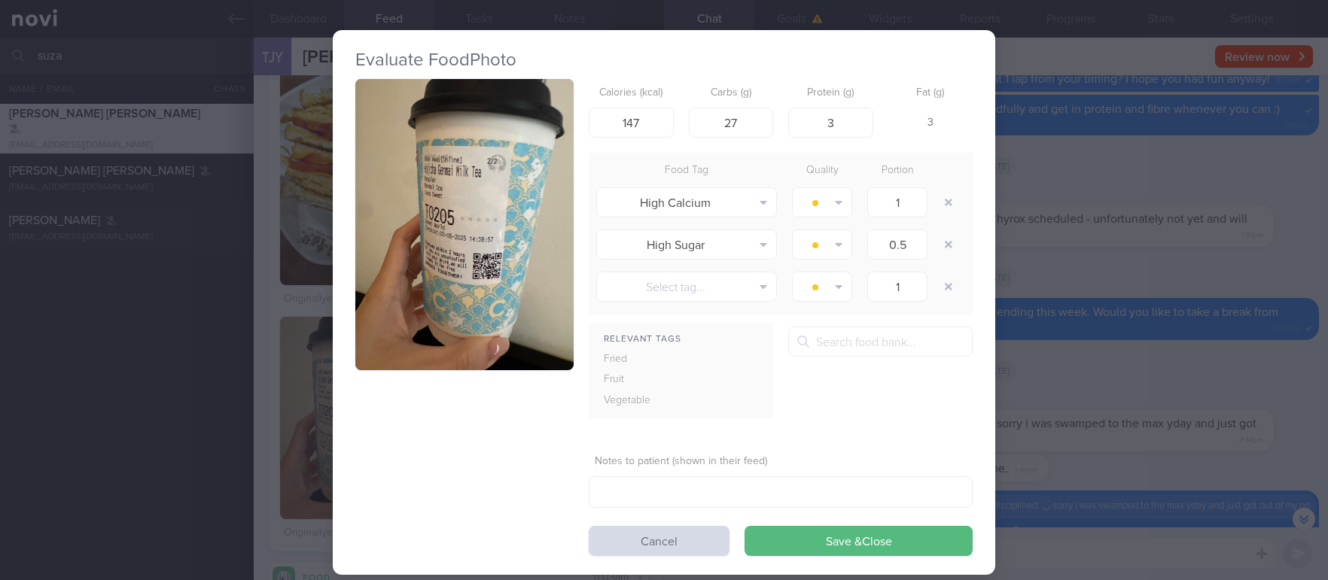
click at [438, 247] on button "button" at bounding box center [464, 224] width 218 height 291
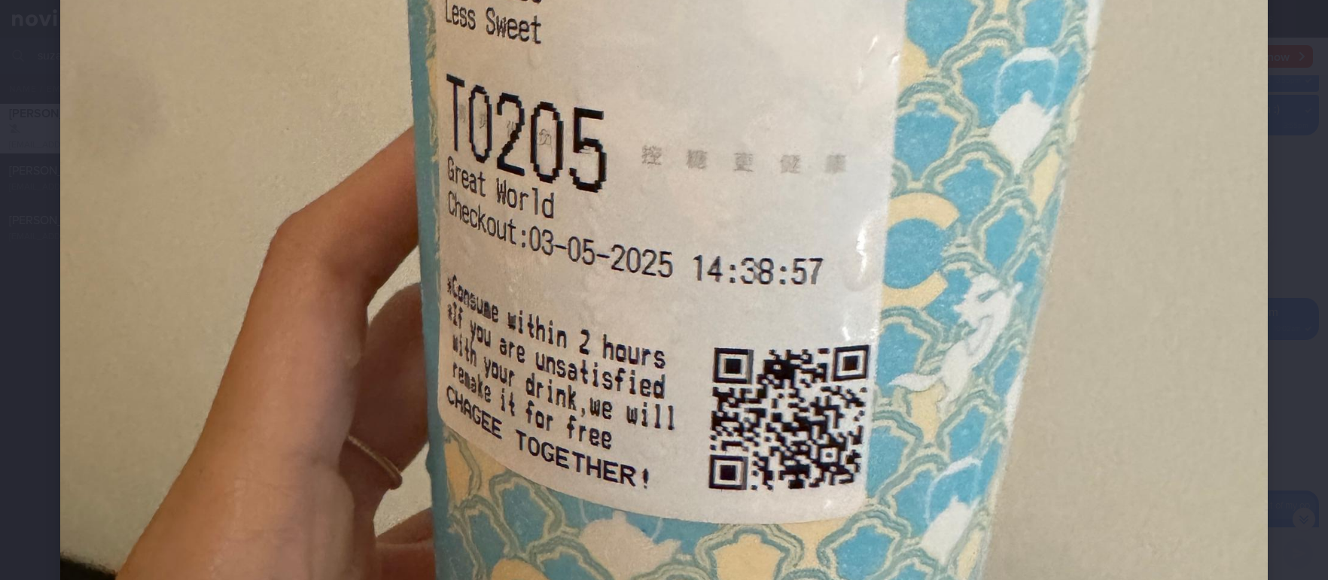
scroll to position [677, 0]
click at [1223, 342] on img at bounding box center [663, 188] width 1207 height 1610
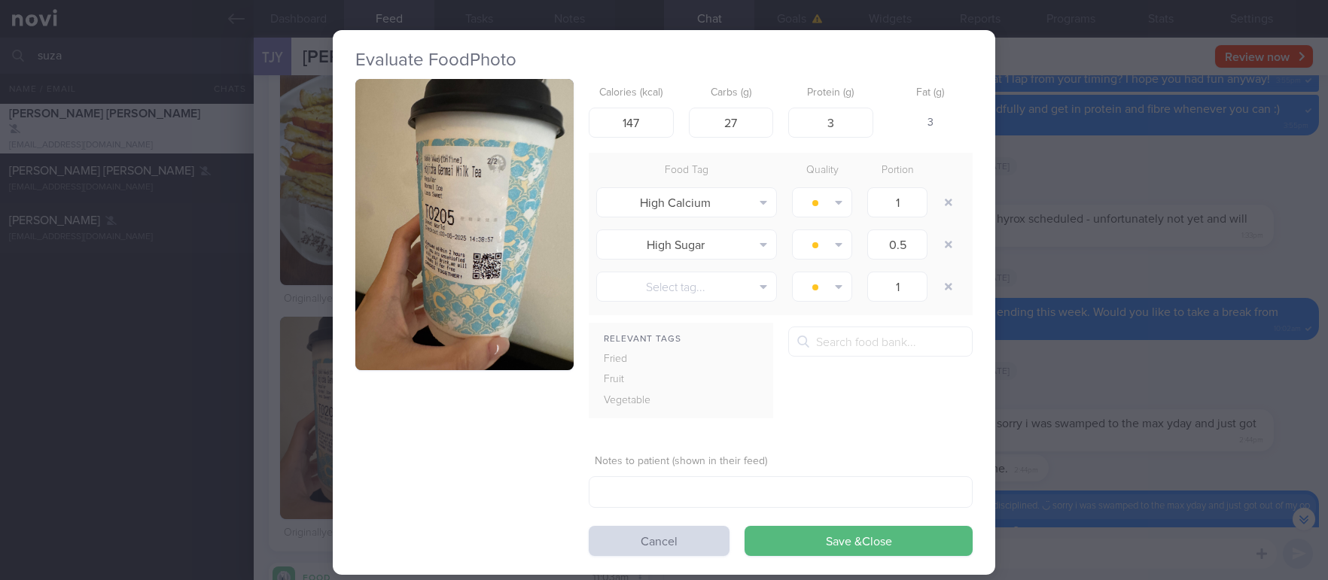
click at [1209, 333] on div "Evaluate Food Photo Calories (kcal) 147 Carbs (g) 27 Protein (g) 3 Fat (g) 3 Fo…" at bounding box center [664, 290] width 1328 height 580
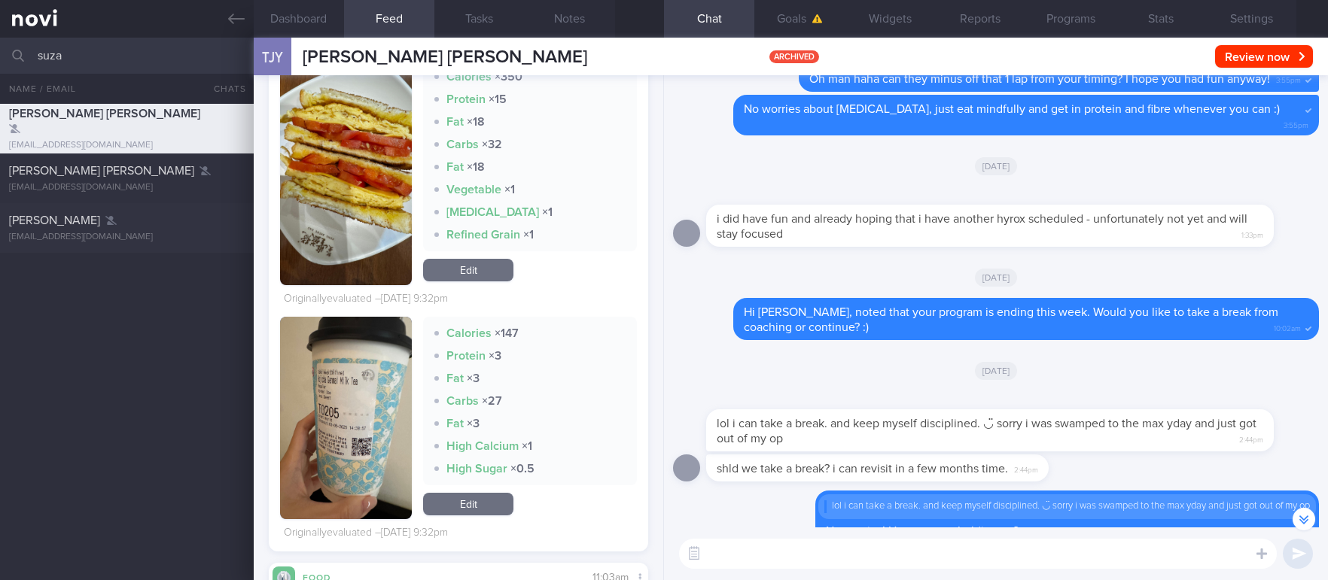
click at [382, 399] on img "button" at bounding box center [346, 418] width 132 height 202
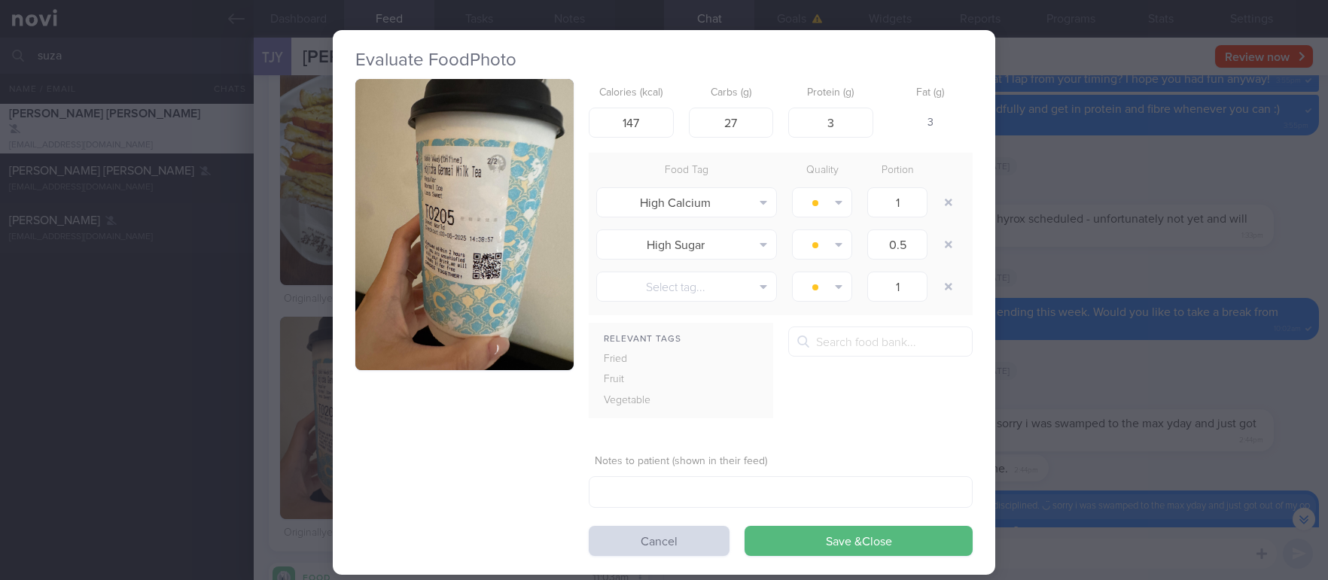
click at [467, 240] on button "button" at bounding box center [464, 224] width 218 height 291
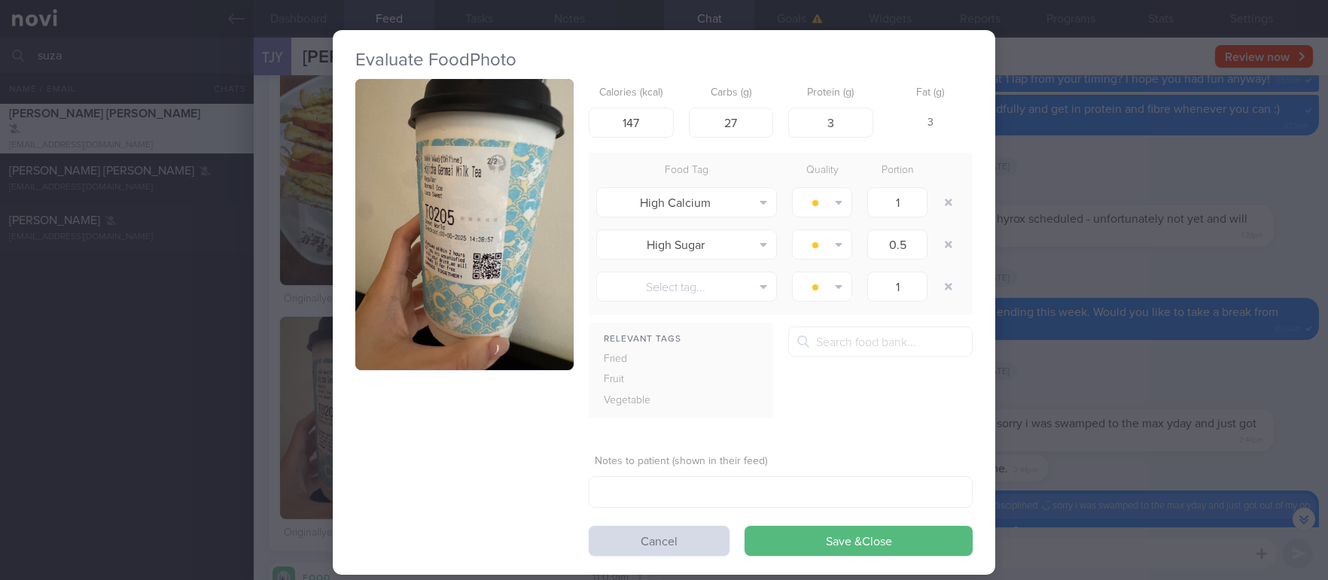
click at [1014, 266] on div "Evaluate Food Photo Calories (kcal) 147 Carbs (g) 27 Protein (g) 3 Fat (g) 3 Fo…" at bounding box center [664, 290] width 1328 height 580
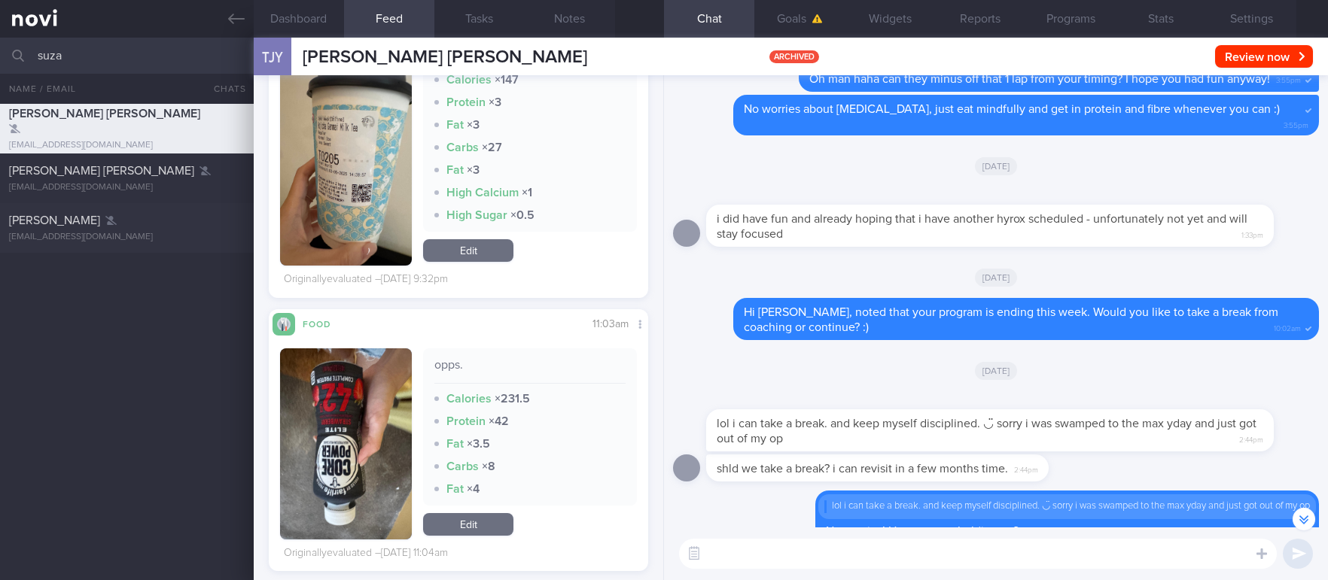
scroll to position [1216, 0]
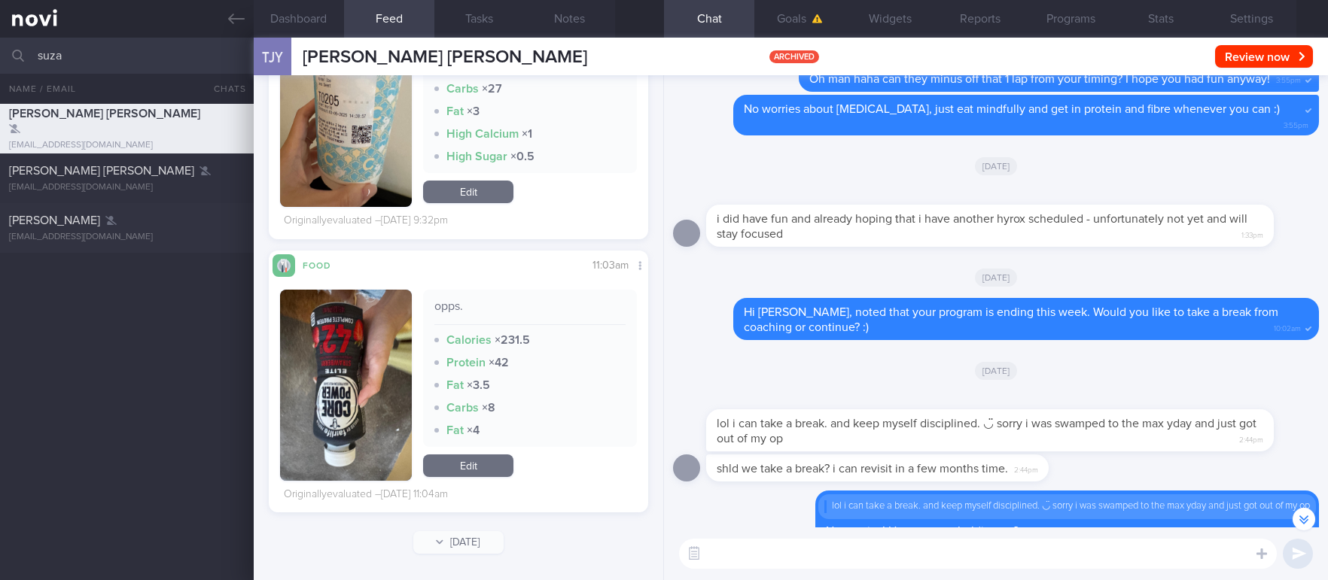
click at [369, 132] on button "button" at bounding box center [346, 106] width 132 height 202
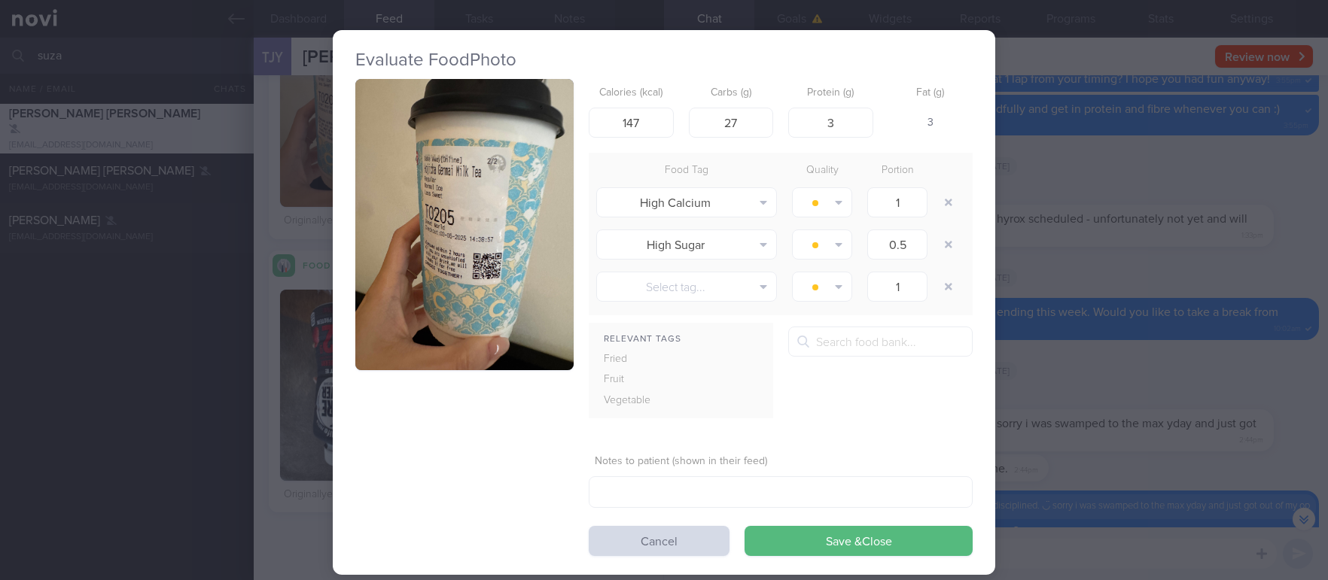
click at [501, 272] on button "button" at bounding box center [464, 224] width 218 height 291
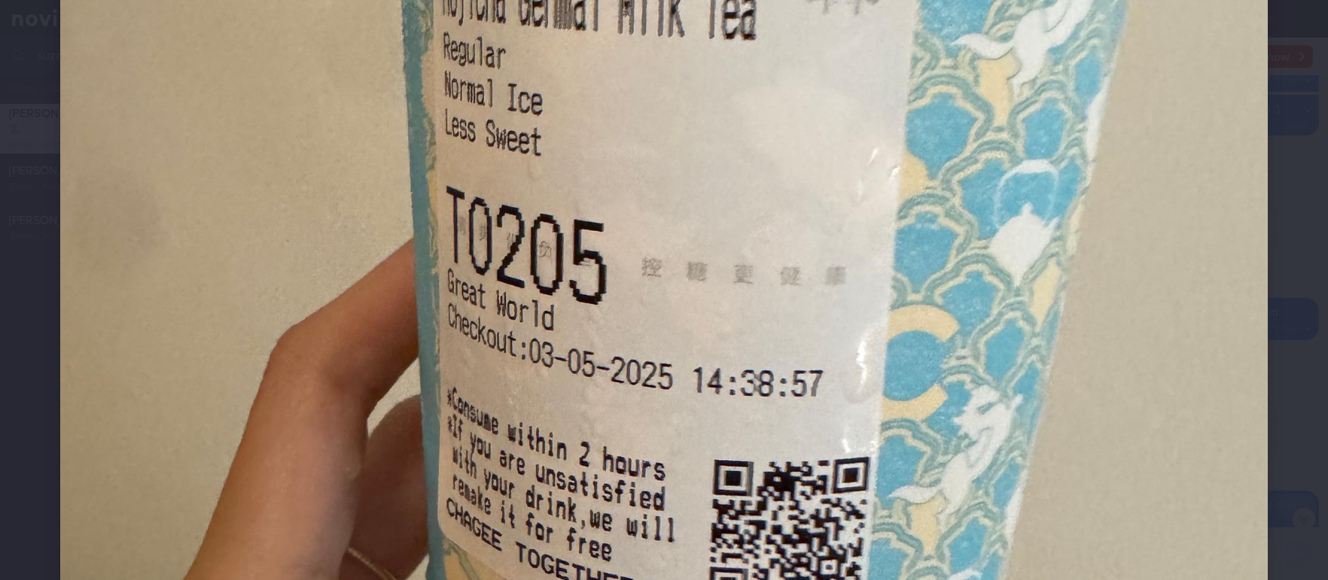
scroll to position [565, 0]
click at [1227, 367] on img at bounding box center [663, 301] width 1207 height 1610
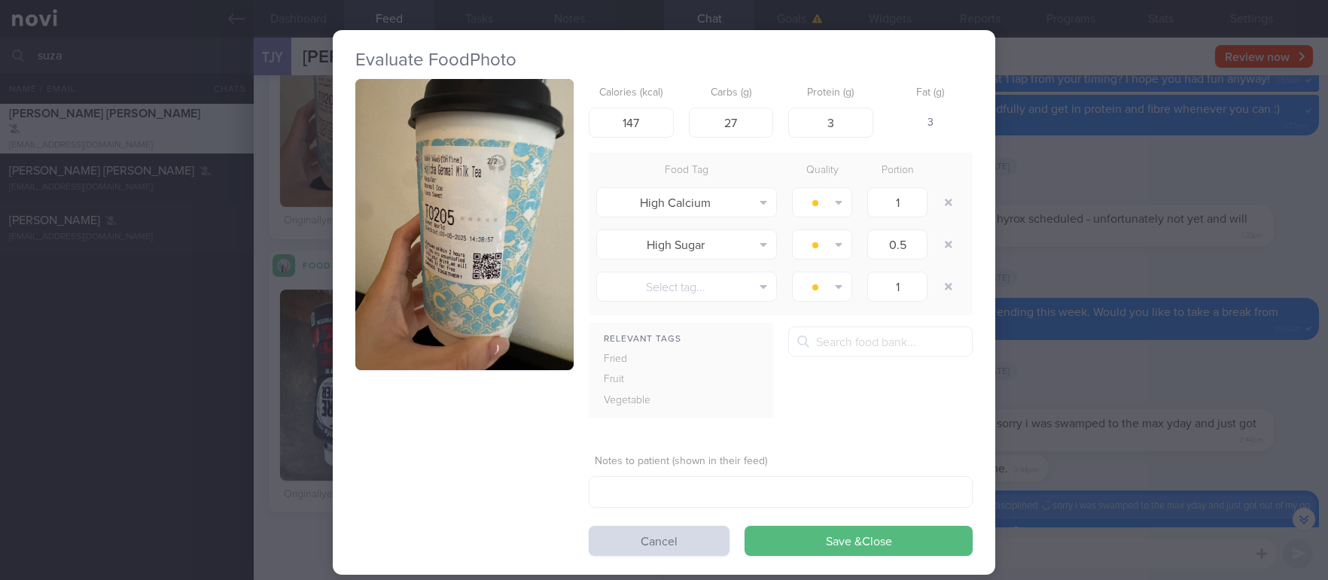
click at [1230, 270] on div "Evaluate Food Photo Calories (kcal) 147 Carbs (g) 27 Protein (g) 3 Fat (g) 3 Fo…" at bounding box center [664, 290] width 1328 height 580
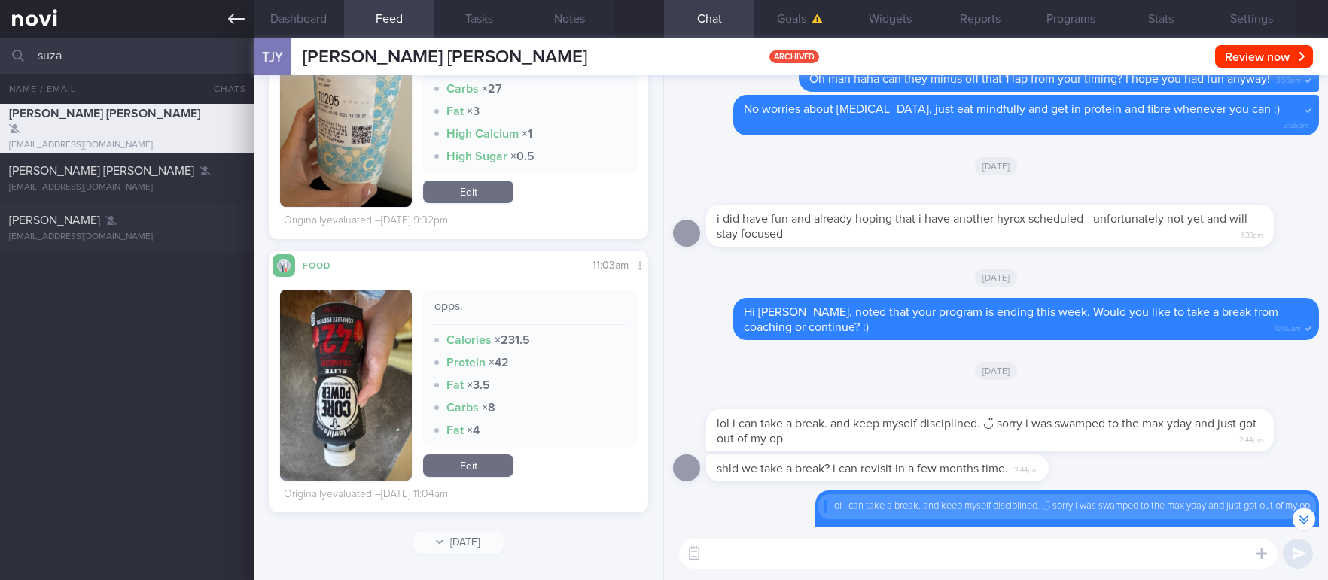
click at [230, 14] on icon at bounding box center [236, 19] width 17 height 17
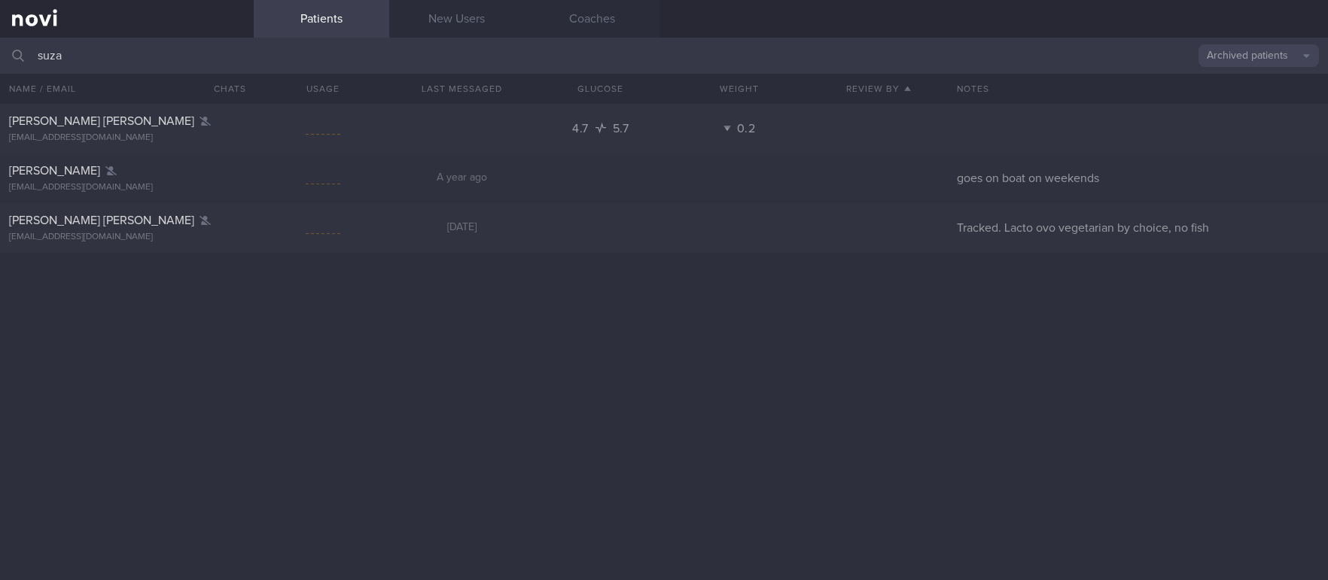
click at [1248, 58] on button "Archived patients" at bounding box center [1258, 55] width 120 height 23
click at [1293, 87] on button "Assigned patients" at bounding box center [1258, 81] width 120 height 23
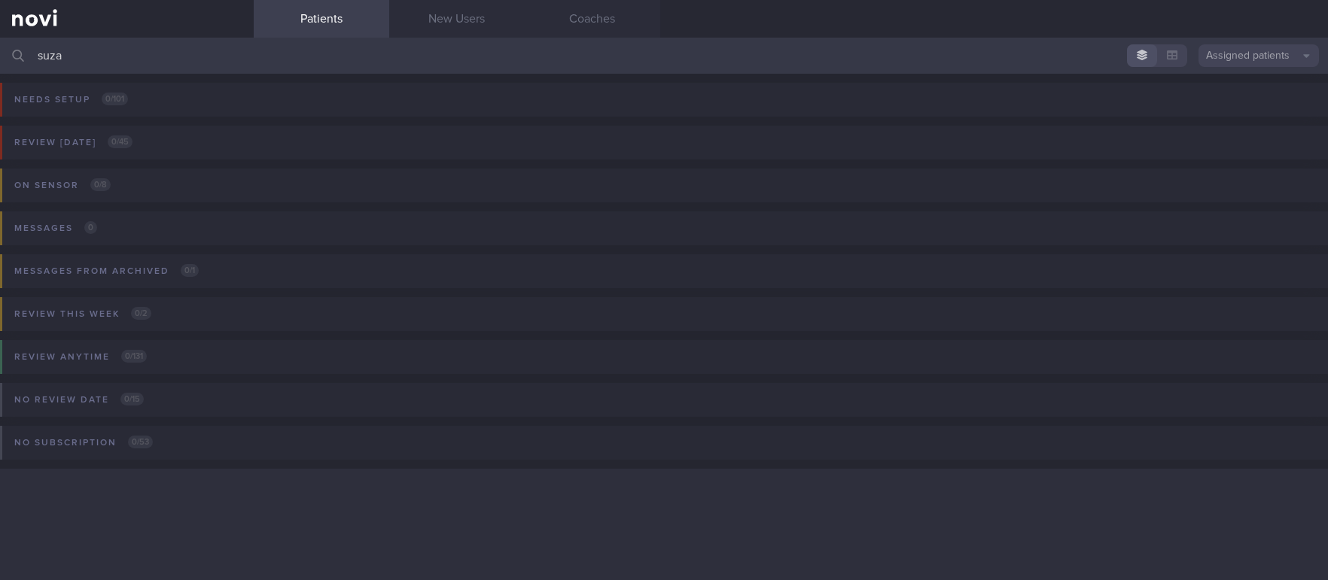
drag, startPoint x: 178, startPoint y: 52, endPoint x: -49, endPoint y: 47, distance: 226.6
click at [0, 47] on html "You are offline! Some functionality will be unavailable Patients New Users Coac…" at bounding box center [664, 290] width 1328 height 580
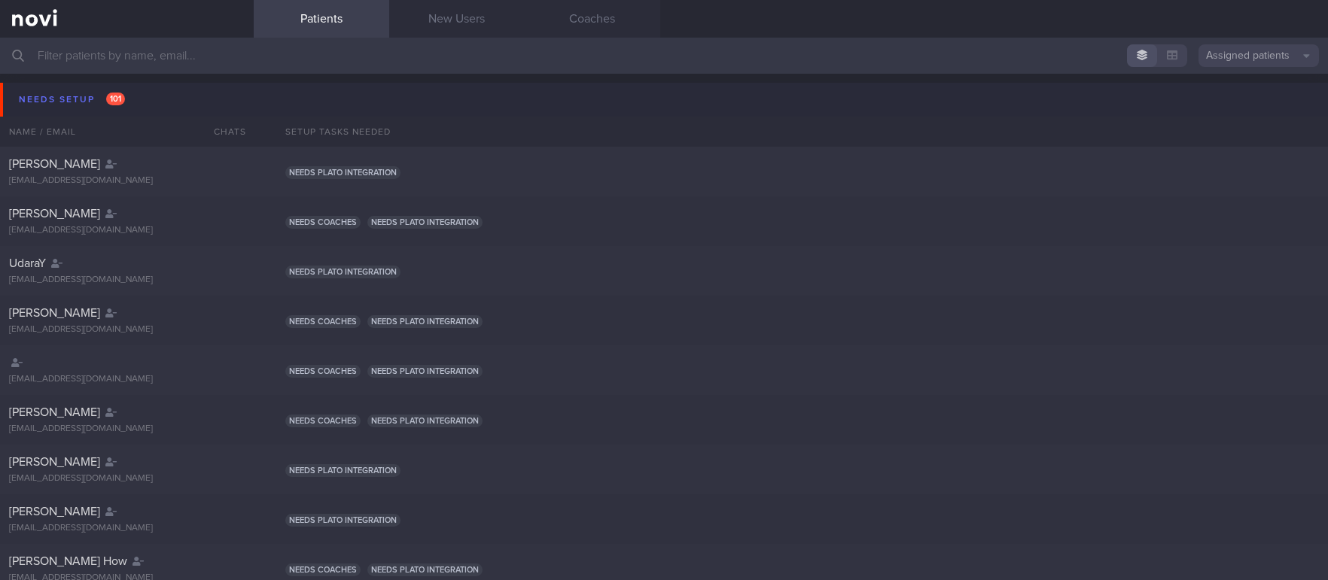
click at [180, 93] on button "Needs setup 101" at bounding box center [666, 100] width 1332 height 34
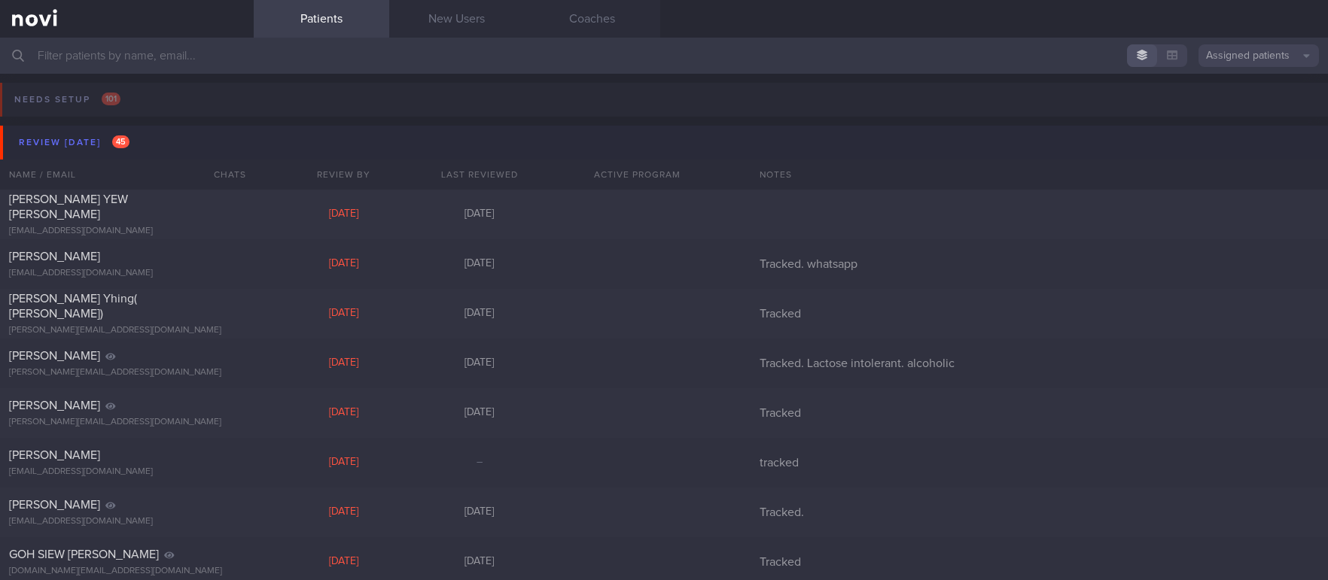
click at [174, 132] on button "Review [DATE] 45" at bounding box center [666, 143] width 1332 height 34
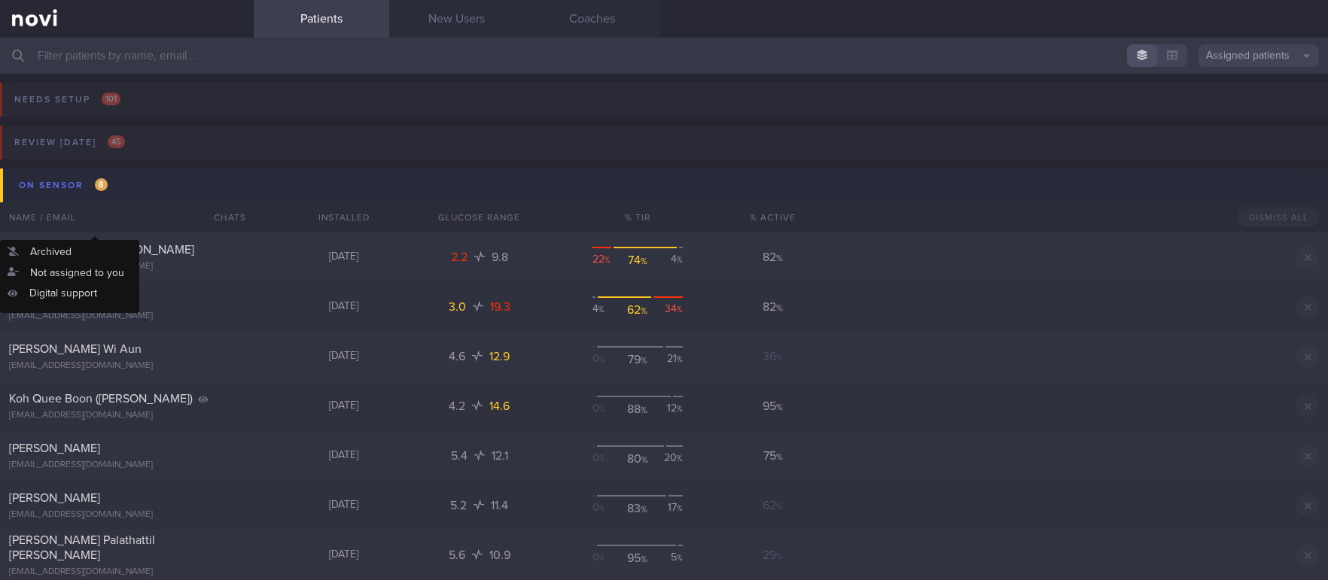
click at [193, 172] on button "On sensor 8" at bounding box center [666, 186] width 1332 height 34
